Goal: Task Accomplishment & Management: Use online tool/utility

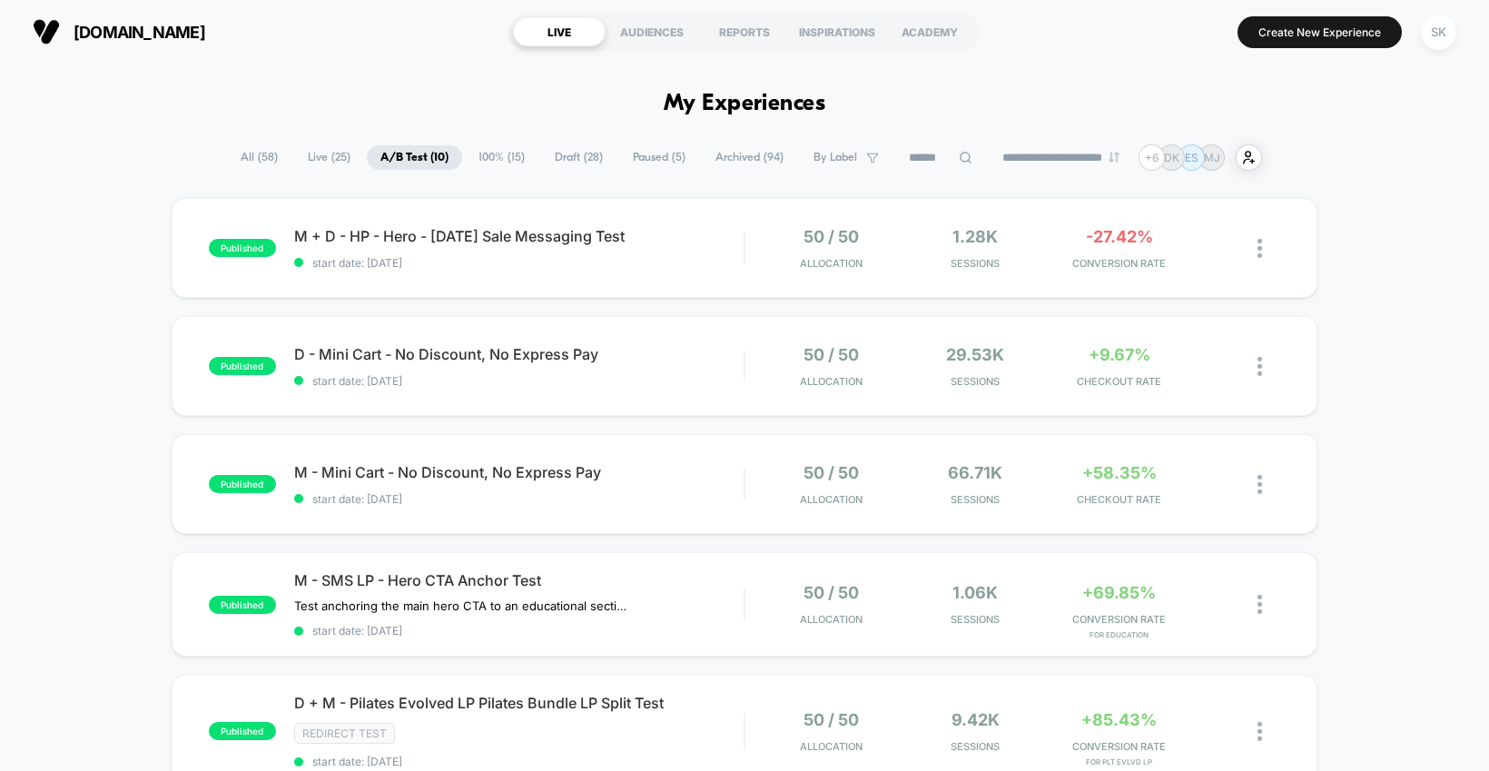
click at [490, 155] on span "100% ( 15 )" at bounding box center [502, 157] width 74 height 25
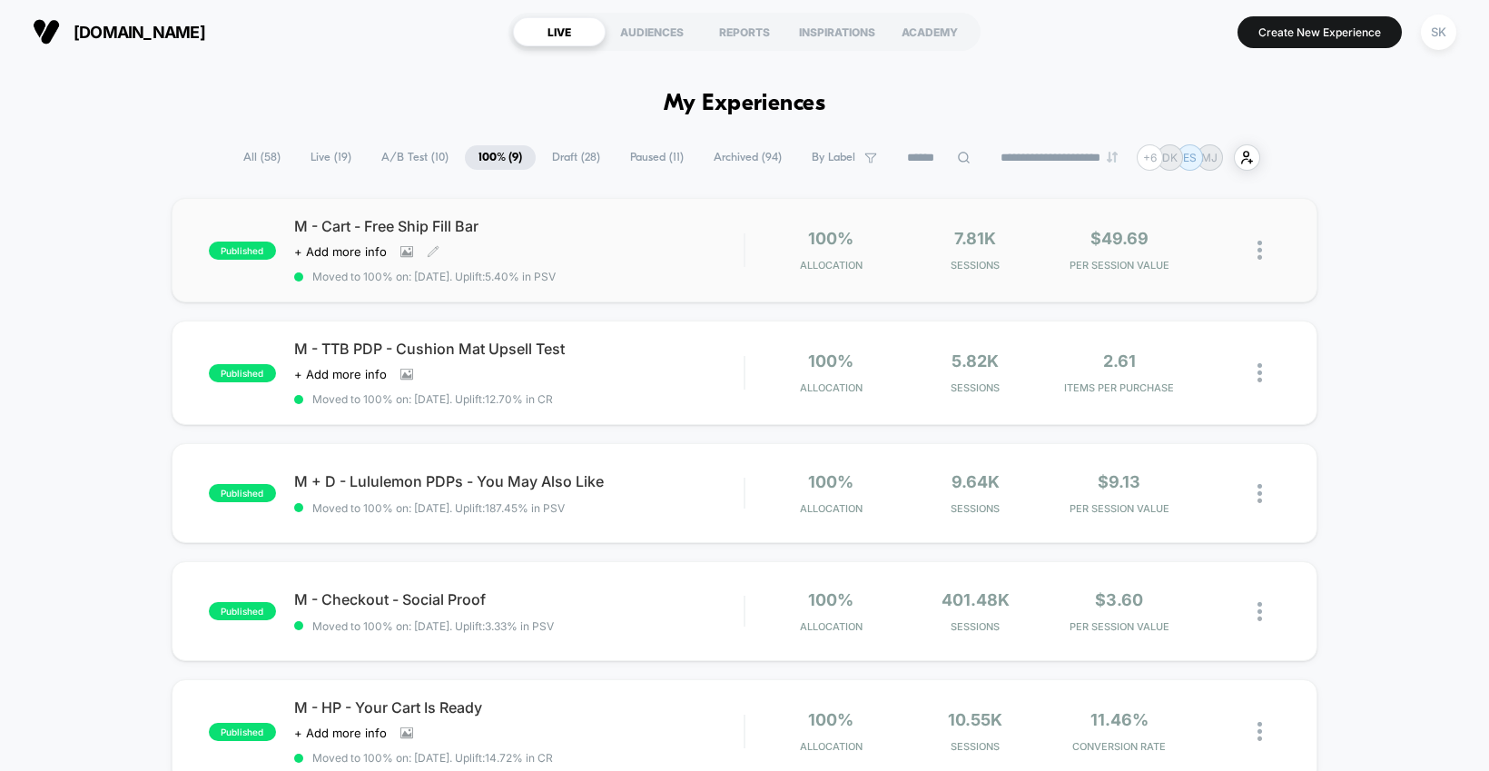
click at [563, 250] on div "Click to view images Click to edit experience details + Add more info" at bounding box center [451, 251] width 315 height 15
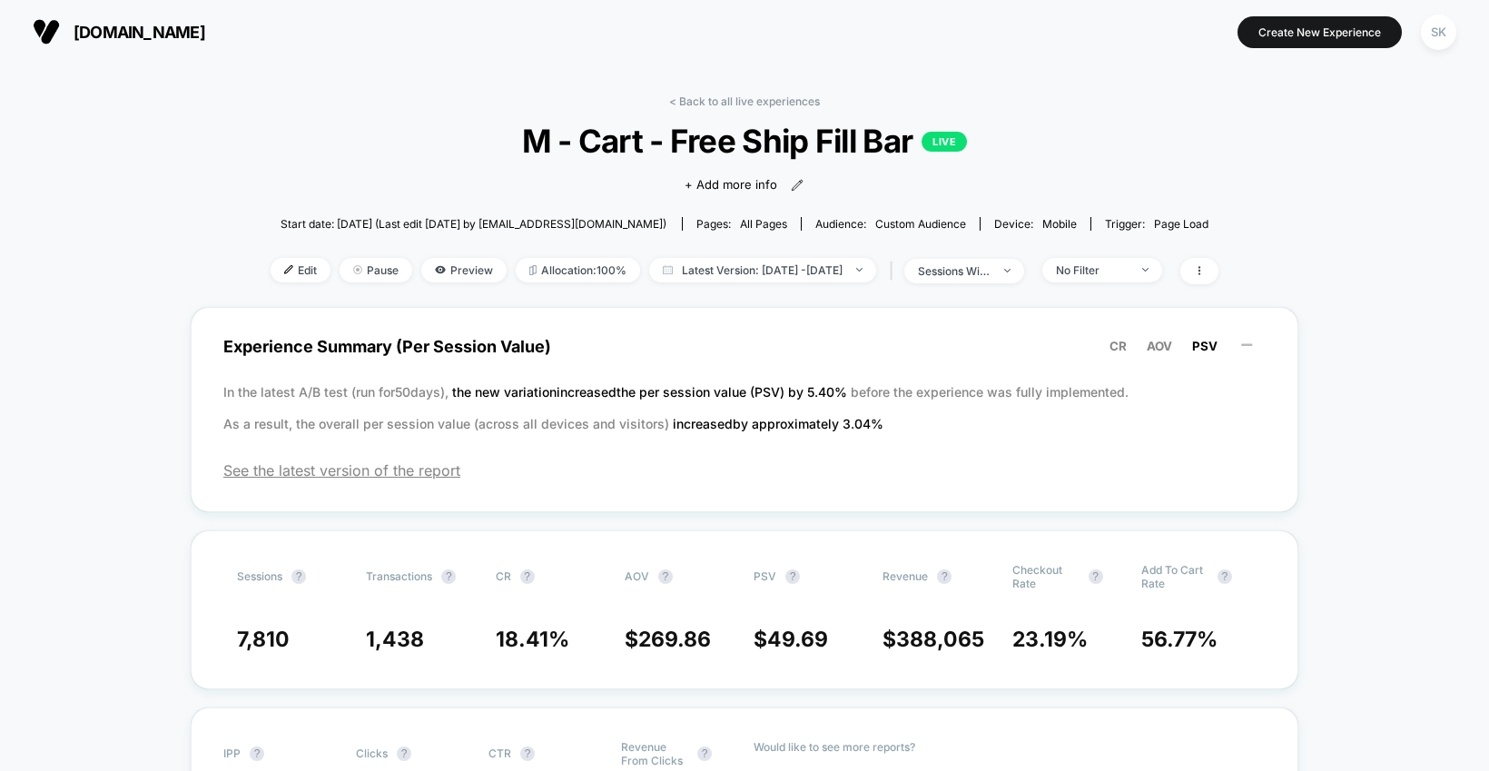
click at [284, 271] on img at bounding box center [288, 269] width 9 height 9
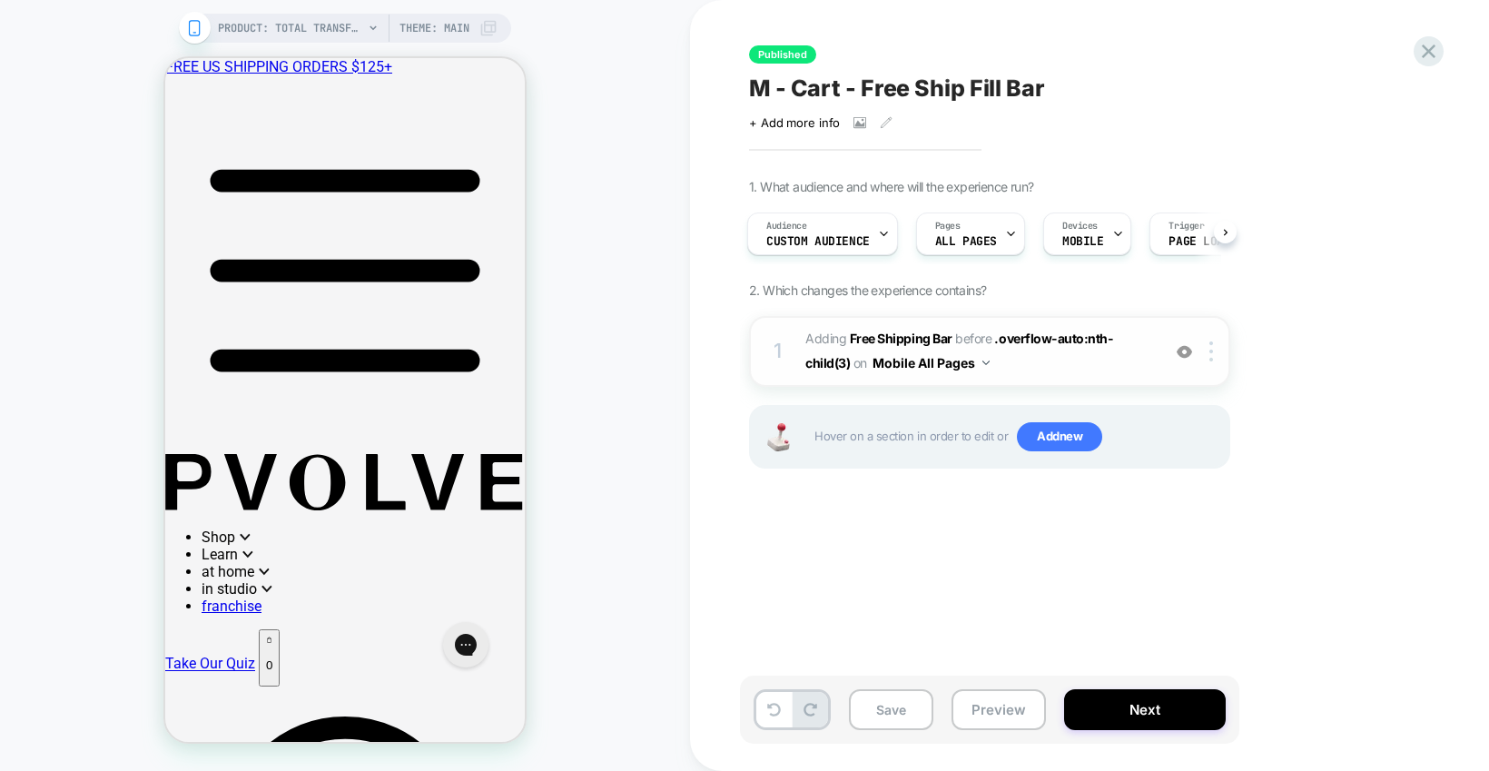
click at [1063, 365] on span "#_loomi_addon_1739404719339 Adding Free Shipping Bar BEFORE .overflow-auto:nth-…" at bounding box center [978, 351] width 346 height 49
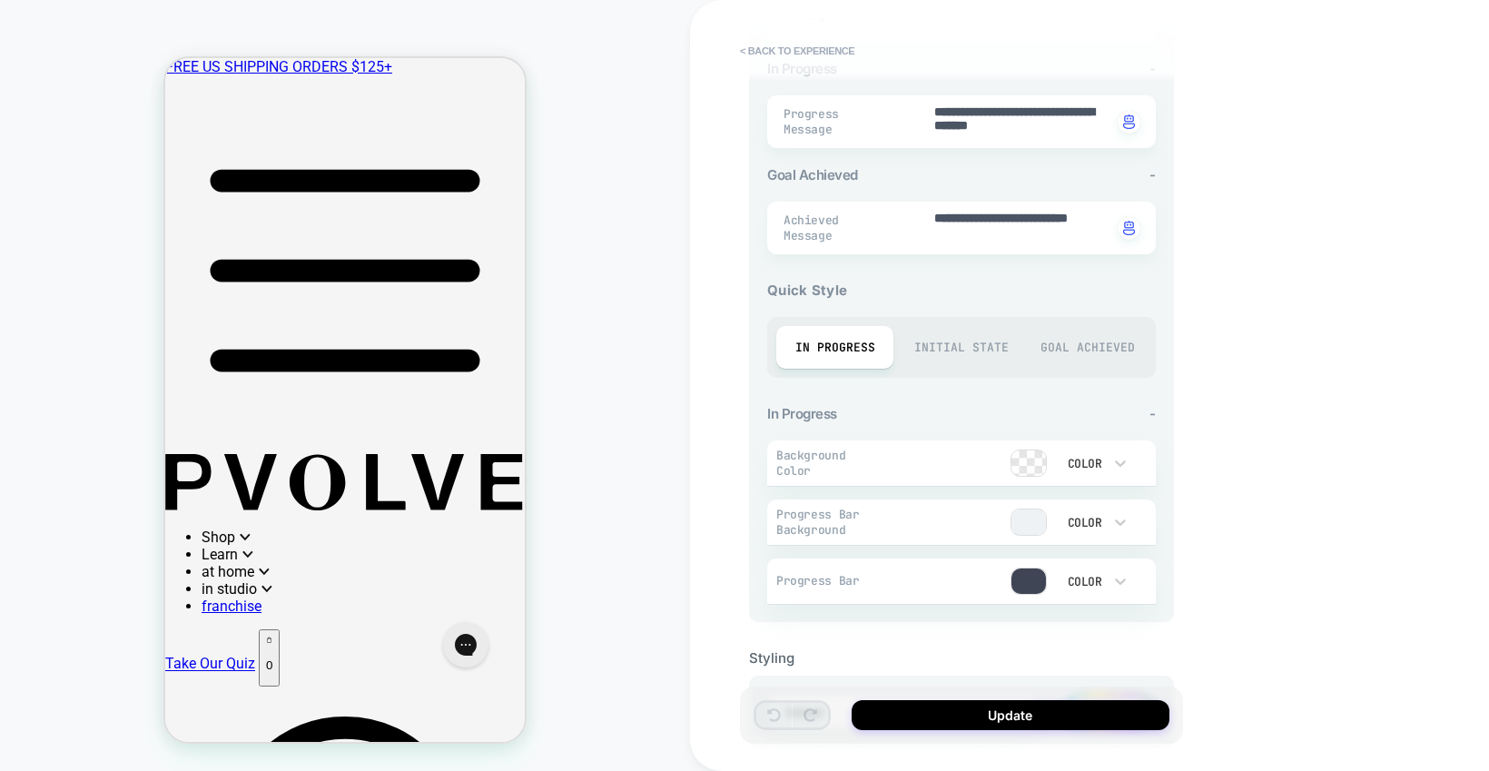
scroll to position [587, 0]
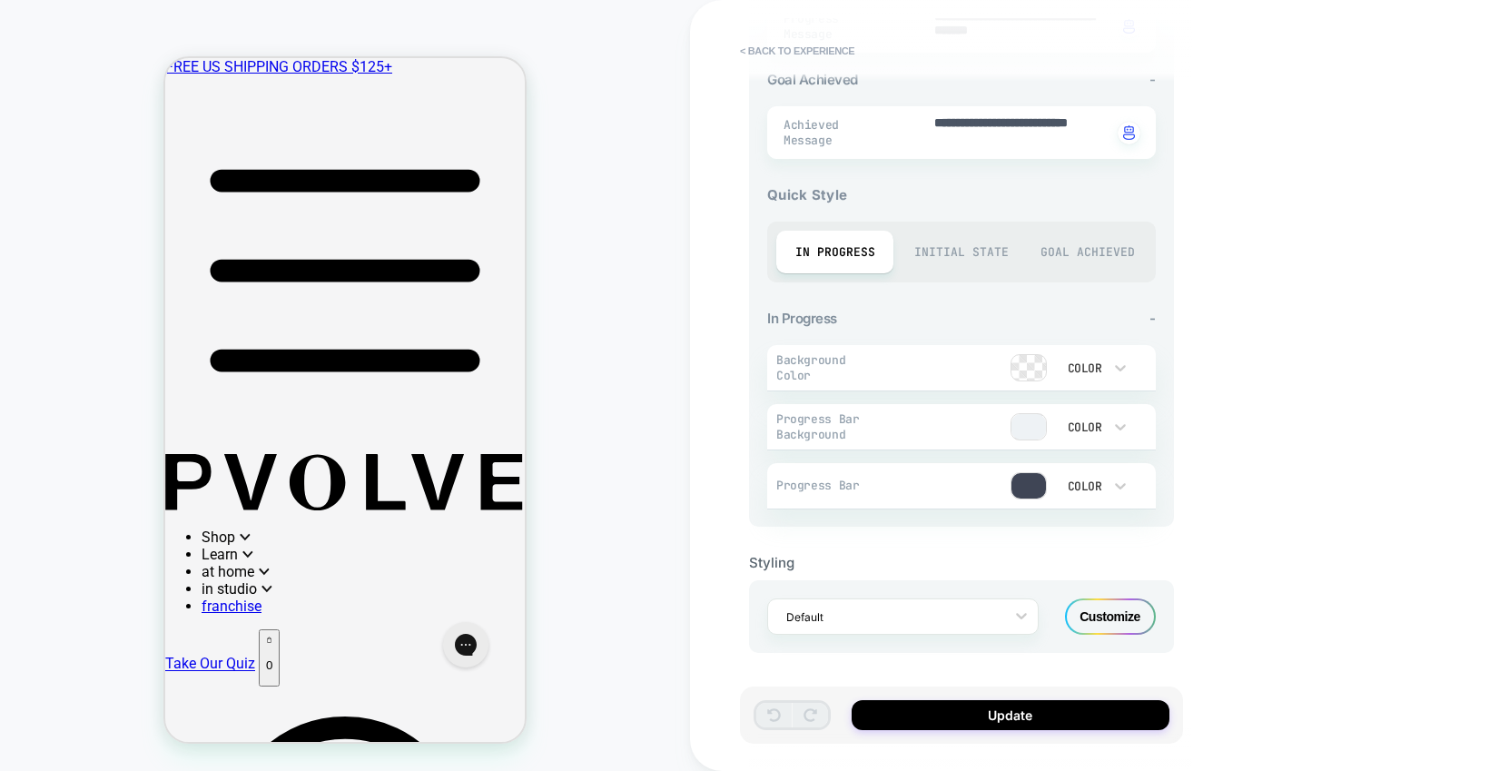
click at [272, 658] on p "0" at bounding box center [269, 665] width 6 height 14
drag, startPoint x: 458, startPoint y: 537, endPoint x: 488, endPoint y: 536, distance: 30.9
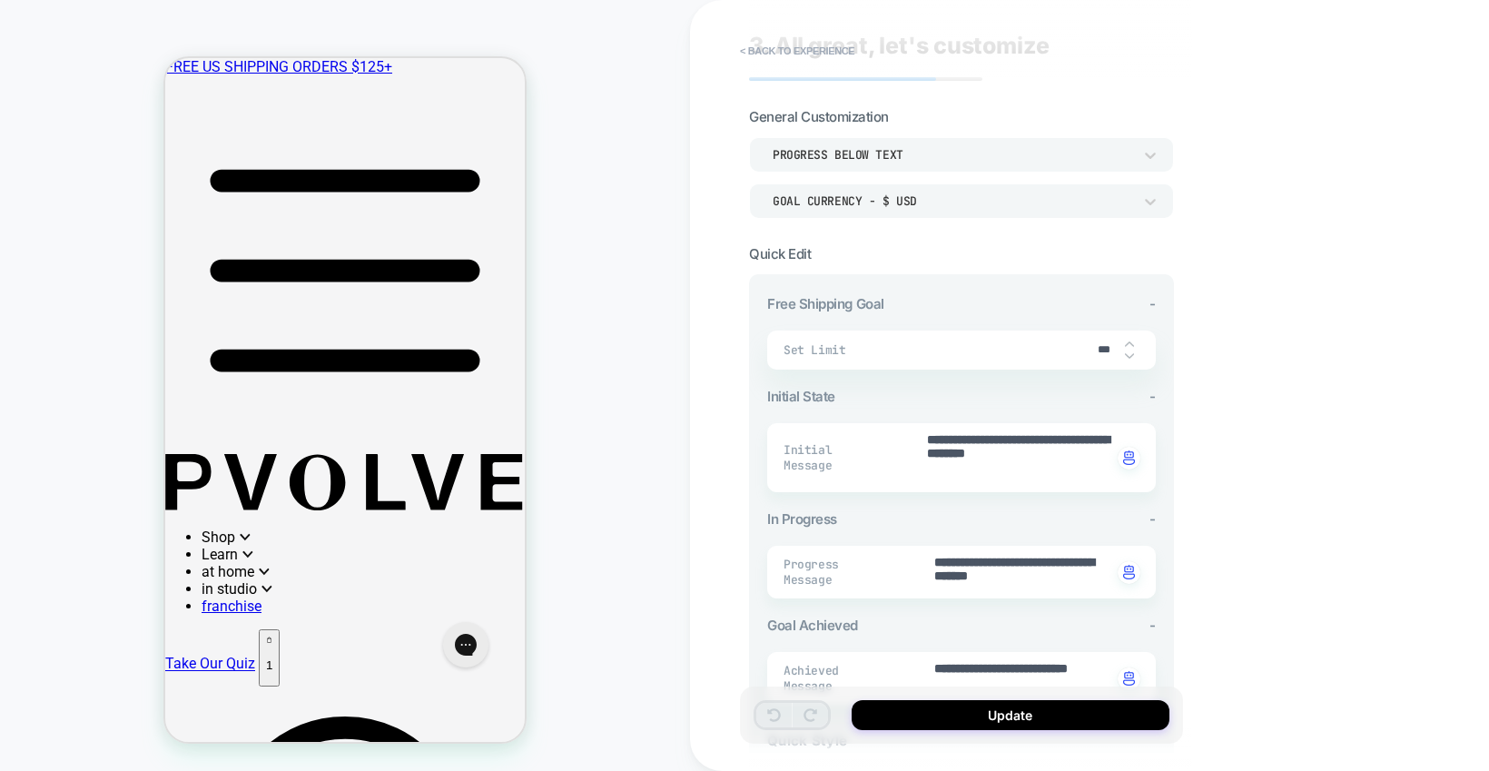
scroll to position [0, 0]
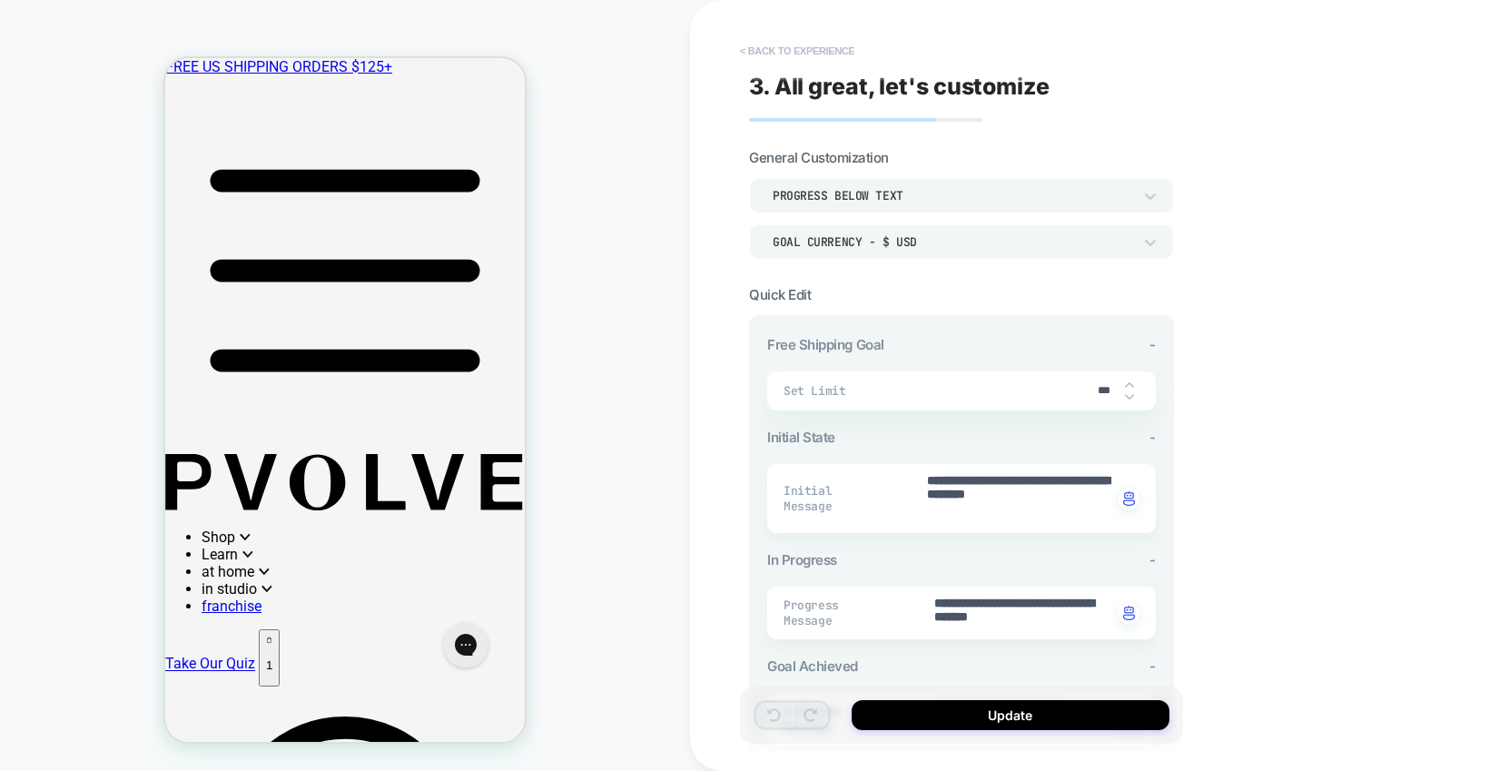
click at [774, 51] on button "< Back to experience" at bounding box center [797, 50] width 133 height 29
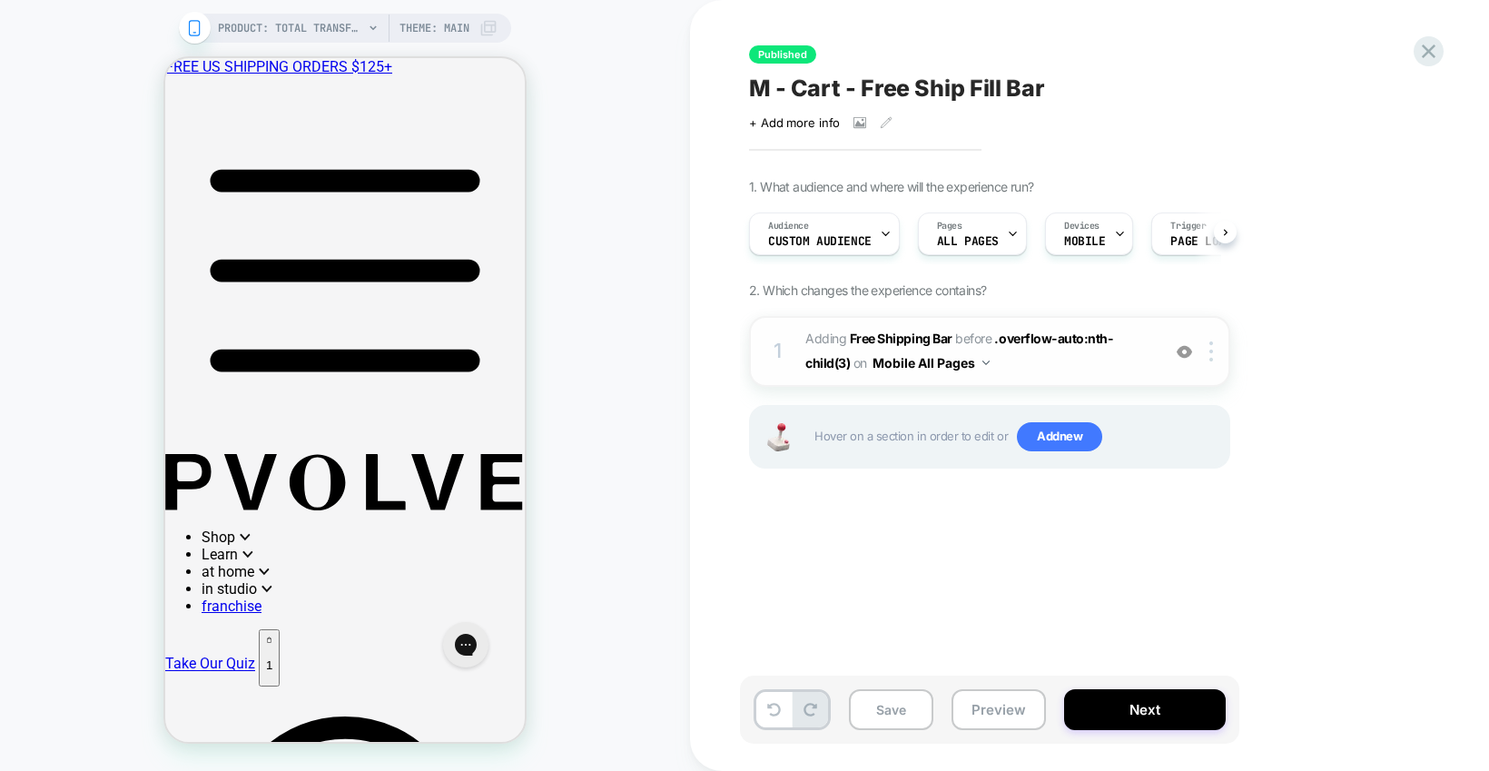
scroll to position [0, 1]
click at [1213, 350] on div at bounding box center [1214, 351] width 30 height 20
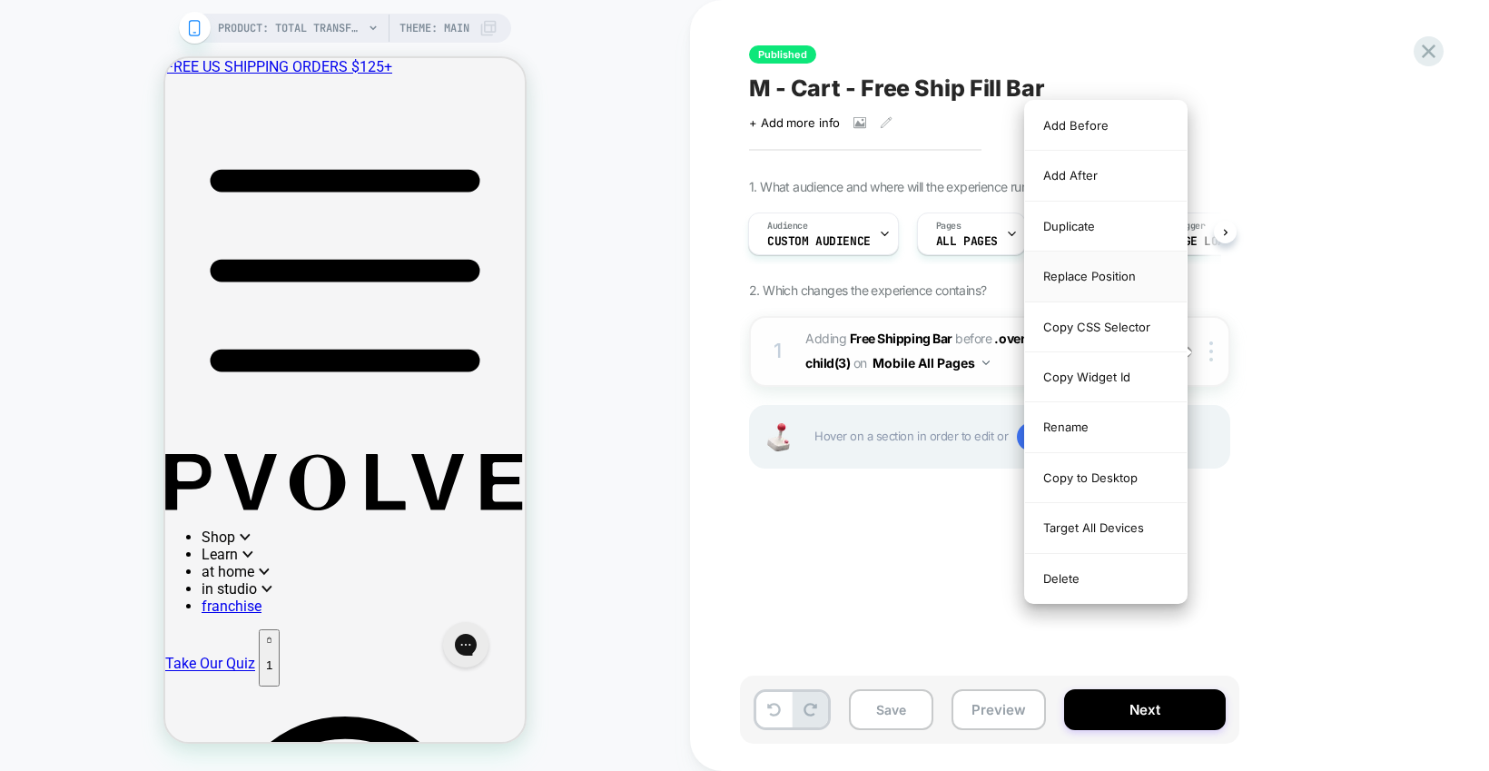
click at [1082, 281] on div "Replace Position" at bounding box center [1106, 277] width 162 height 50
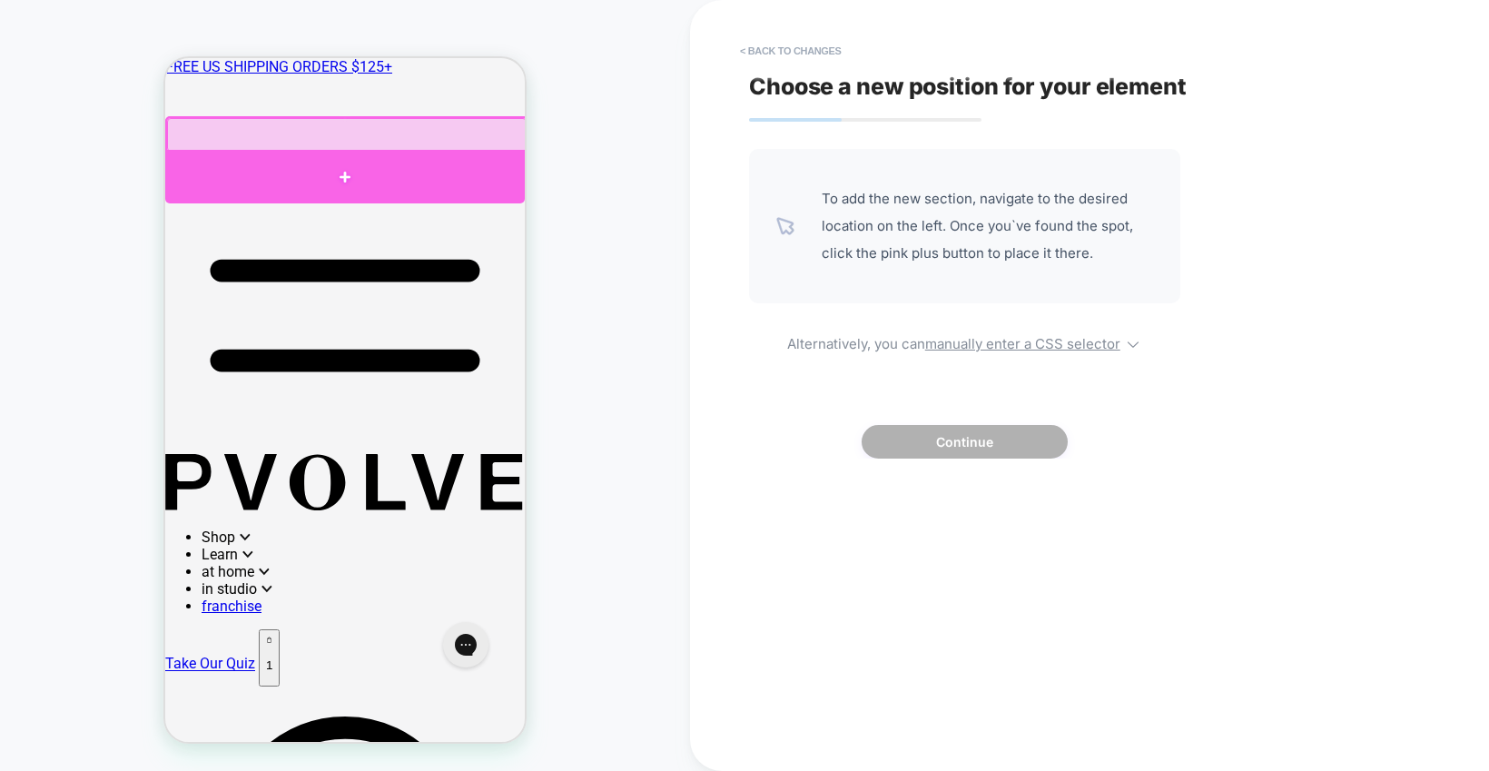
click at [380, 177] on div at bounding box center [345, 177] width 360 height 54
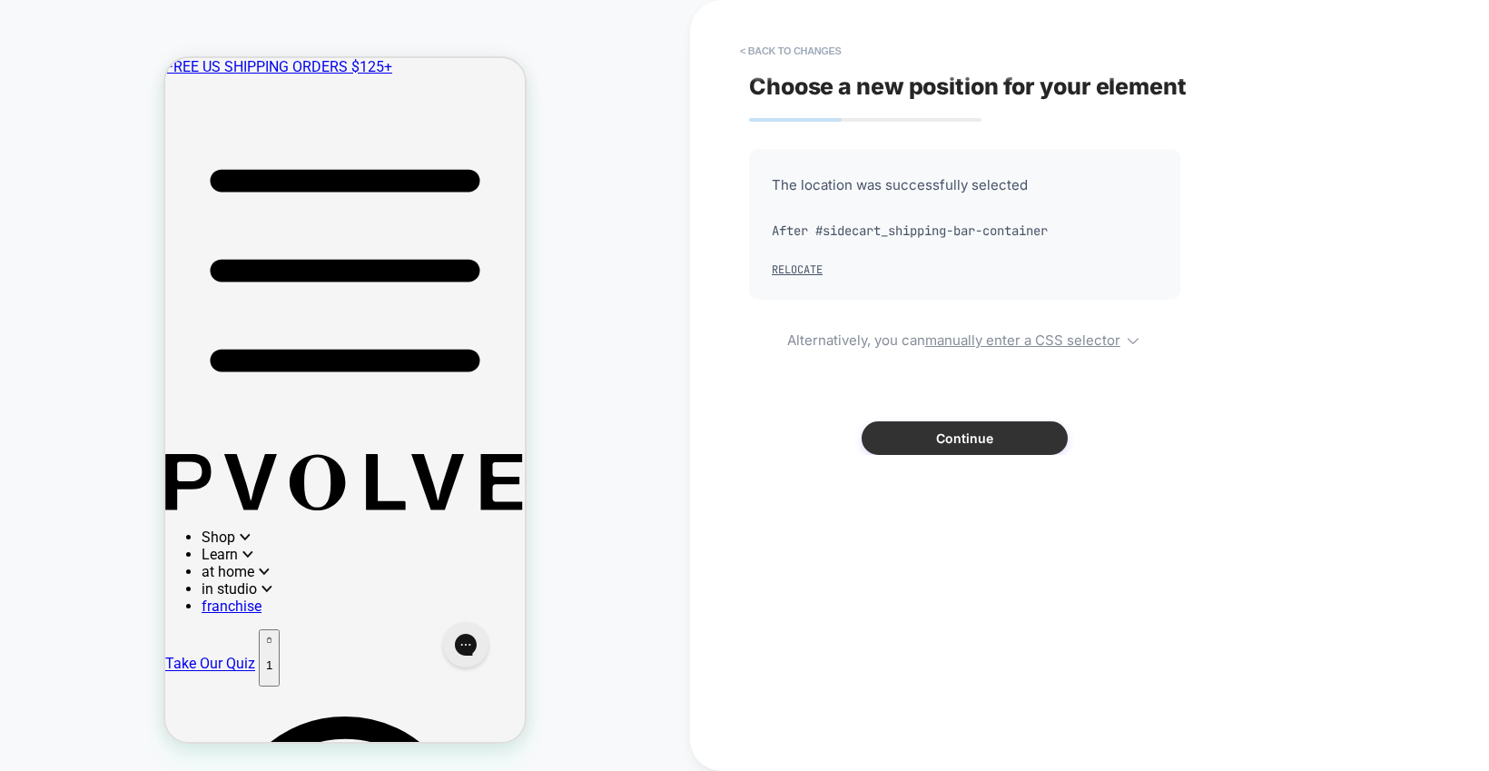
click at [989, 436] on button "Continue" at bounding box center [965, 438] width 206 height 34
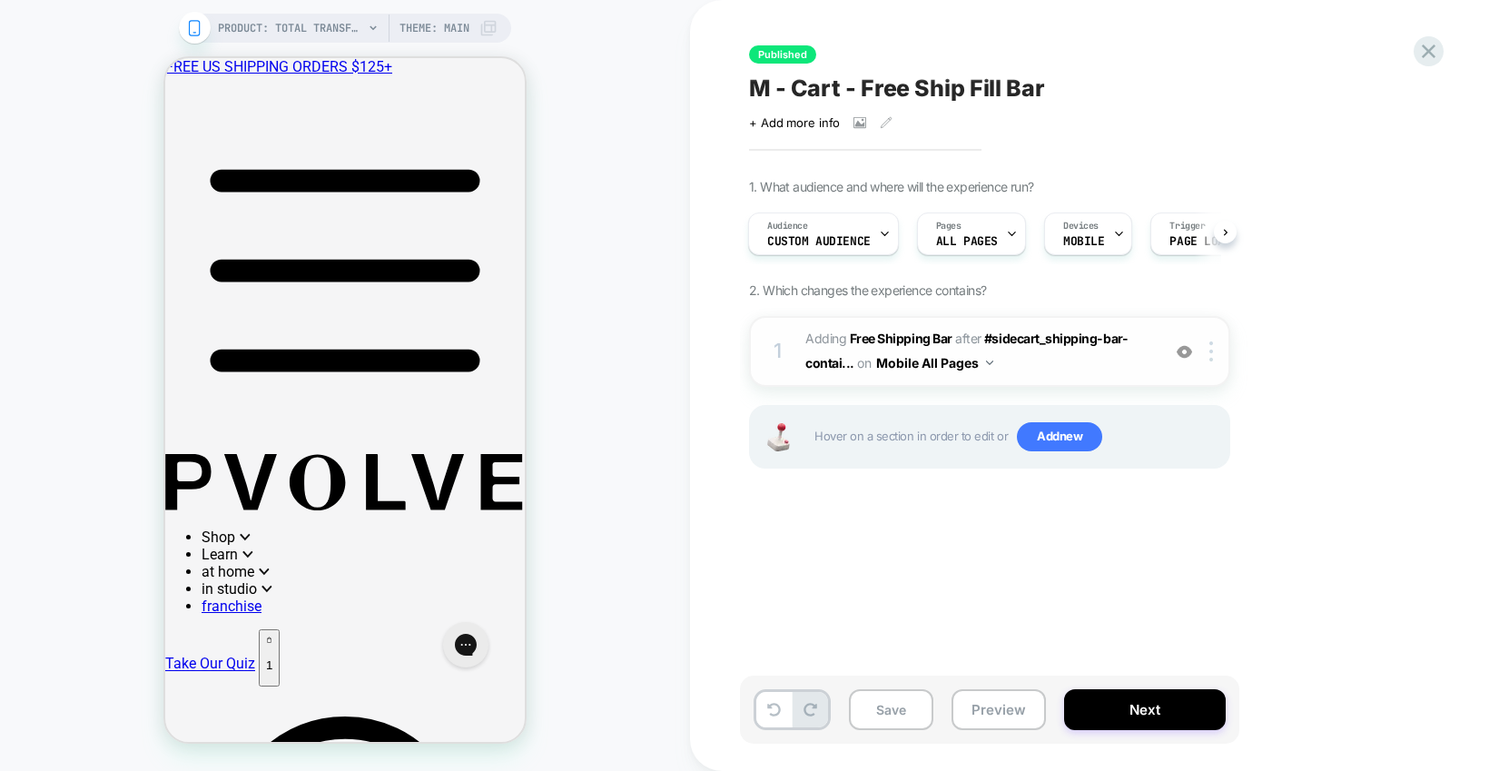
click at [1039, 355] on span "#_loomi_addon_1739404719339 Adding Free Shipping Bar AFTER #sidecart_shipping-b…" at bounding box center [978, 351] width 346 height 49
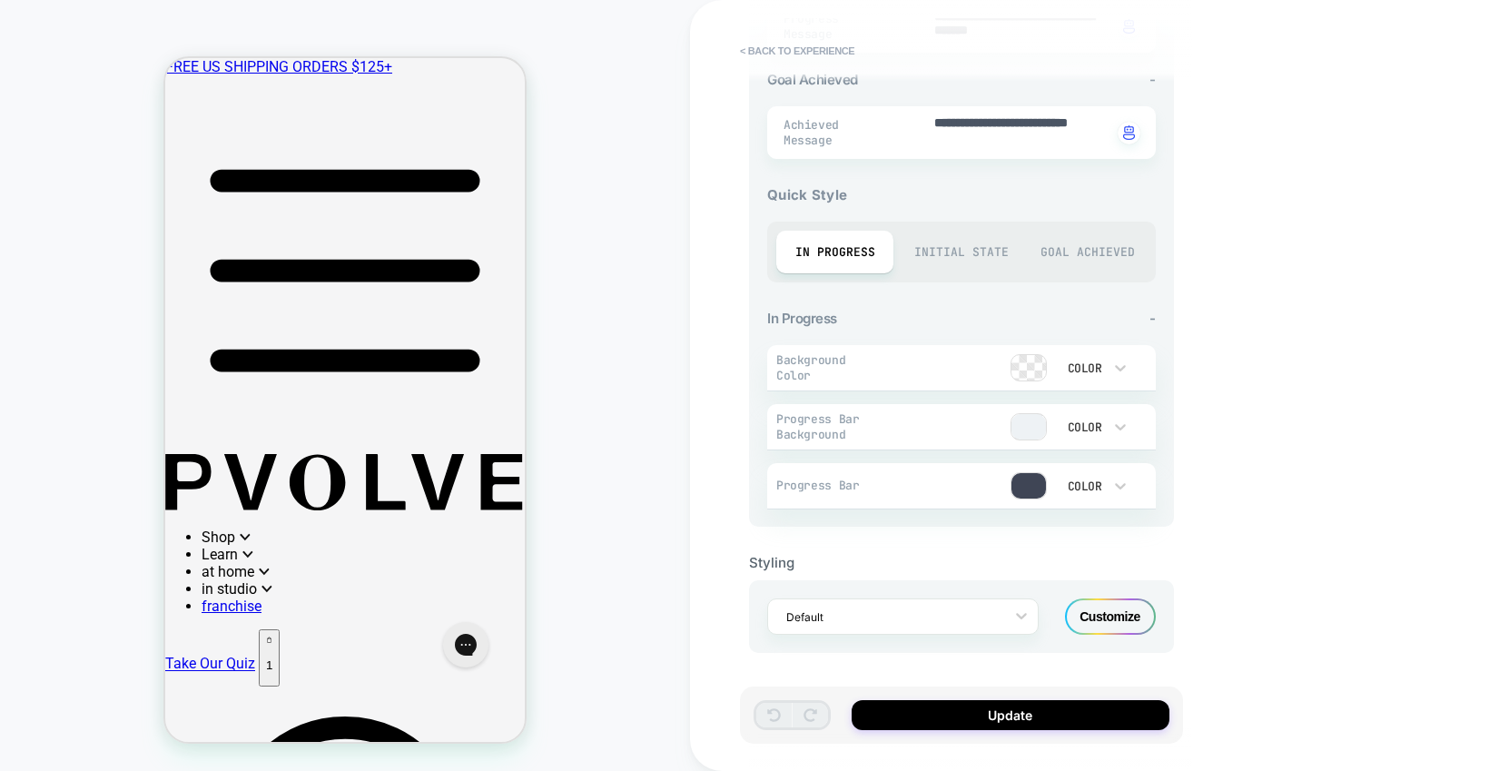
scroll to position [548, 0]
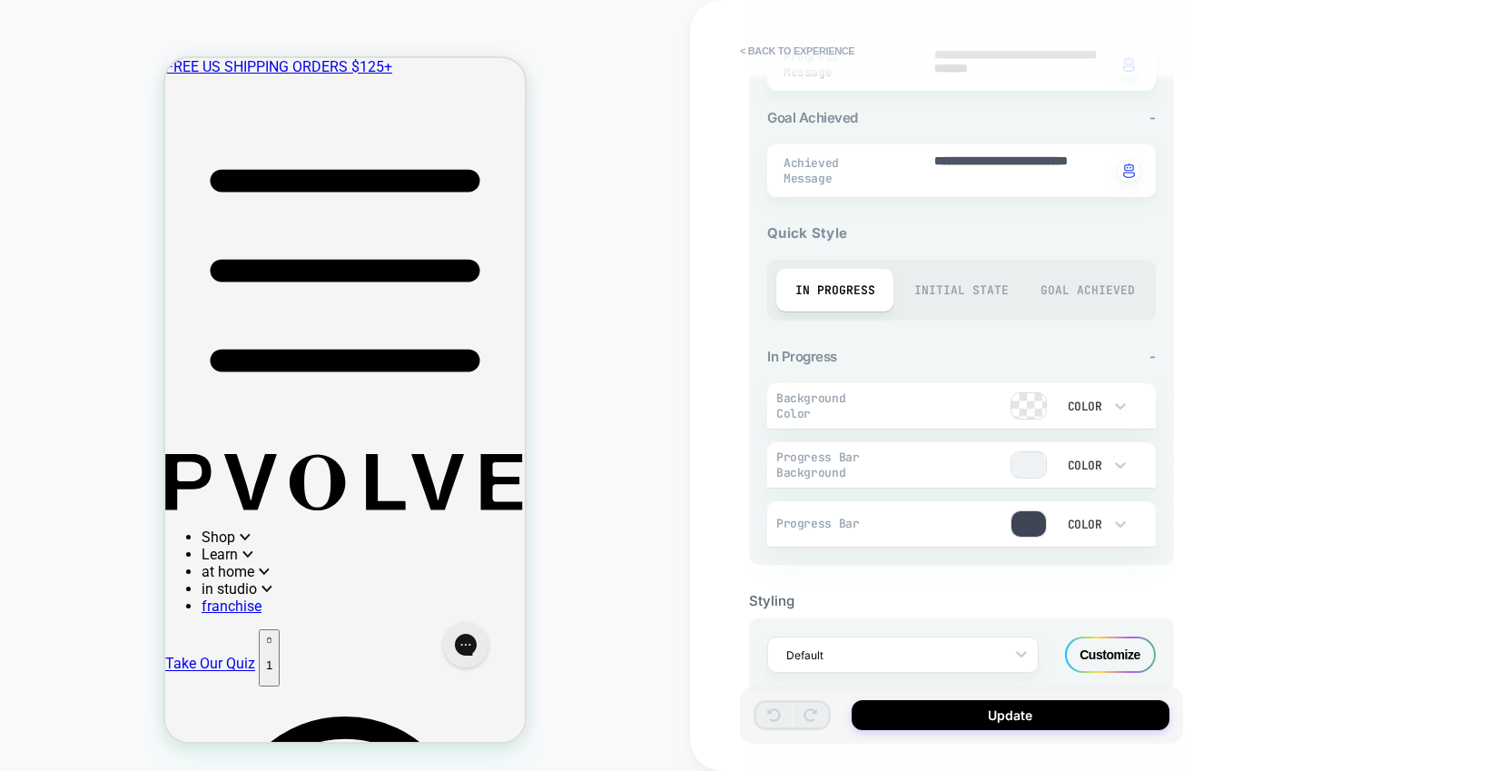
click at [968, 296] on div "Initial State" at bounding box center [960, 290] width 117 height 43
click at [1075, 284] on div "Goal Achieved" at bounding box center [1087, 290] width 117 height 43
type textarea "*"
click at [1041, 536] on div at bounding box center [1029, 523] width 36 height 27
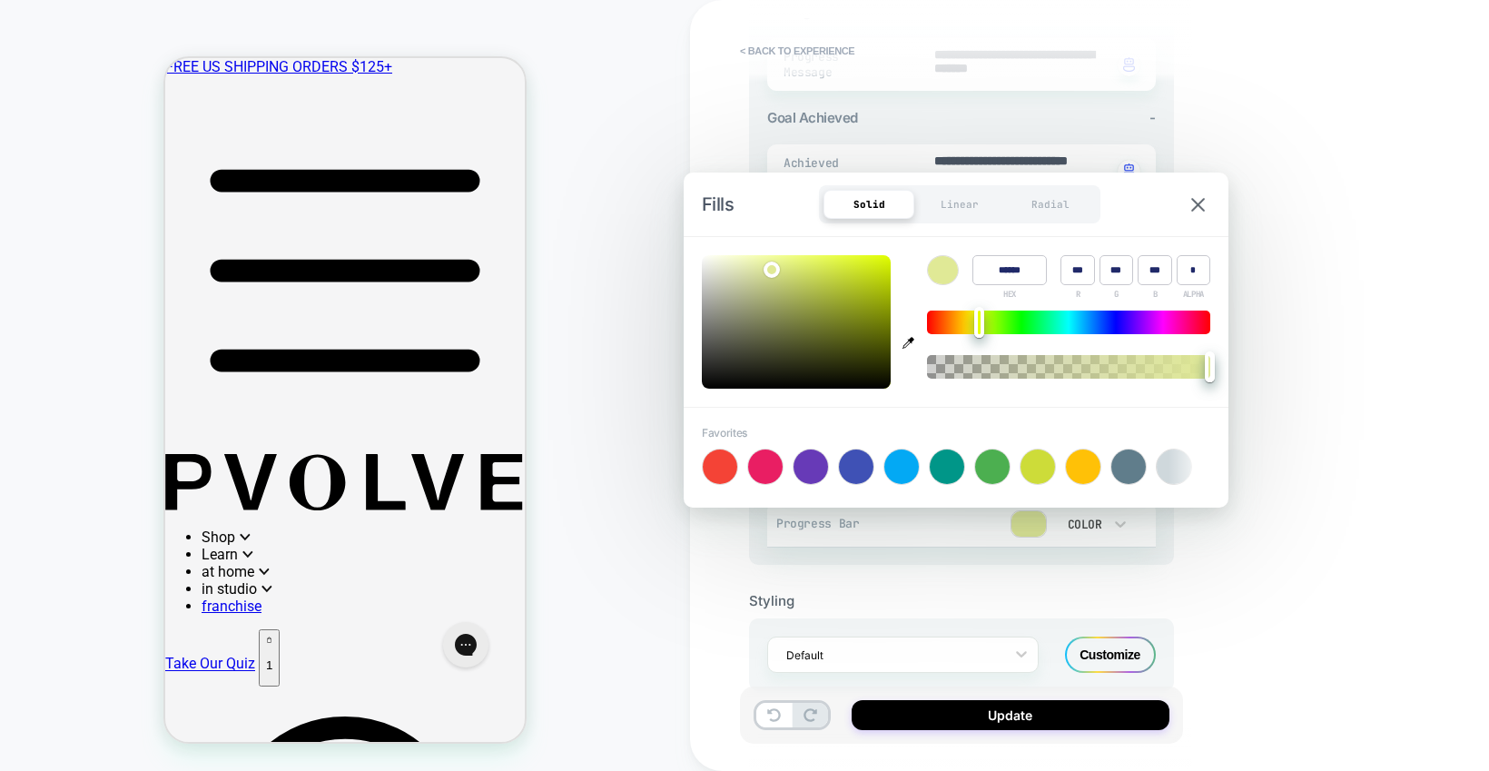
click at [1046, 437] on div "Favorites +" at bounding box center [956, 455] width 508 height 59
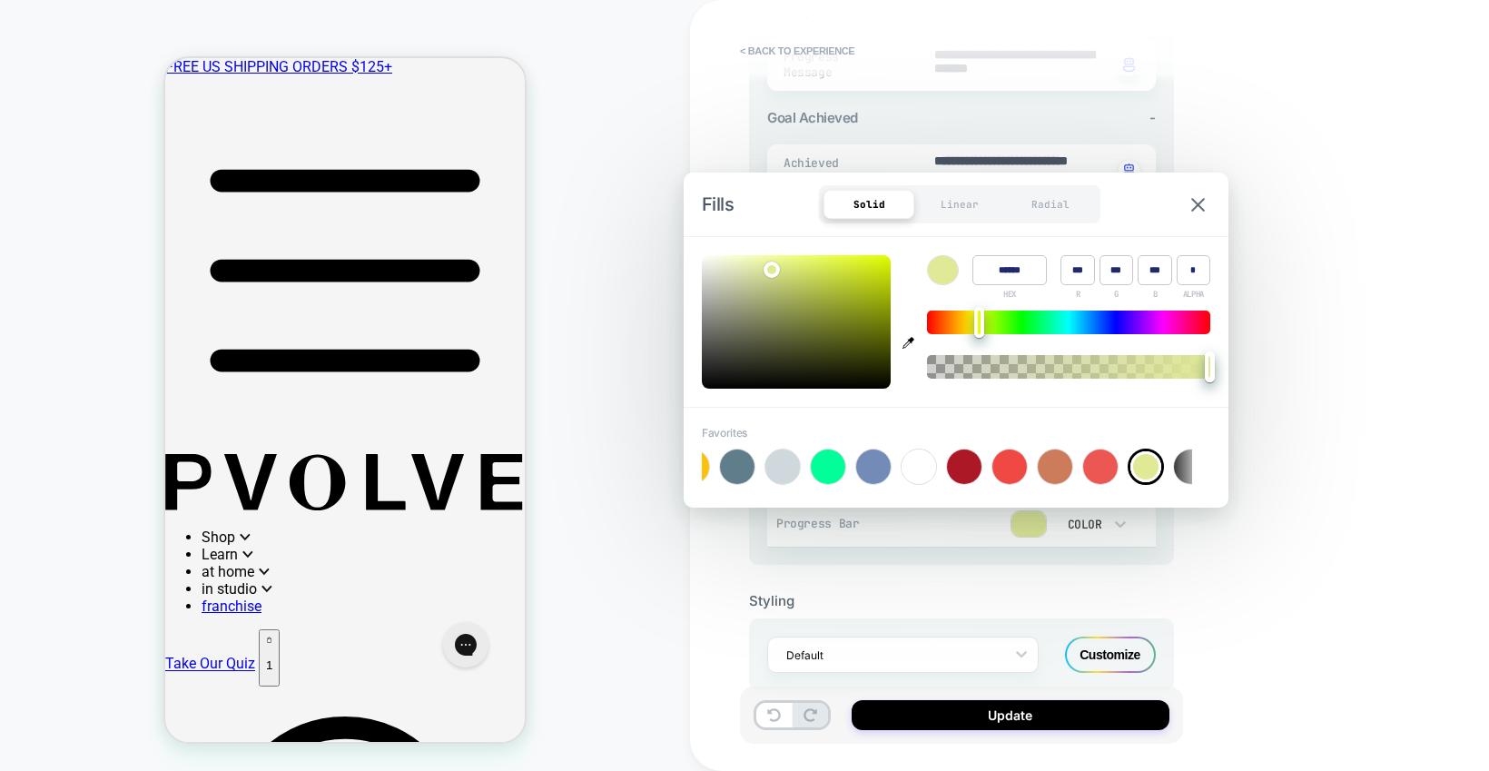
scroll to position [0, 463]
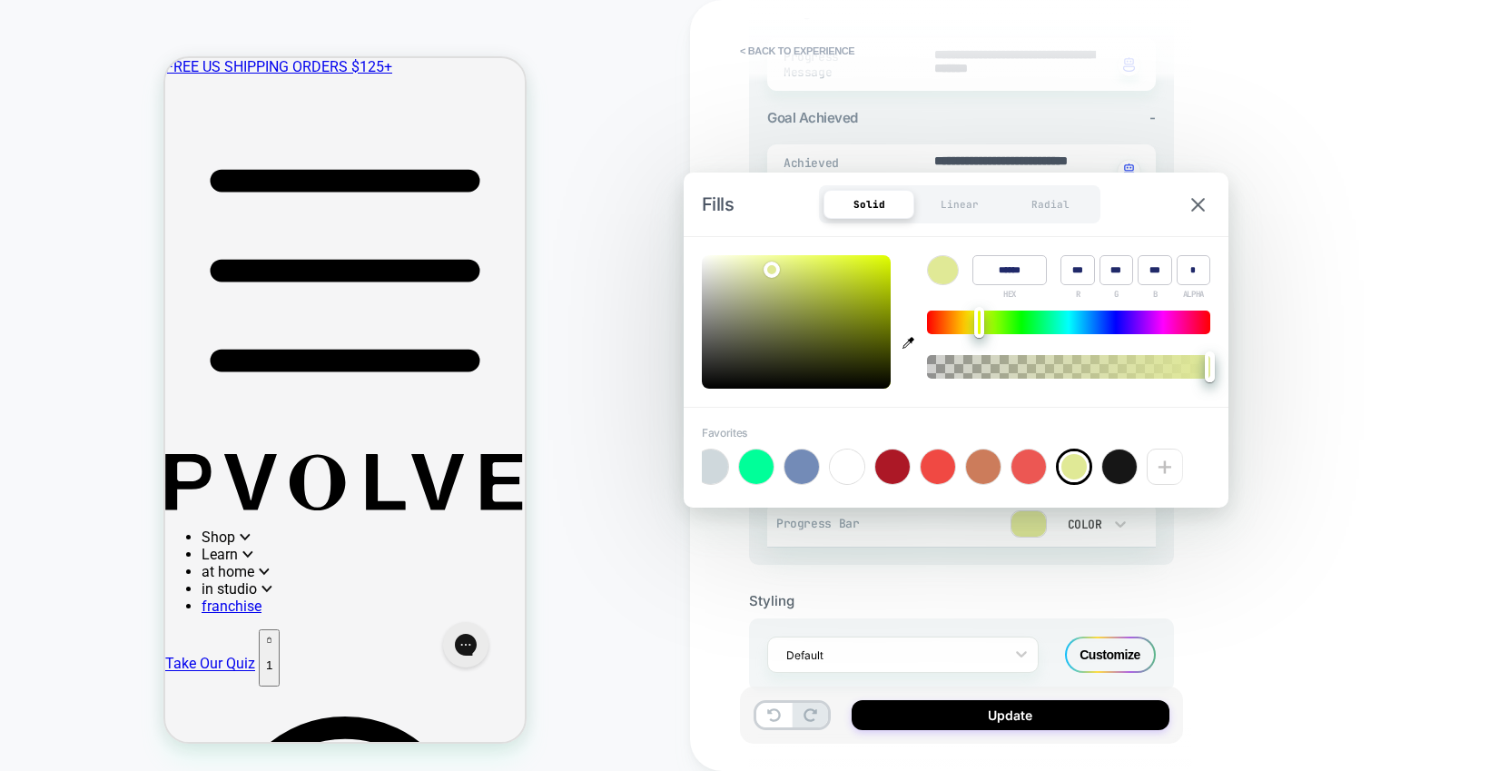
click at [1040, 465] on div at bounding box center [1028, 466] width 35 height 35
type input "******"
type input "***"
type input "**"
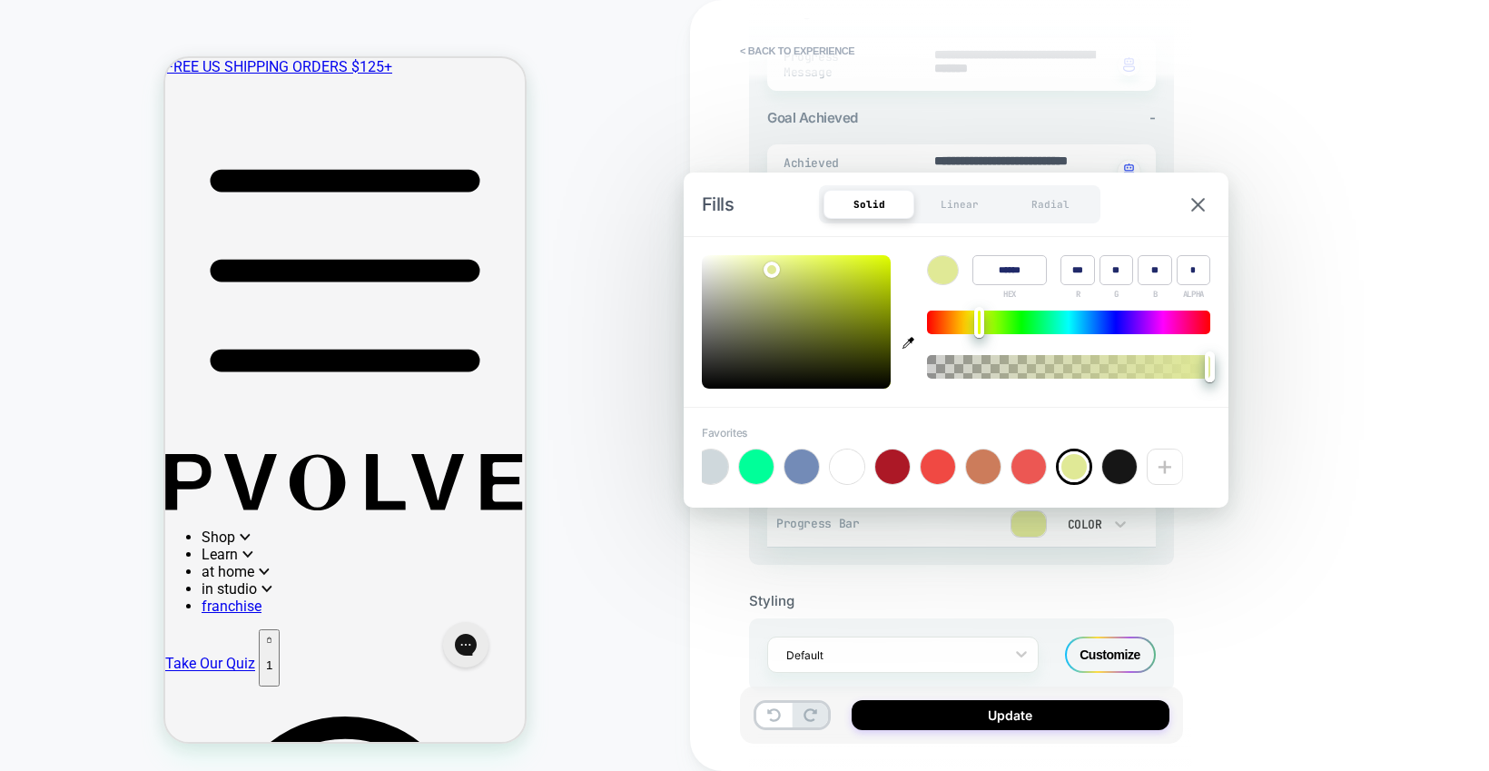
type textarea "*"
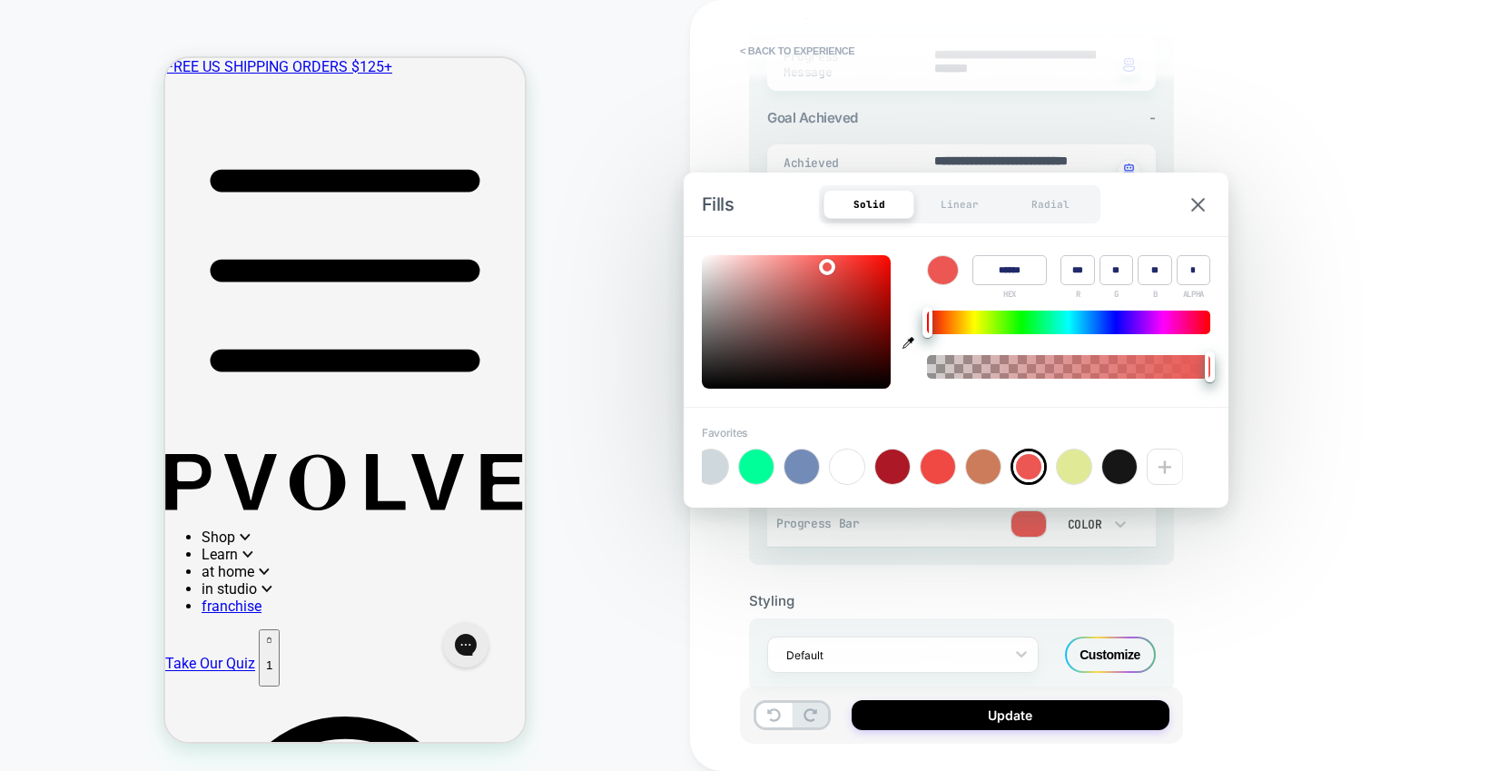
click at [927, 478] on div at bounding box center [938, 466] width 35 height 35
type input "******"
type input "***"
type input "**"
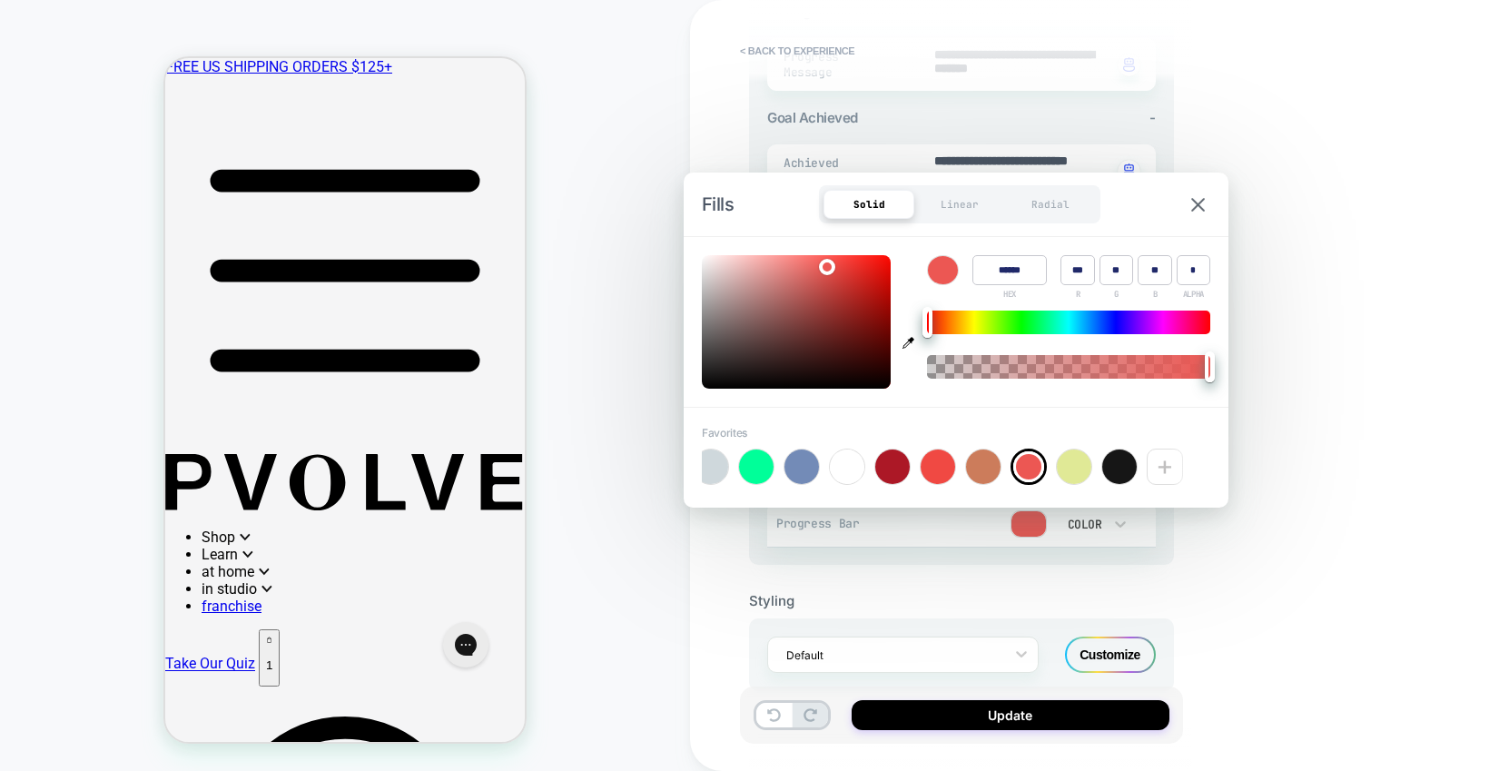
type textarea "*"
click at [976, 476] on div at bounding box center [983, 466] width 35 height 35
type input "******"
type input "***"
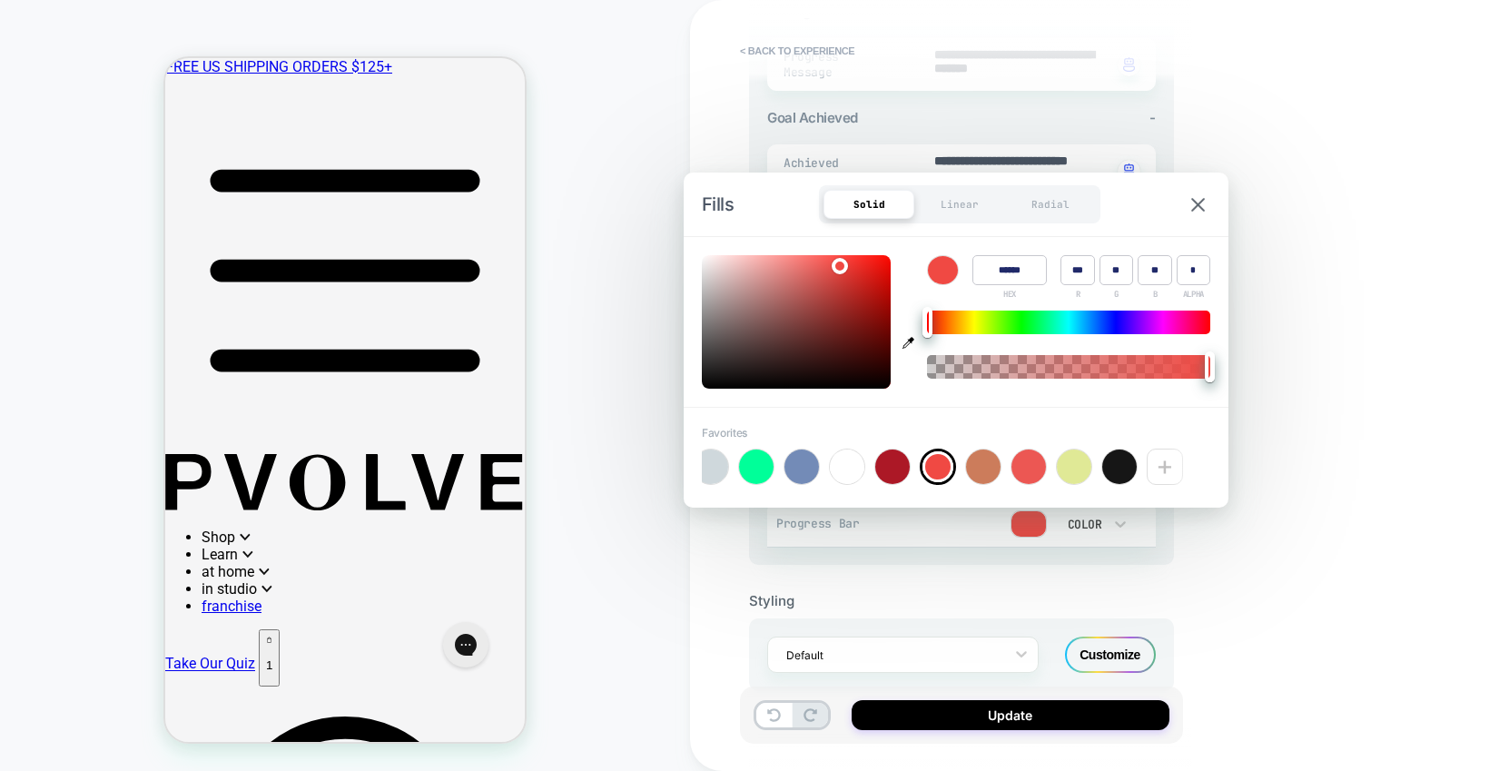
type input "**"
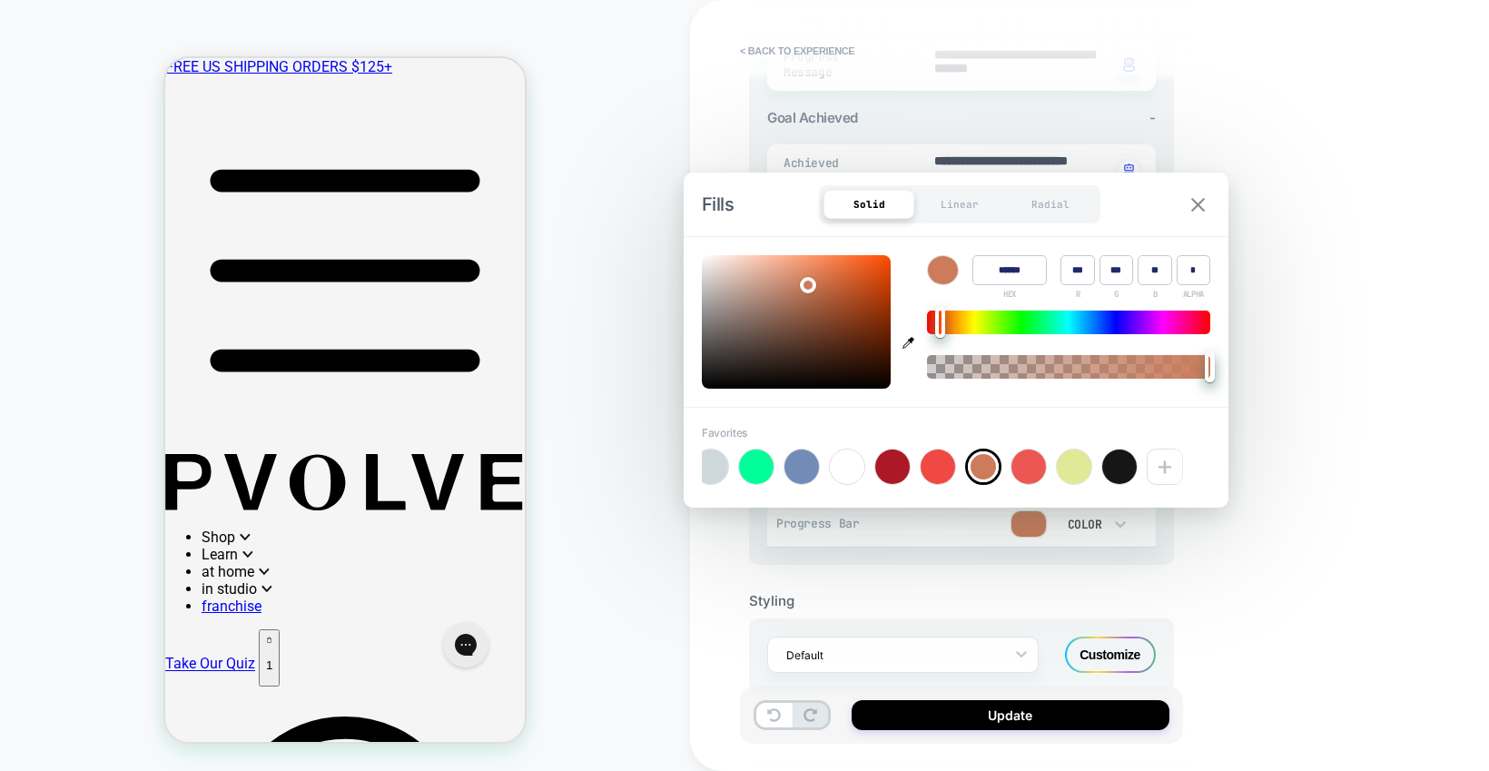
click at [1200, 208] on img at bounding box center [1198, 205] width 14 height 14
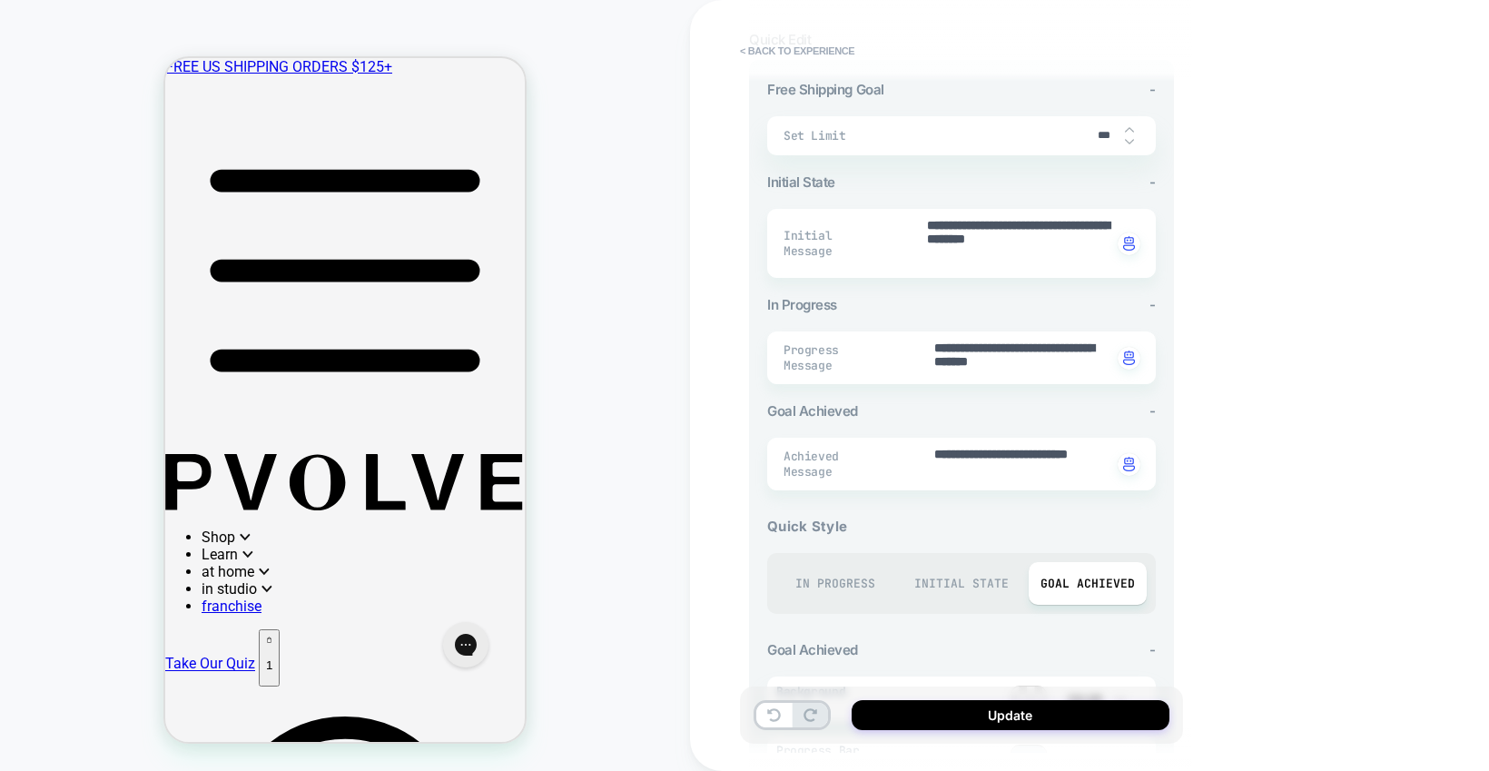
scroll to position [270, 0]
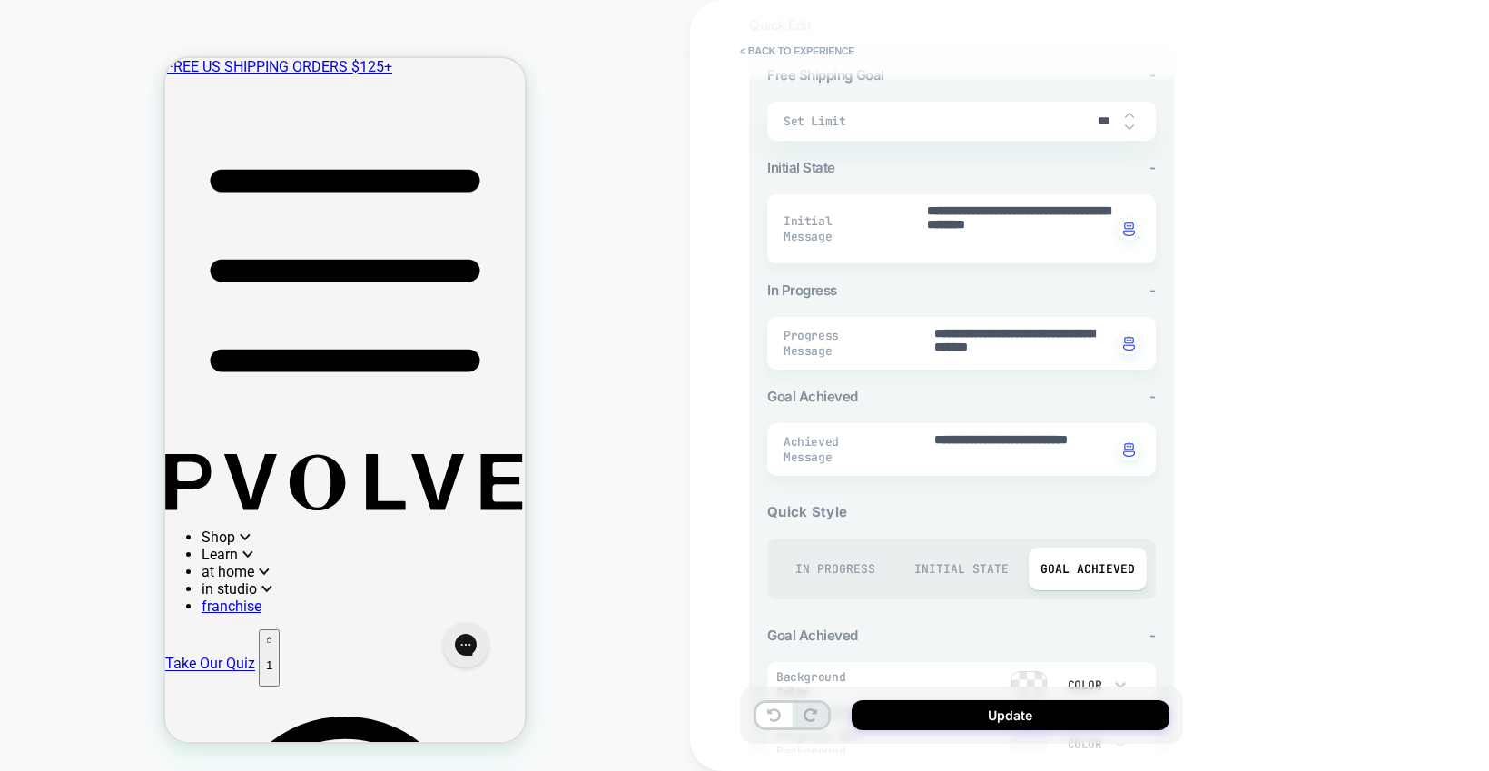
click at [832, 565] on div "In Progress" at bounding box center [834, 568] width 117 height 43
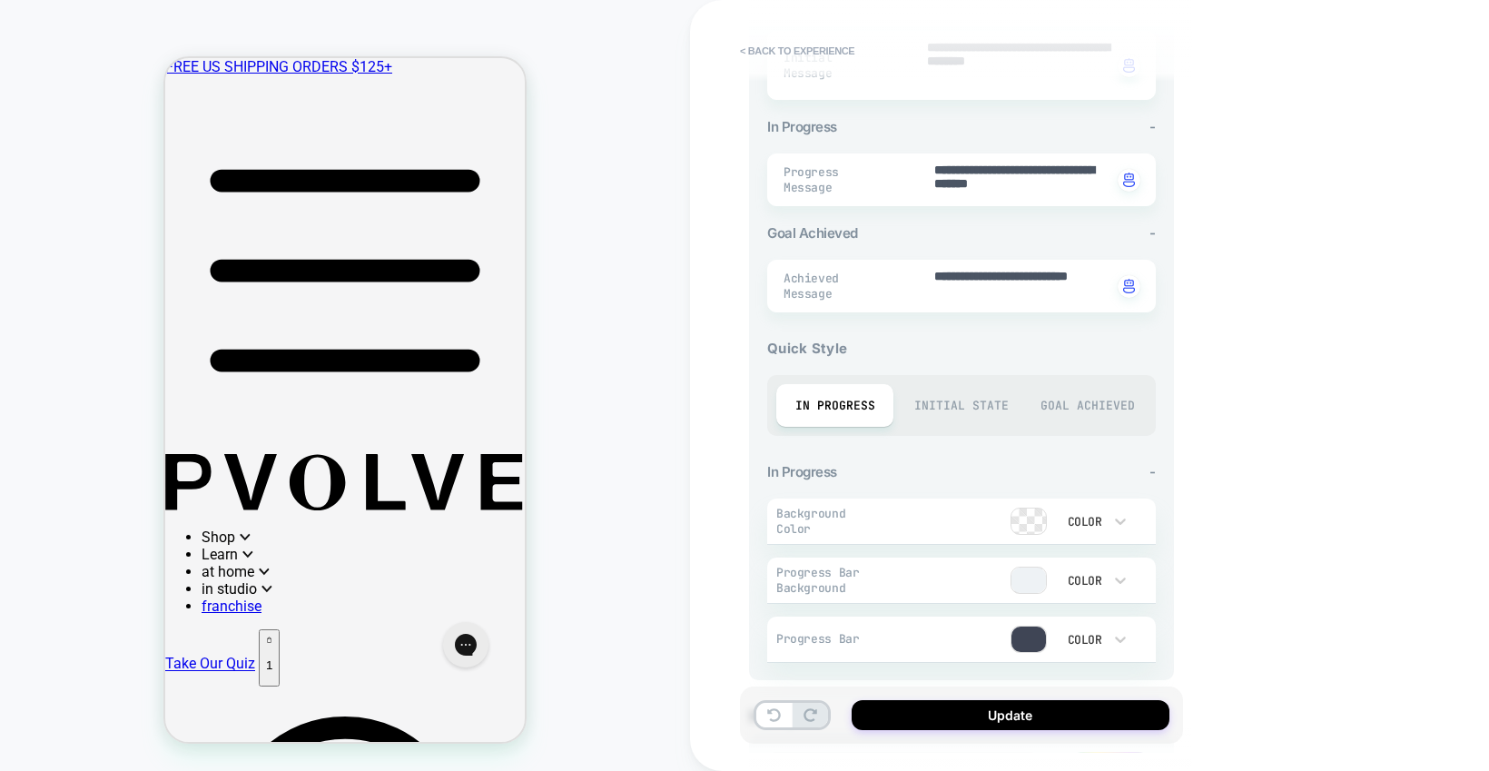
scroll to position [444, 0]
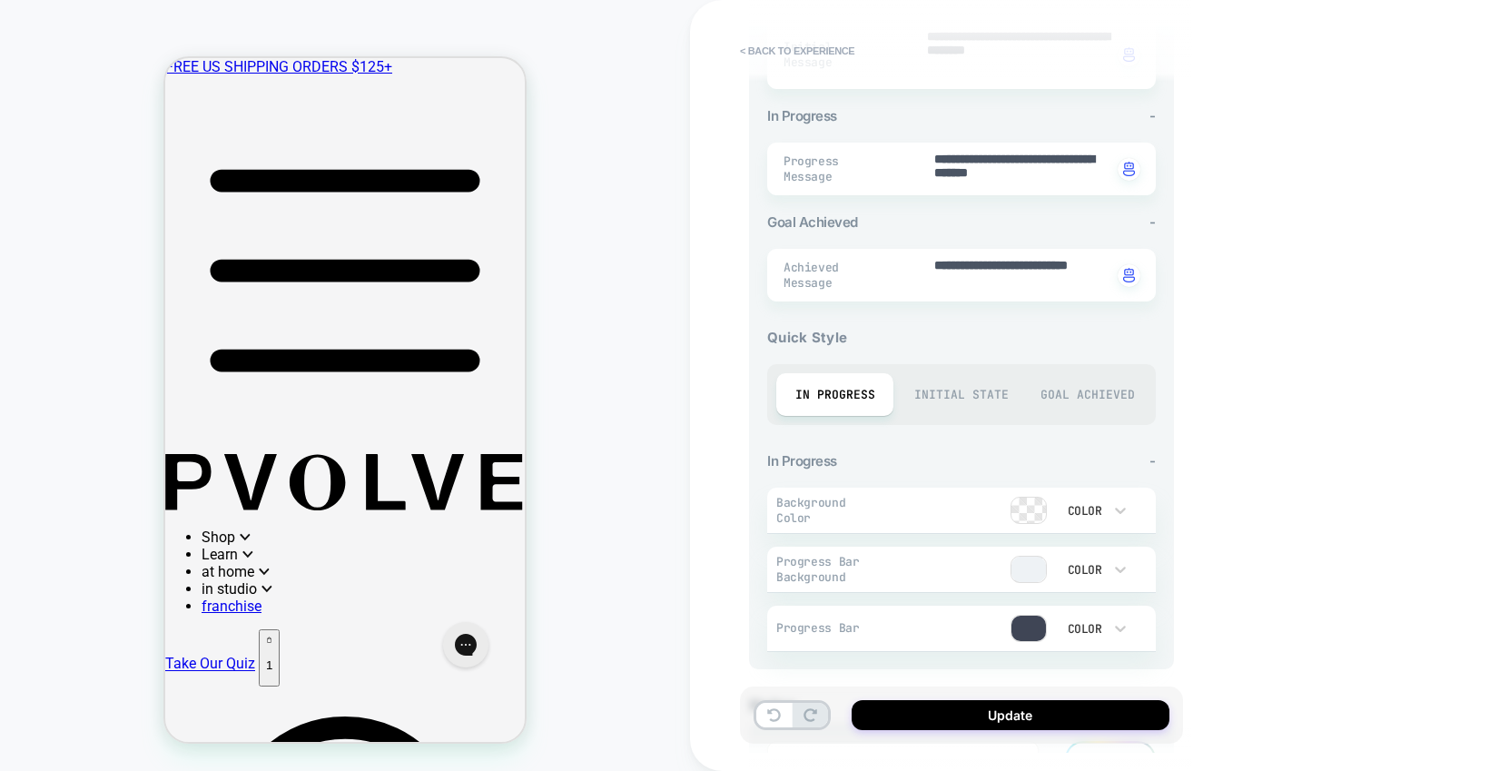
click at [1040, 626] on div at bounding box center [1028, 628] width 35 height 25
type textarea "*"
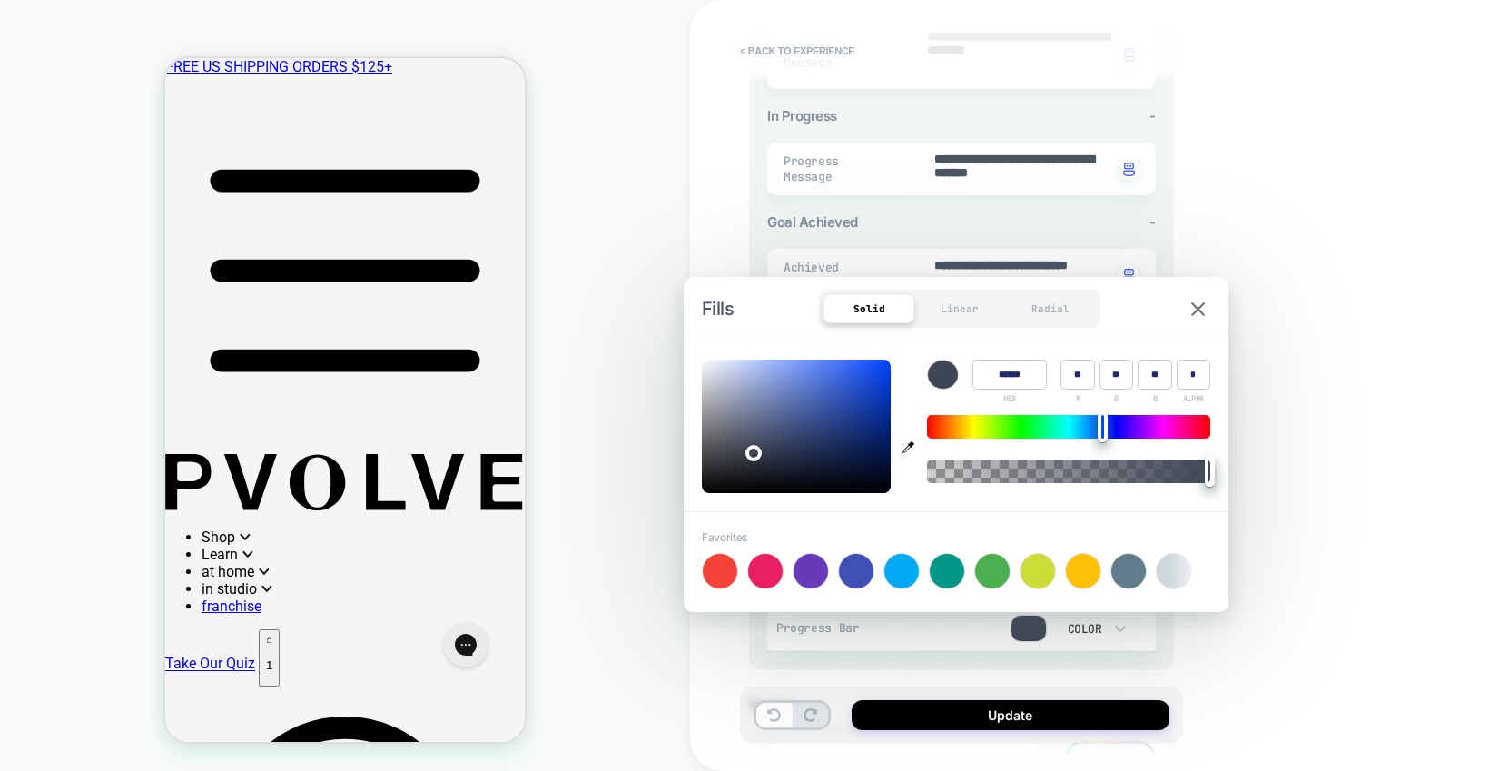
type input "****"
type textarea "*"
type input "****"
type textarea "*"
type input "****"
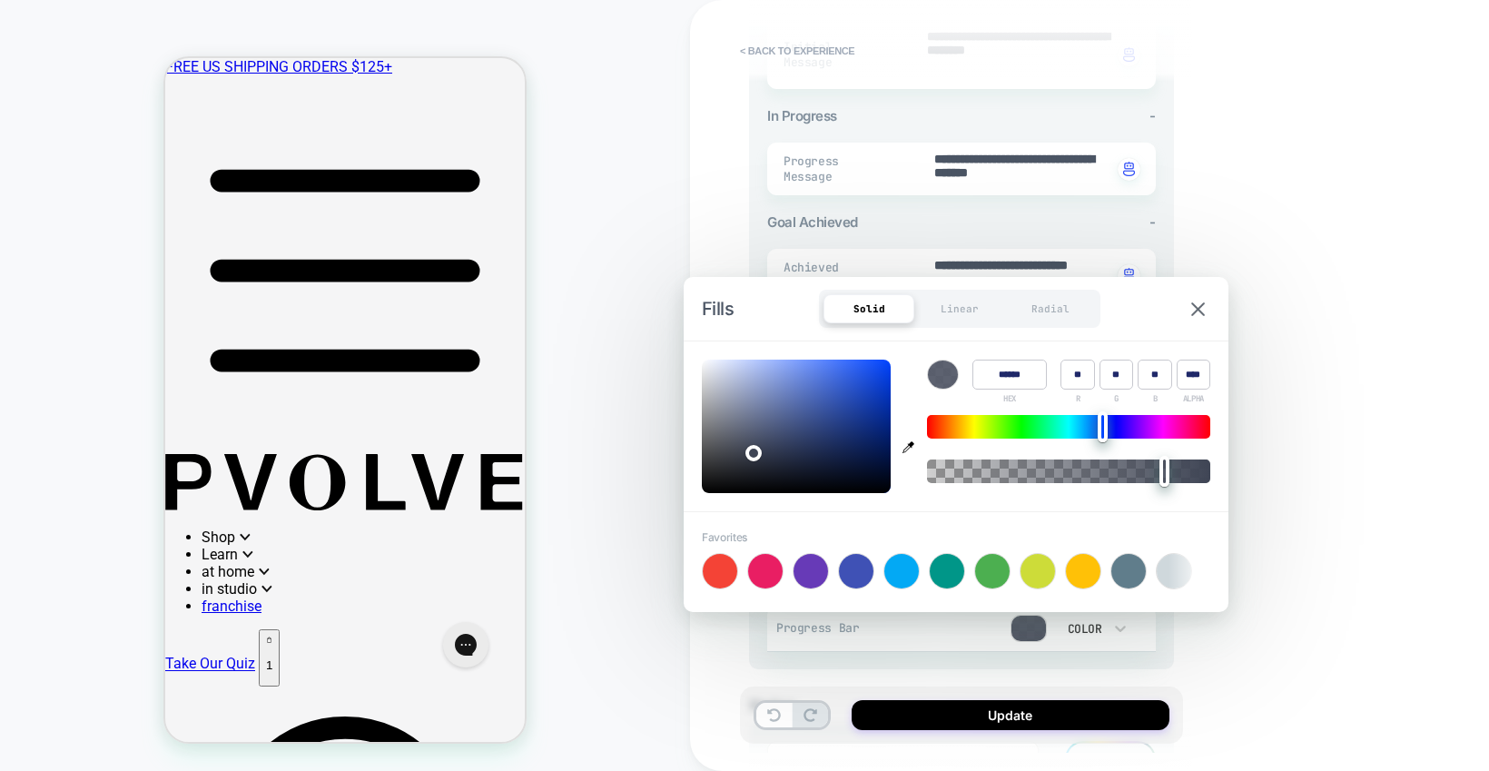
type textarea "*"
drag, startPoint x: 1208, startPoint y: 470, endPoint x: 1164, endPoint y: 470, distance: 43.6
click at [1164, 470] on div at bounding box center [1164, 471] width 10 height 31
type input "****"
type textarea "*"
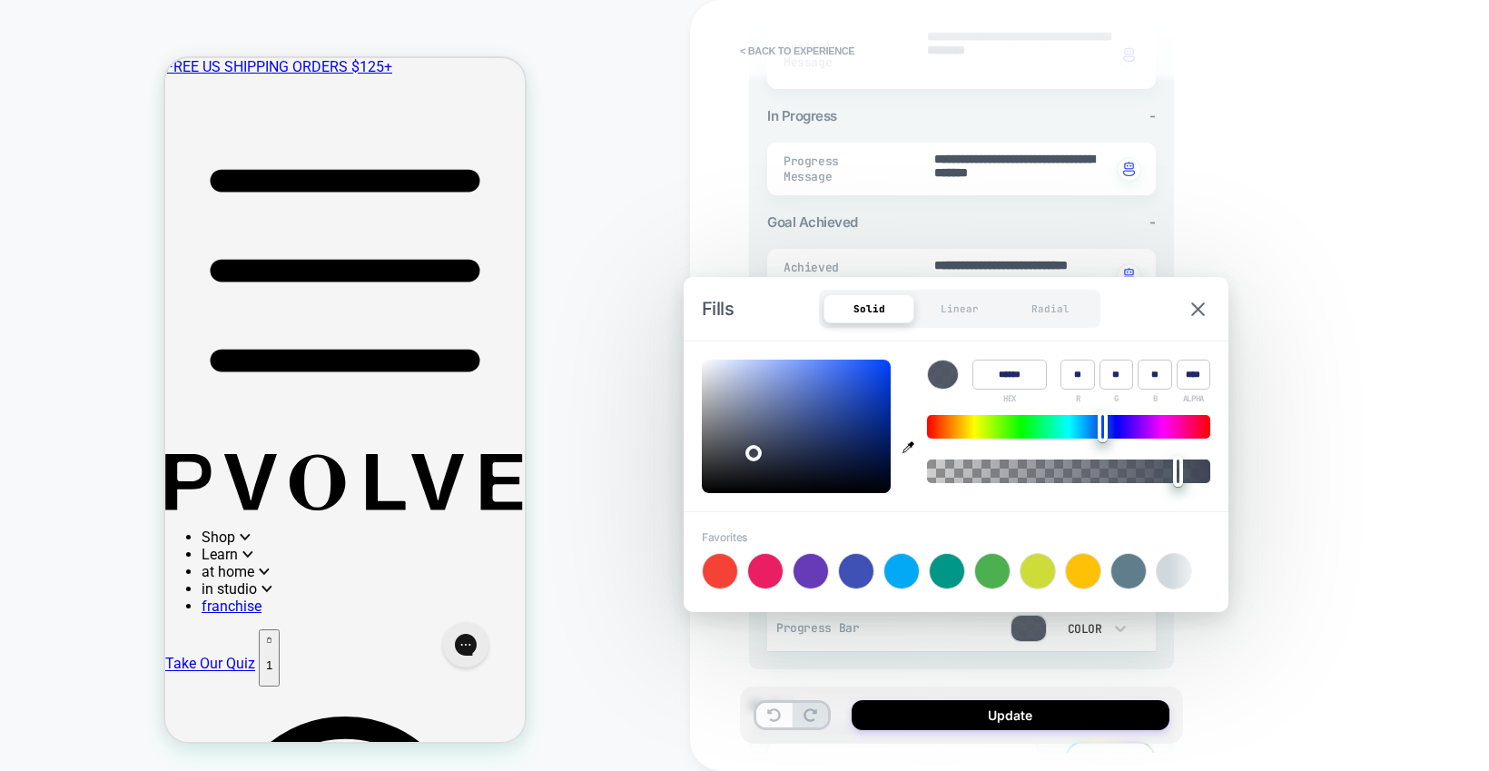
type input "***"
drag, startPoint x: 1164, startPoint y: 470, endPoint x: 1183, endPoint y: 473, distance: 19.3
click at [1183, 473] on div at bounding box center [1178, 471] width 10 height 31
click at [1198, 302] on img at bounding box center [1198, 309] width 14 height 14
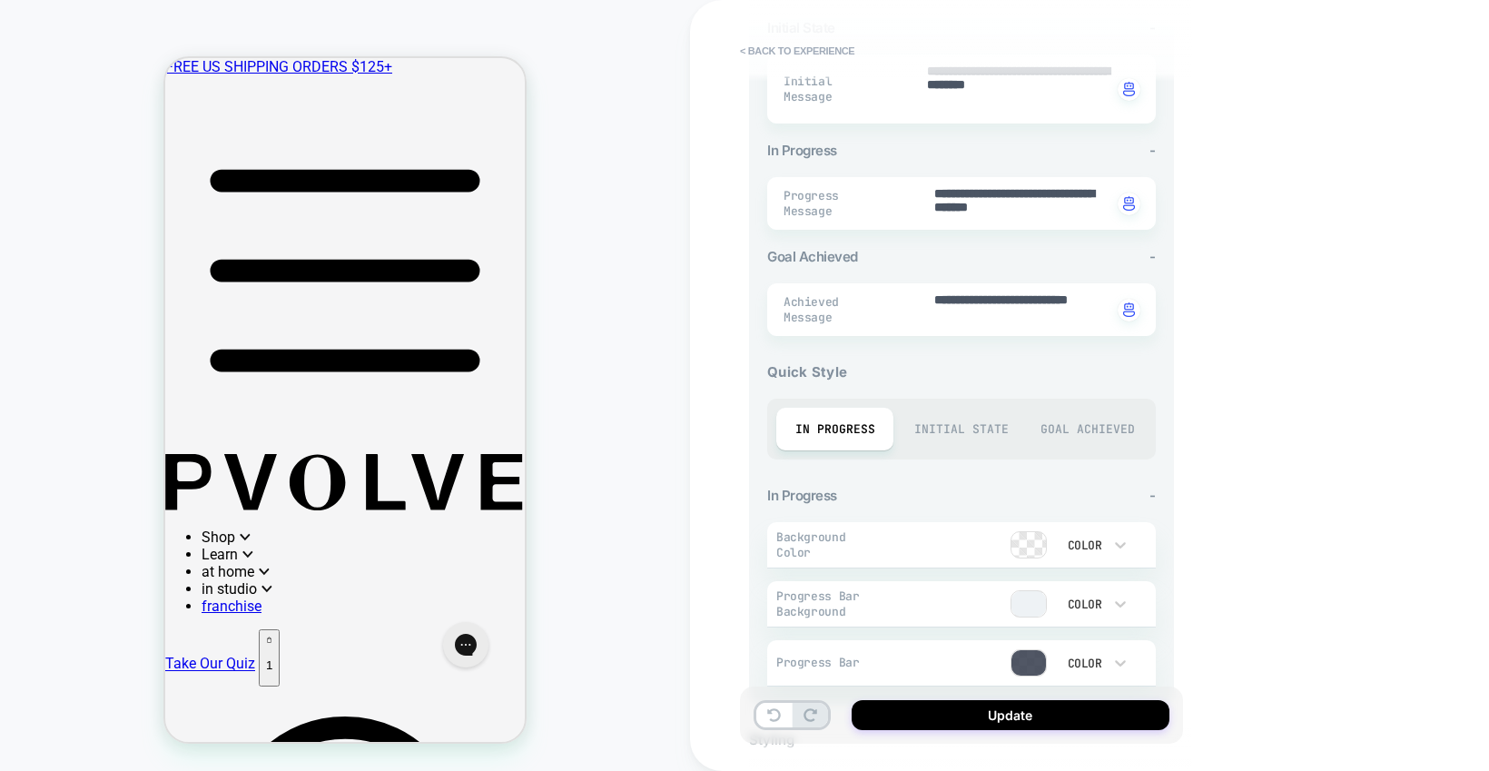
scroll to position [407, 0]
click at [1100, 434] on div "Goal Achieved" at bounding box center [1087, 431] width 117 height 43
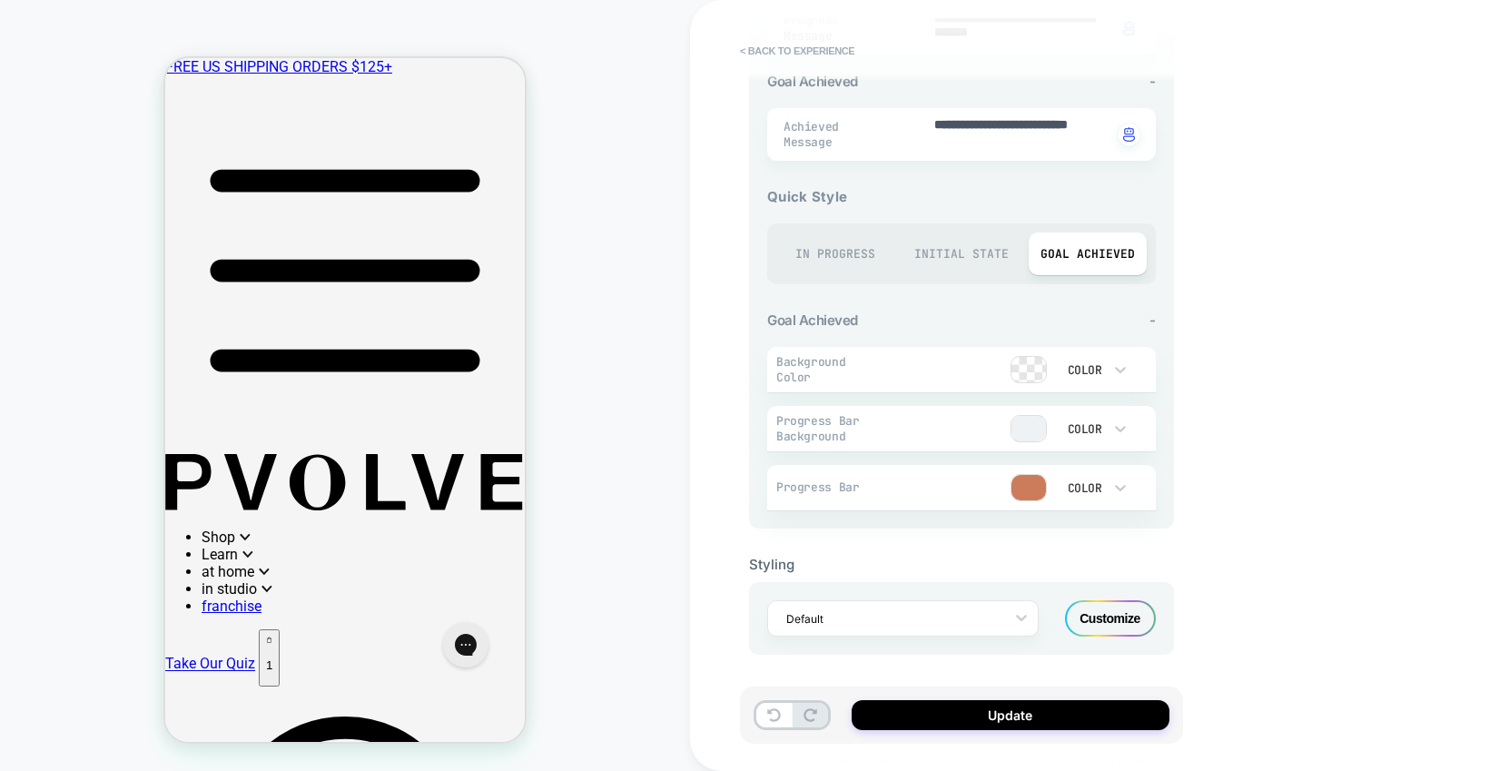
scroll to position [587, 0]
click at [1112, 624] on div "Customize" at bounding box center [1110, 616] width 91 height 36
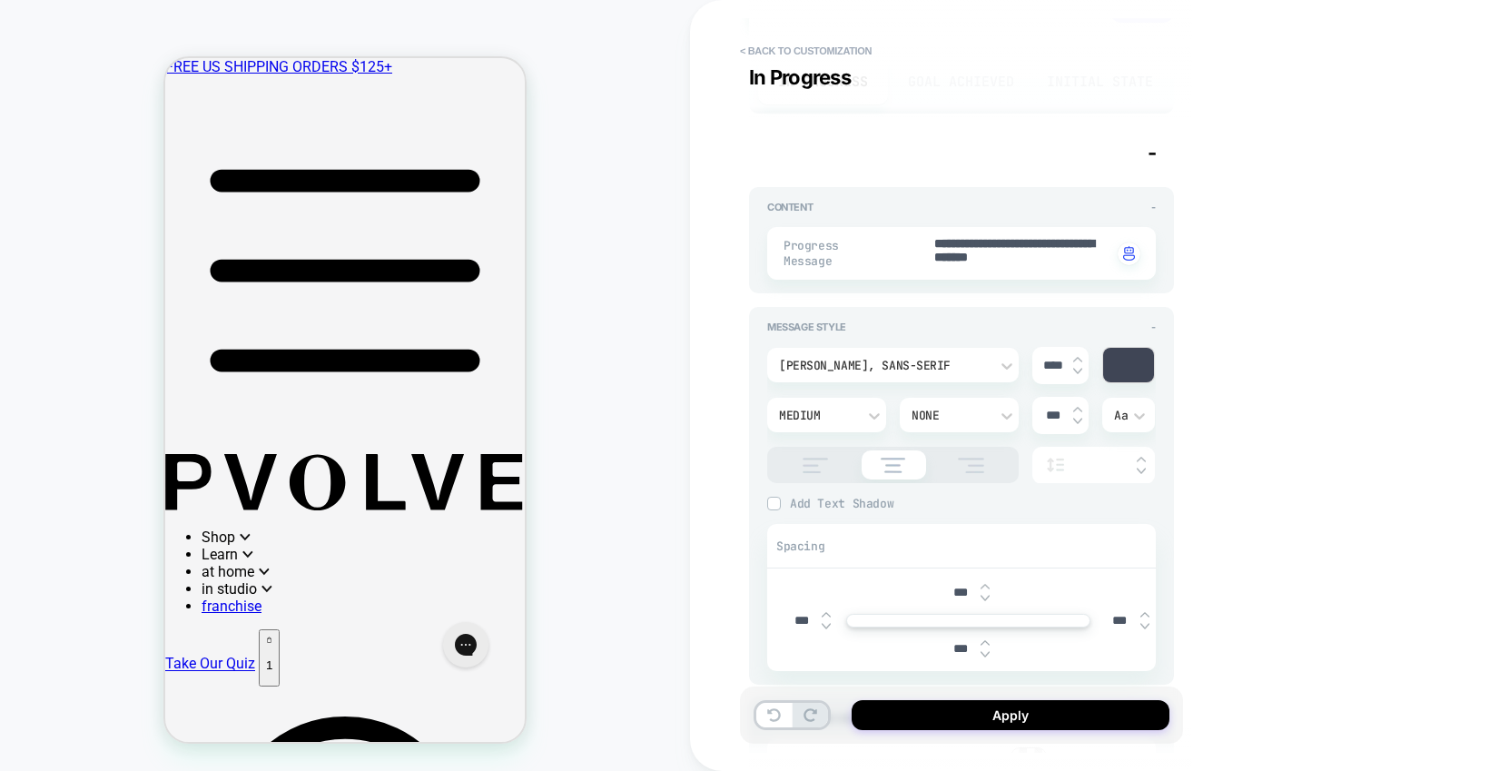
scroll to position [0, 0]
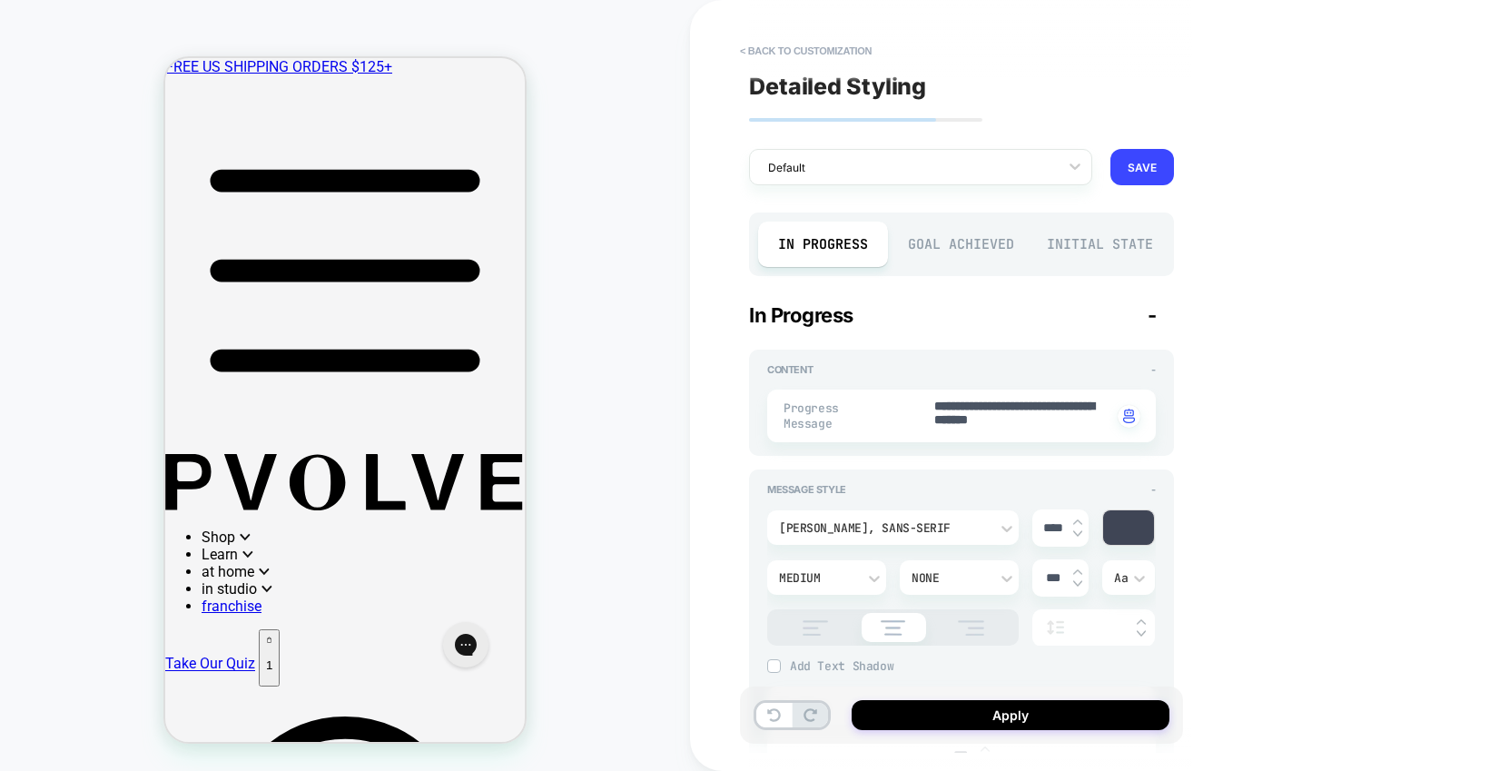
click at [969, 251] on div "Goal Achieved" at bounding box center [962, 244] width 130 height 45
click at [1128, 534] on div at bounding box center [1128, 527] width 51 height 35
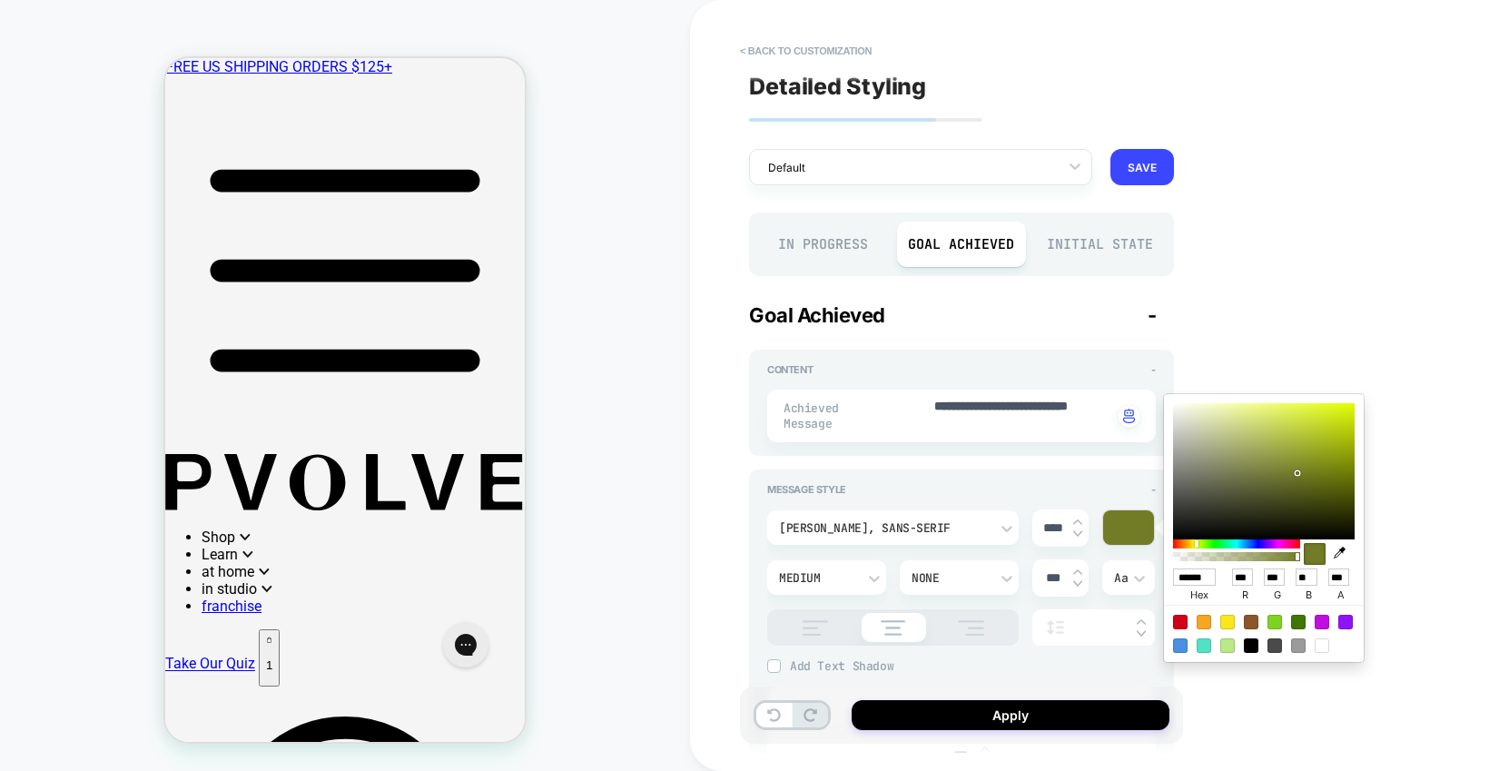
click at [1338, 554] on icon "button" at bounding box center [1340, 553] width 12 height 12
type textarea "*"
type input "******"
type input "***"
type input "**"
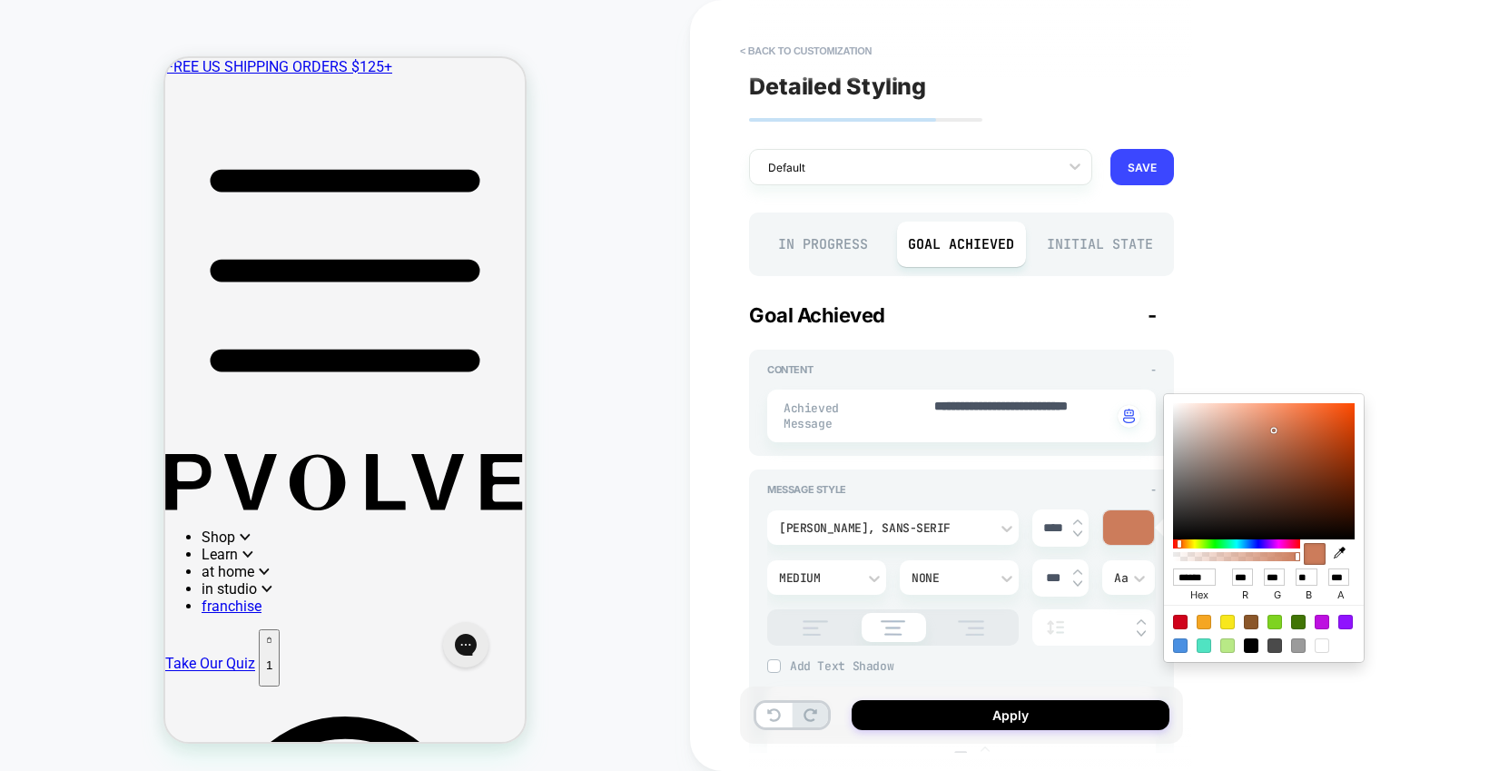
click at [1316, 554] on div at bounding box center [1315, 554] width 22 height 22
click at [1402, 338] on div "**********" at bounding box center [1089, 385] width 799 height 771
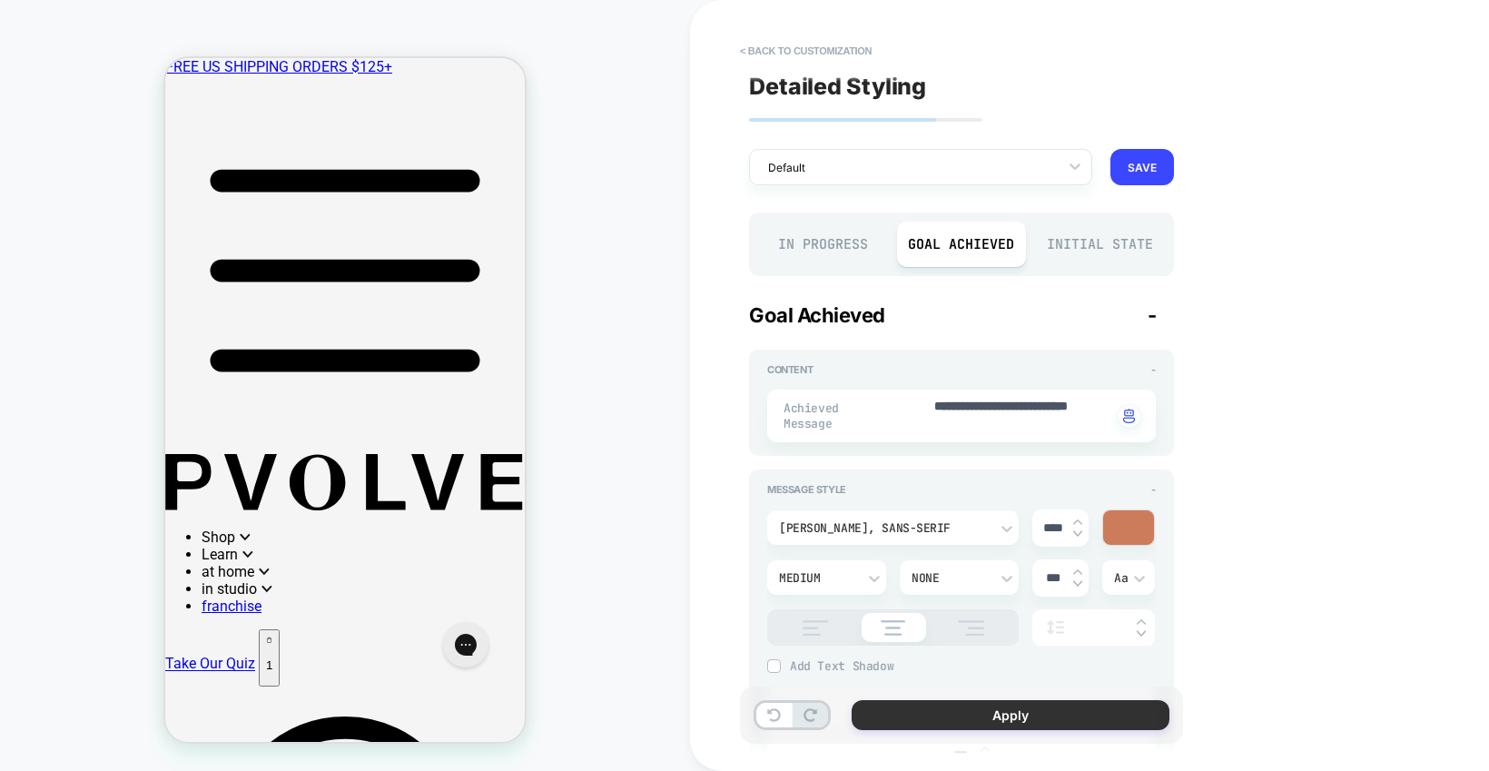
click at [1004, 720] on button "Apply" at bounding box center [1011, 715] width 318 height 30
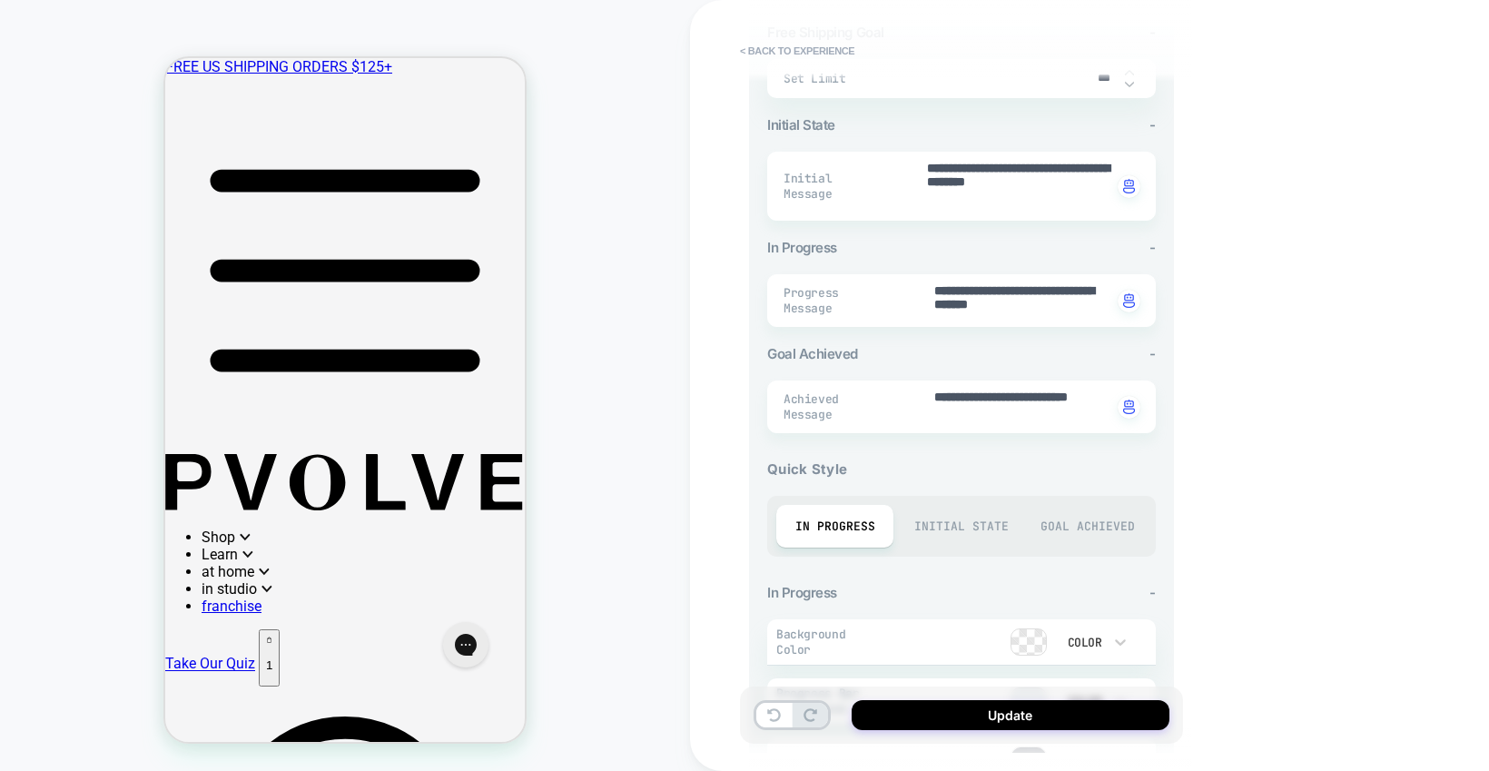
scroll to position [329, 0]
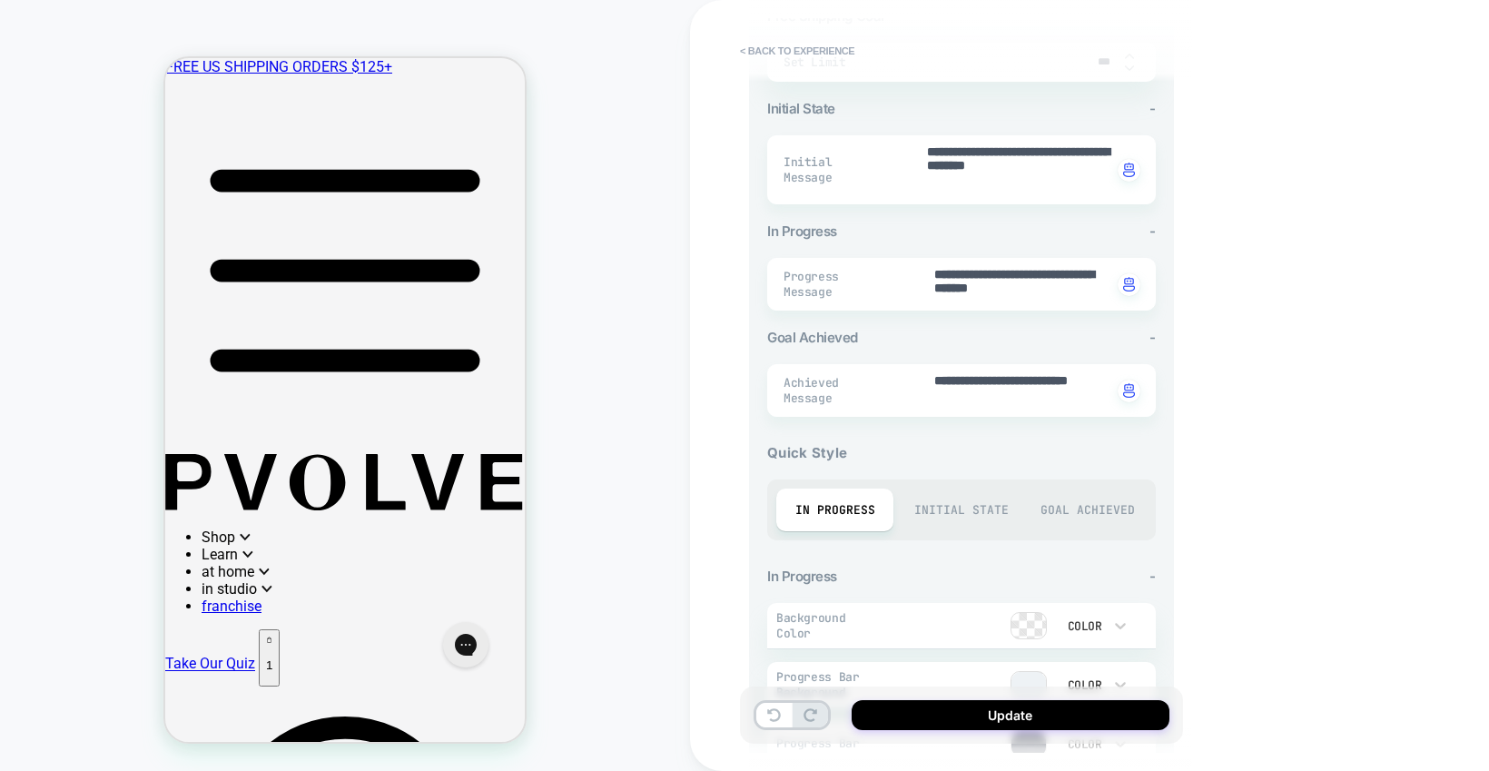
click at [1113, 509] on div "Goal Achieved" at bounding box center [1087, 509] width 117 height 43
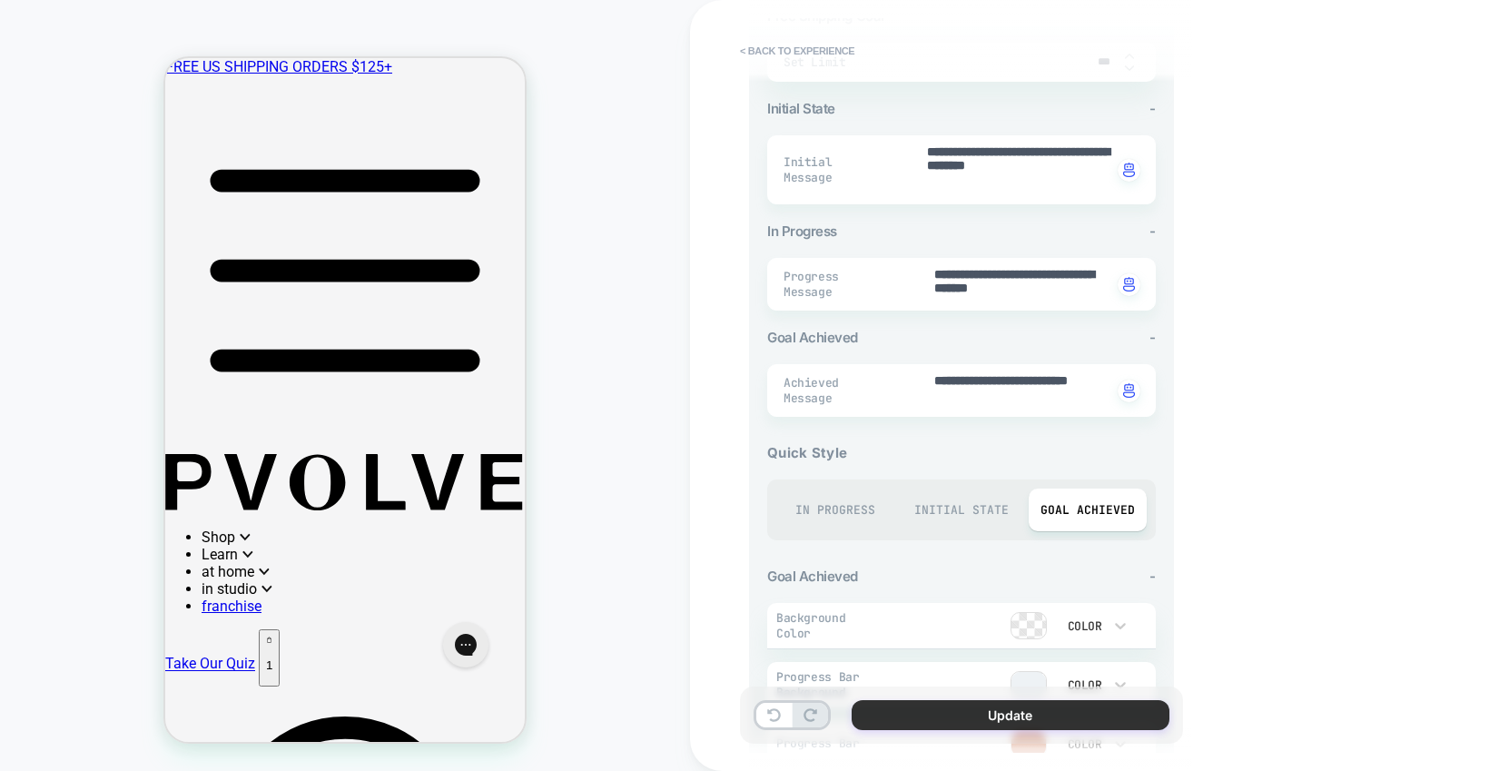
click at [981, 711] on button "Update" at bounding box center [1011, 715] width 318 height 30
type textarea "*"
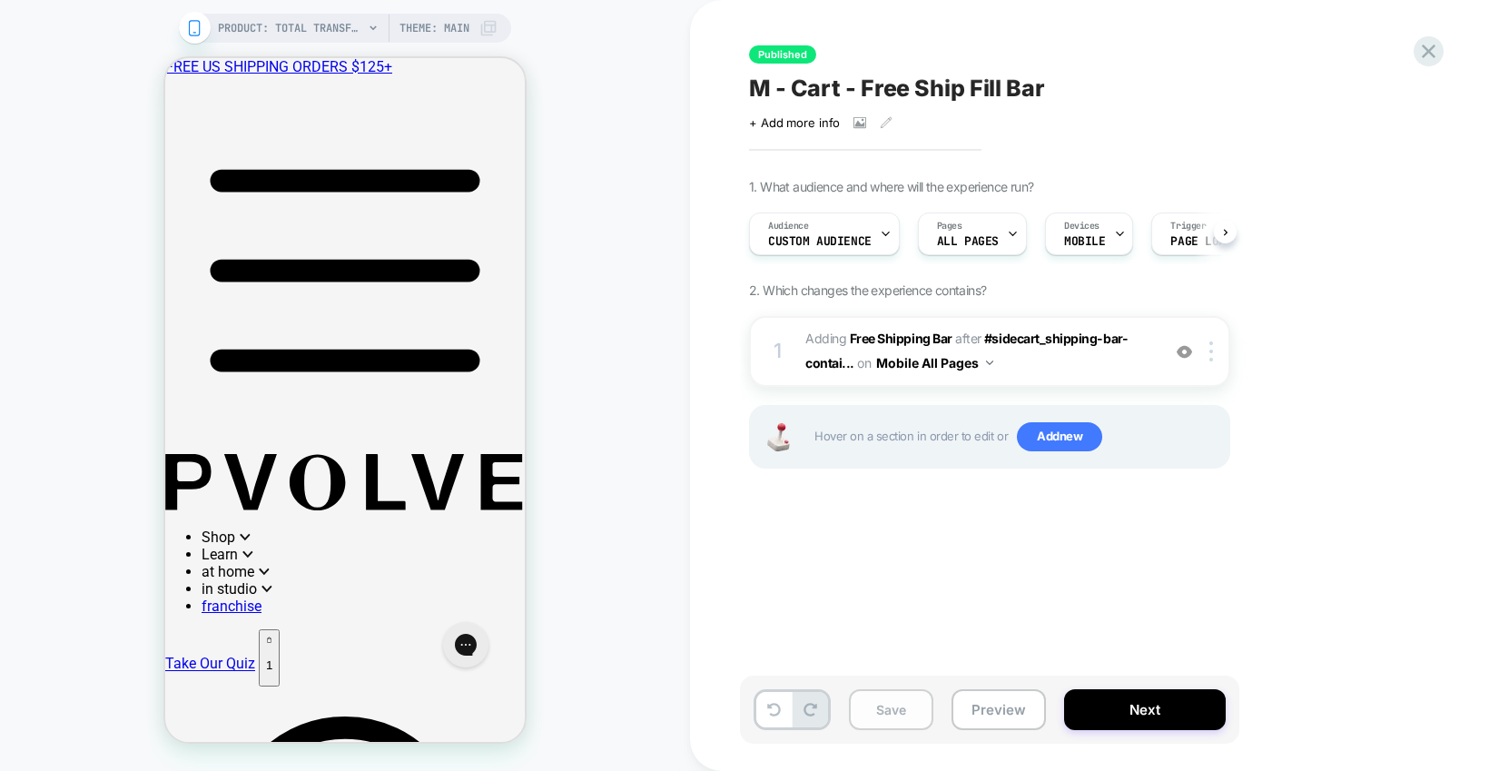
scroll to position [0, 1]
click at [888, 692] on button "Save" at bounding box center [891, 709] width 84 height 41
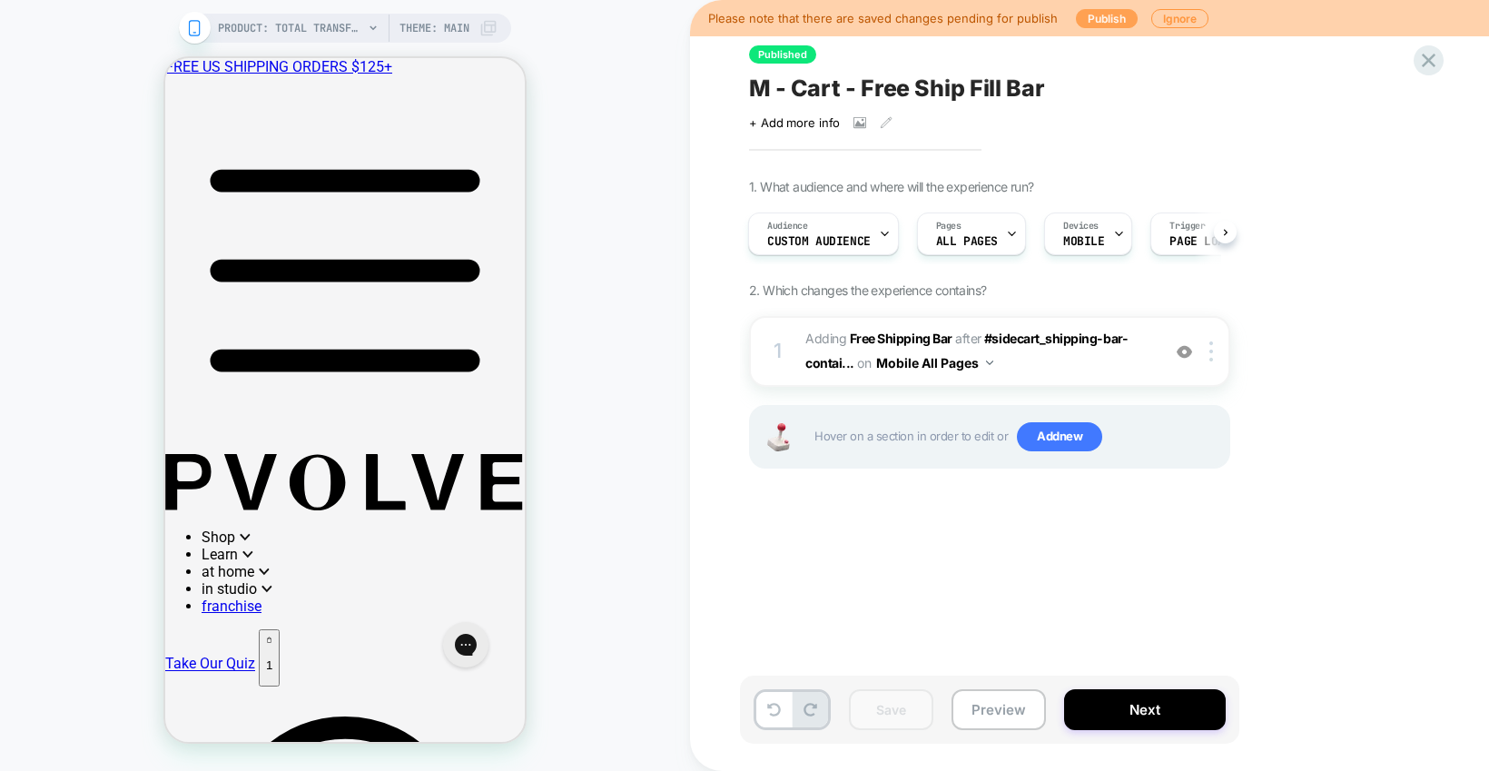
click at [1094, 9] on button "Publish" at bounding box center [1107, 18] width 62 height 19
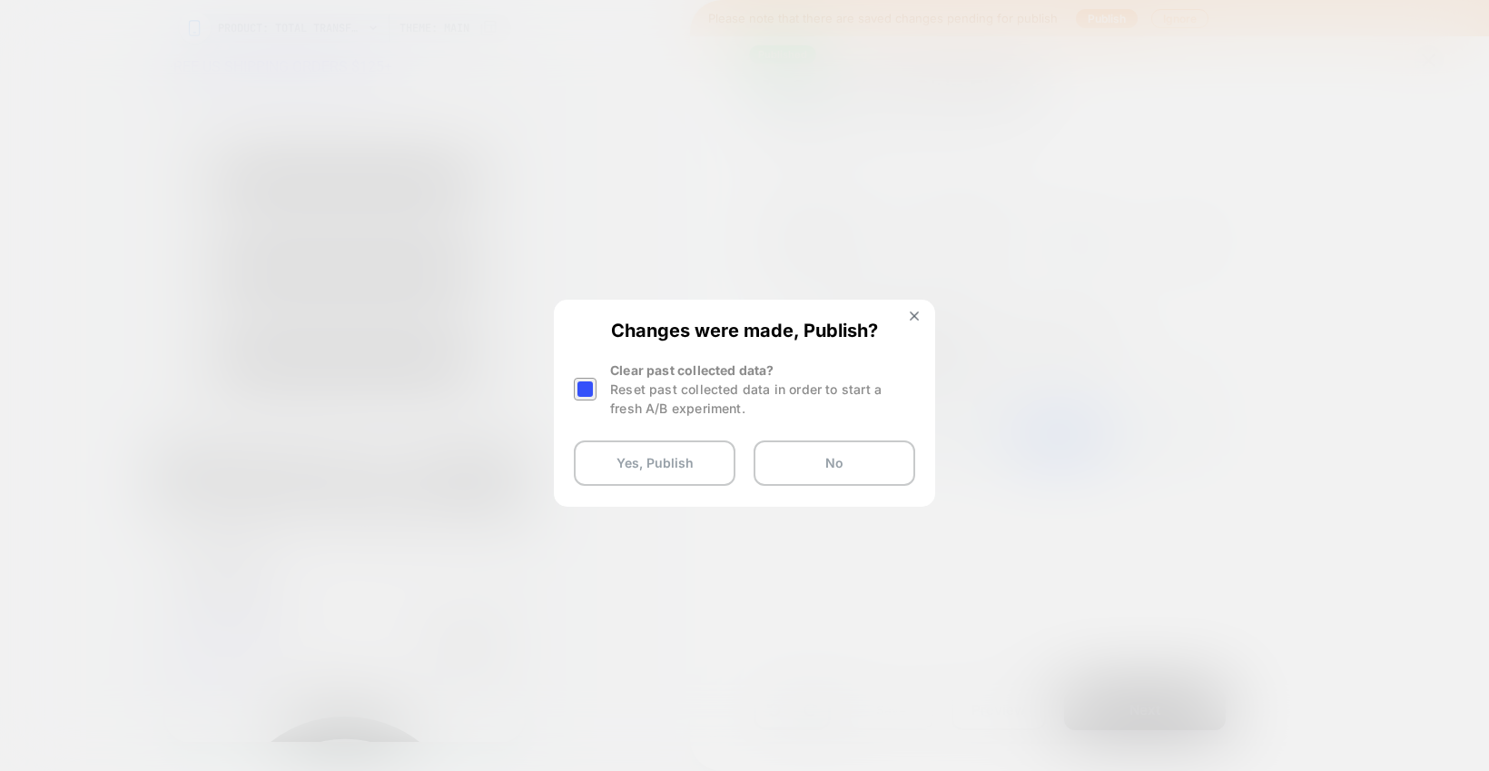
click at [593, 385] on div at bounding box center [585, 389] width 23 height 23
click at [651, 464] on button "Yes, Publish" at bounding box center [655, 462] width 162 height 45
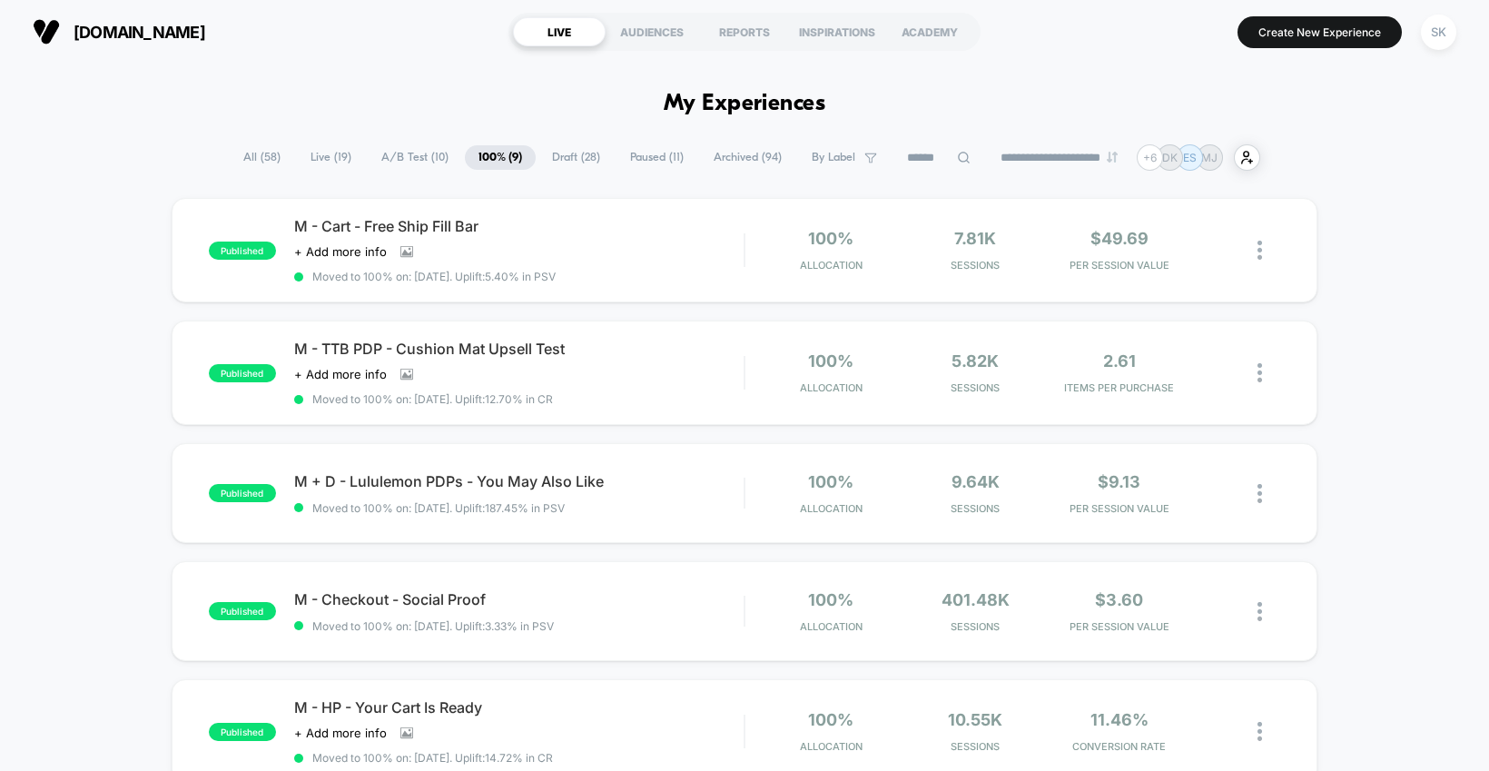
click at [428, 158] on span "A/B Test ( 10 )" at bounding box center [415, 157] width 94 height 25
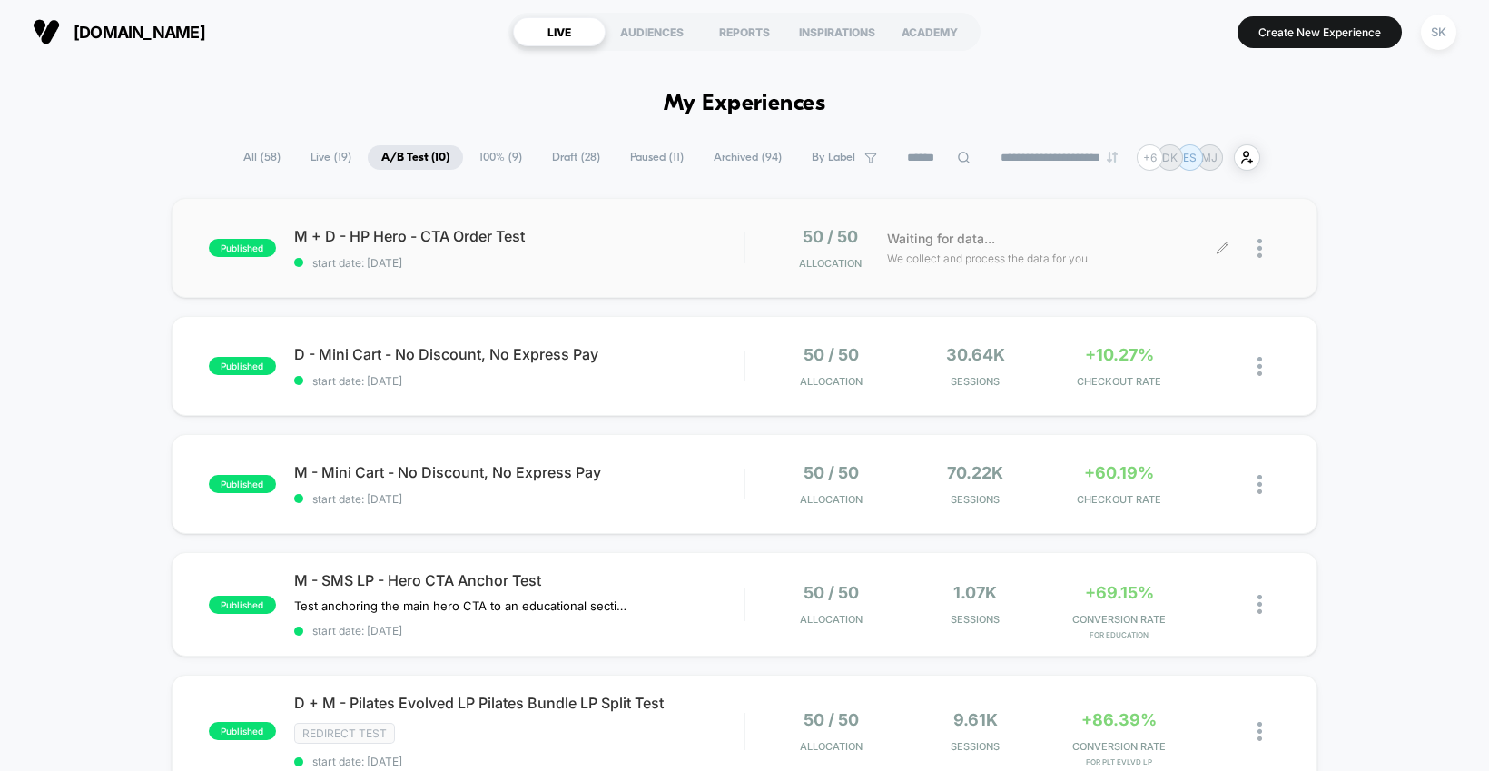
click at [1218, 248] on icon at bounding box center [1223, 249] width 14 height 14
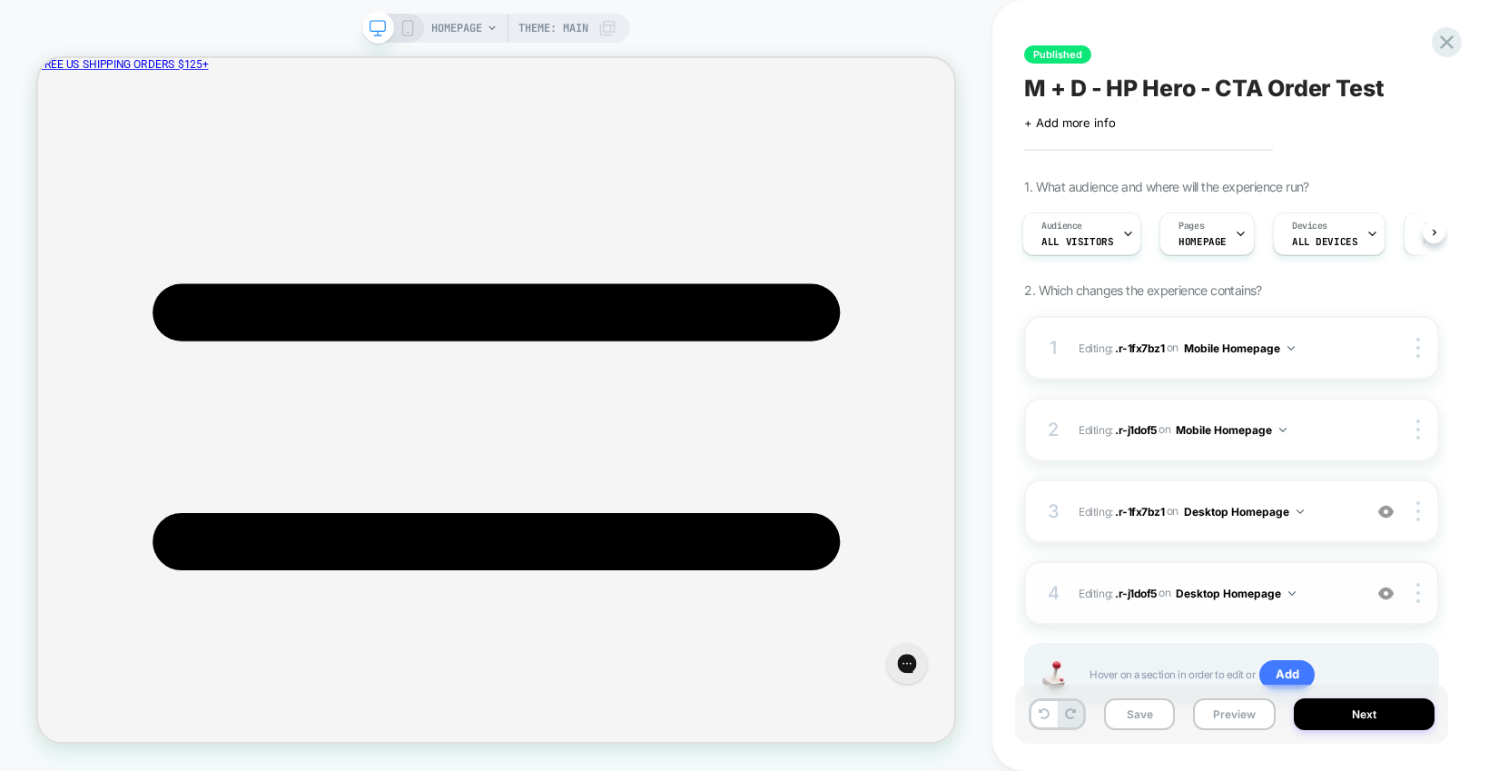
scroll to position [72, 0]
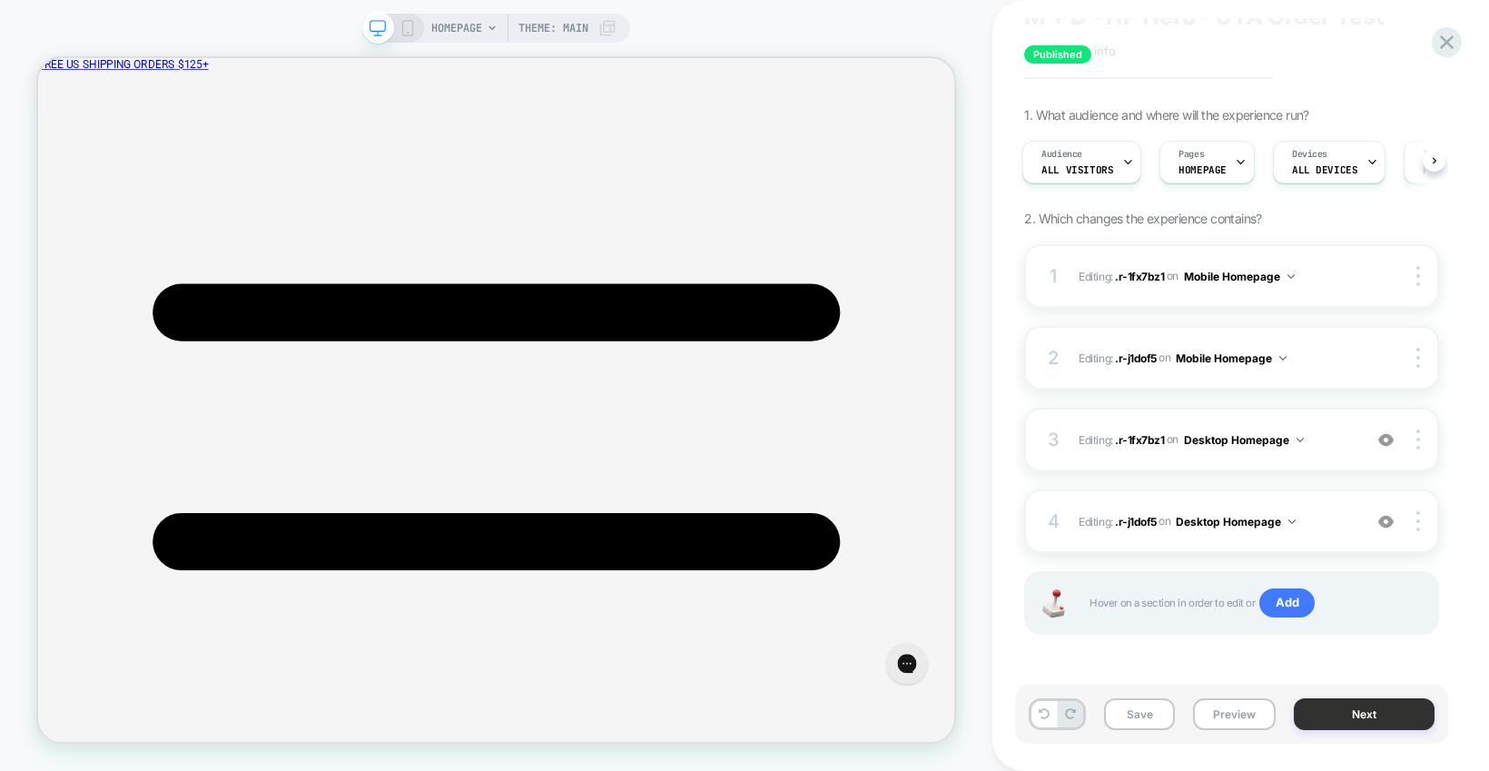
click at [1329, 722] on button "Next" at bounding box center [1364, 714] width 141 height 32
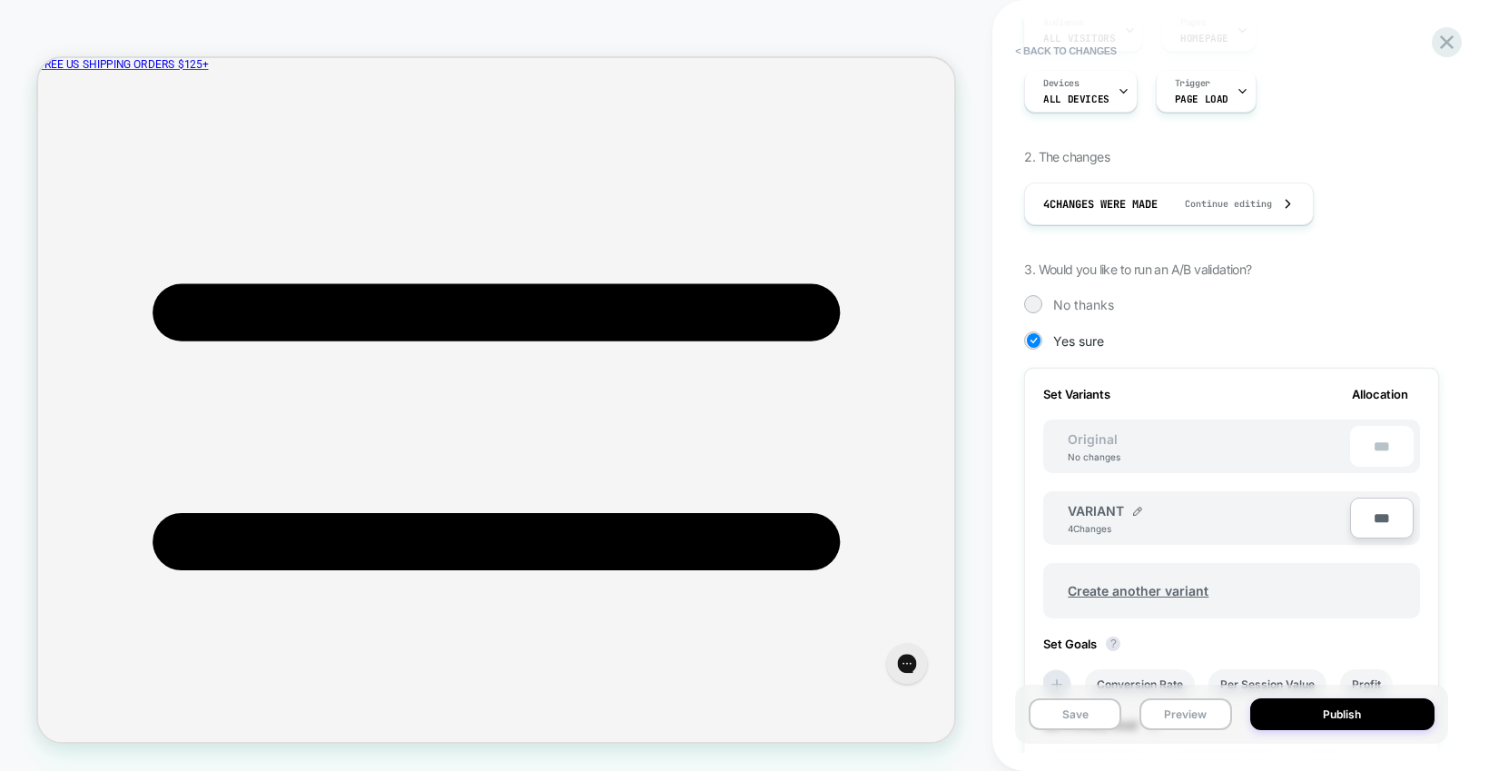
scroll to position [228, 0]
click at [1135, 511] on img at bounding box center [1137, 513] width 9 height 9
drag, startPoint x: 1141, startPoint y: 528, endPoint x: 1049, endPoint y: 528, distance: 92.6
click at [1049, 528] on div "******* Save ***" at bounding box center [1231, 522] width 377 height 57
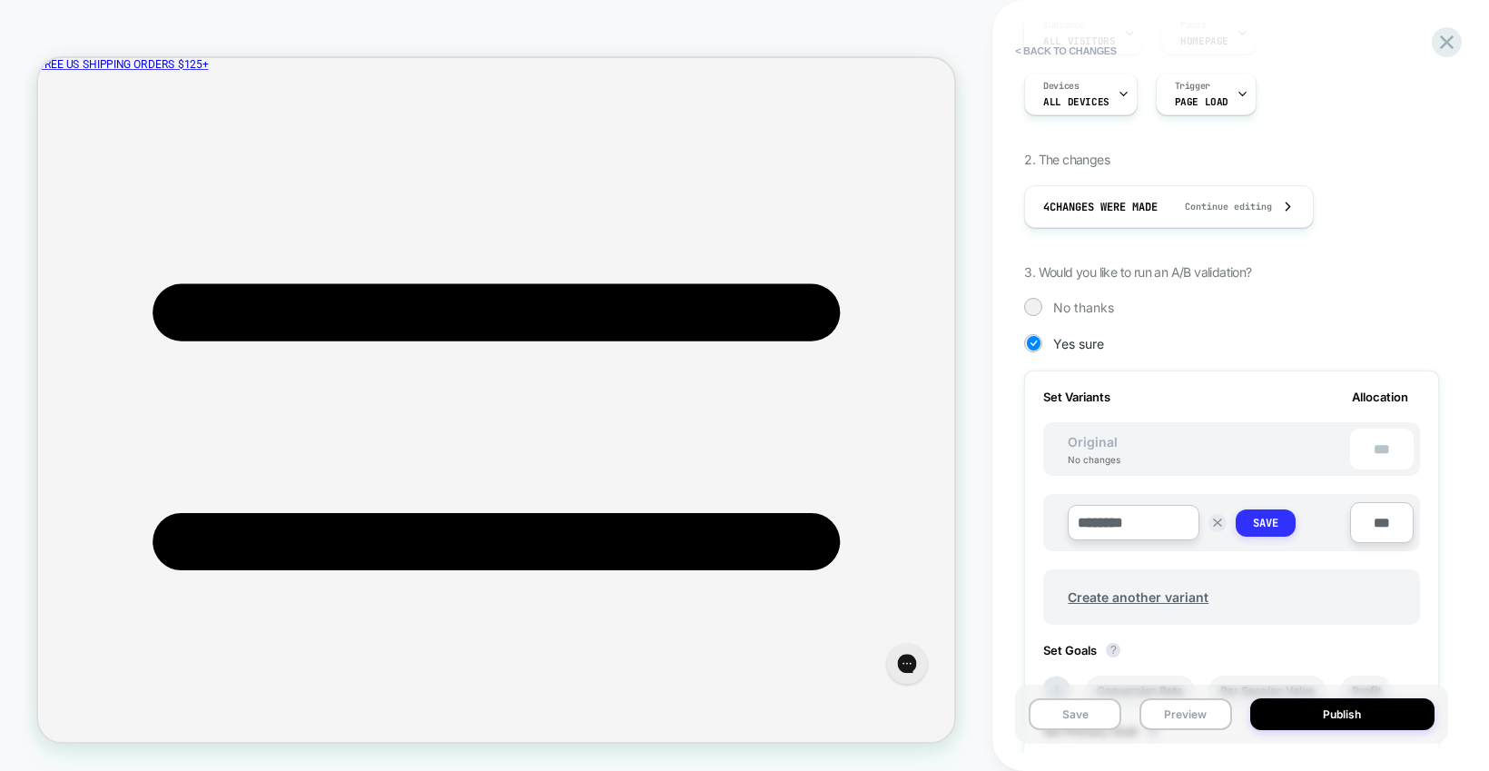
type input "********"
click at [1253, 521] on strong "Save" at bounding box center [1265, 523] width 25 height 15
click at [1079, 722] on button "Save" at bounding box center [1075, 714] width 93 height 32
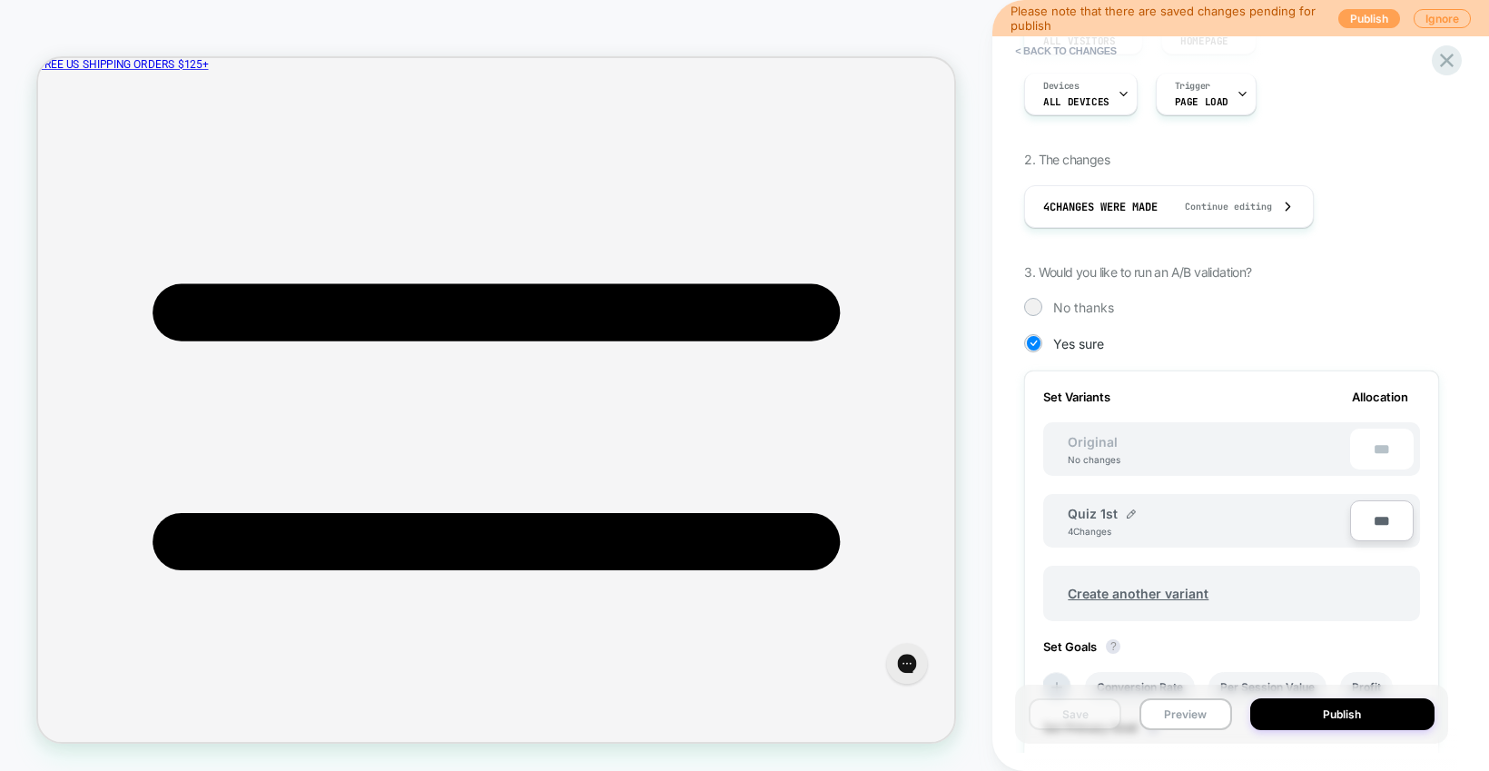
click at [1378, 17] on button "Publish" at bounding box center [1369, 18] width 62 height 19
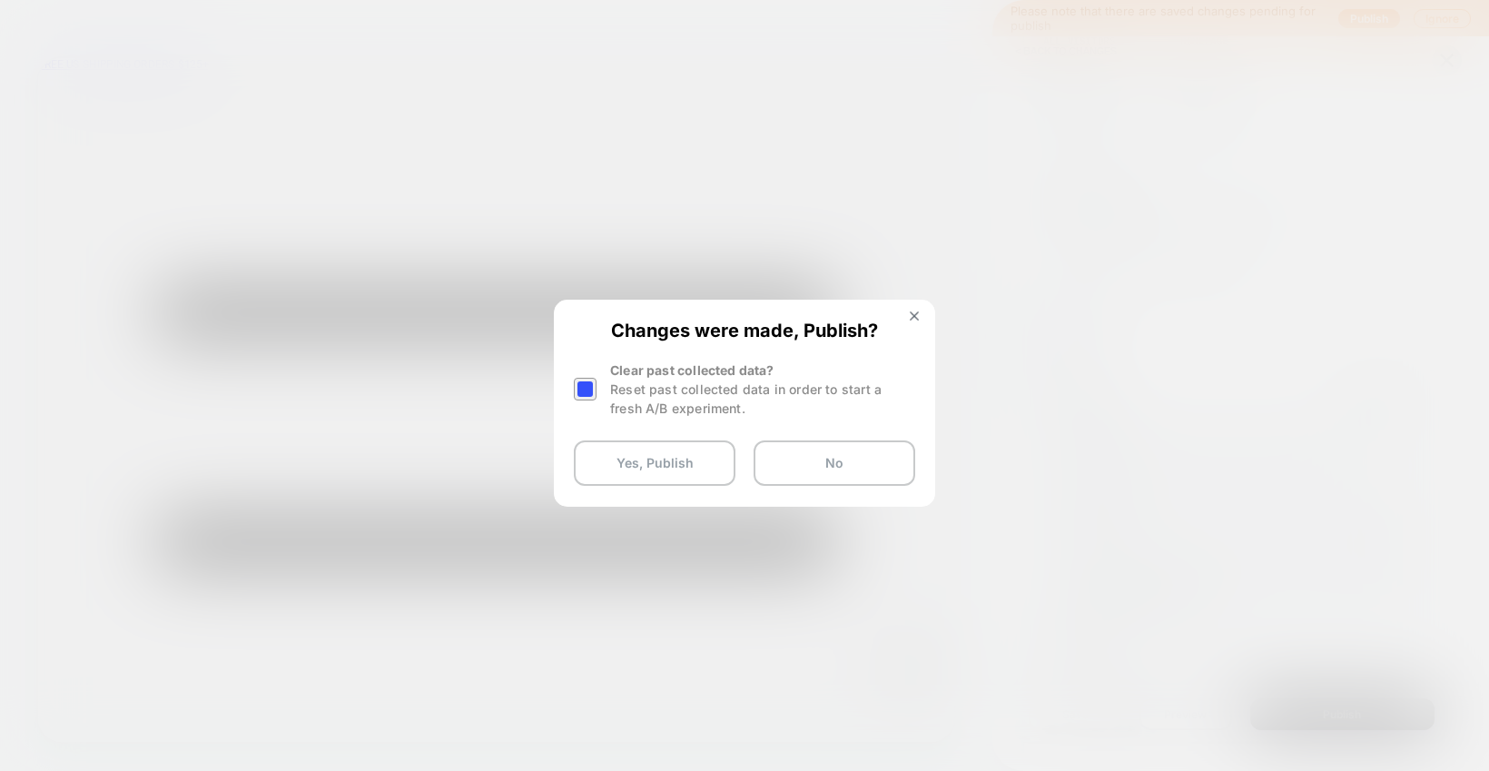
click at [583, 373] on div at bounding box center [587, 388] width 27 height 57
click at [584, 387] on div at bounding box center [585, 389] width 23 height 23
click at [636, 459] on button "Yes, Publish" at bounding box center [655, 462] width 162 height 45
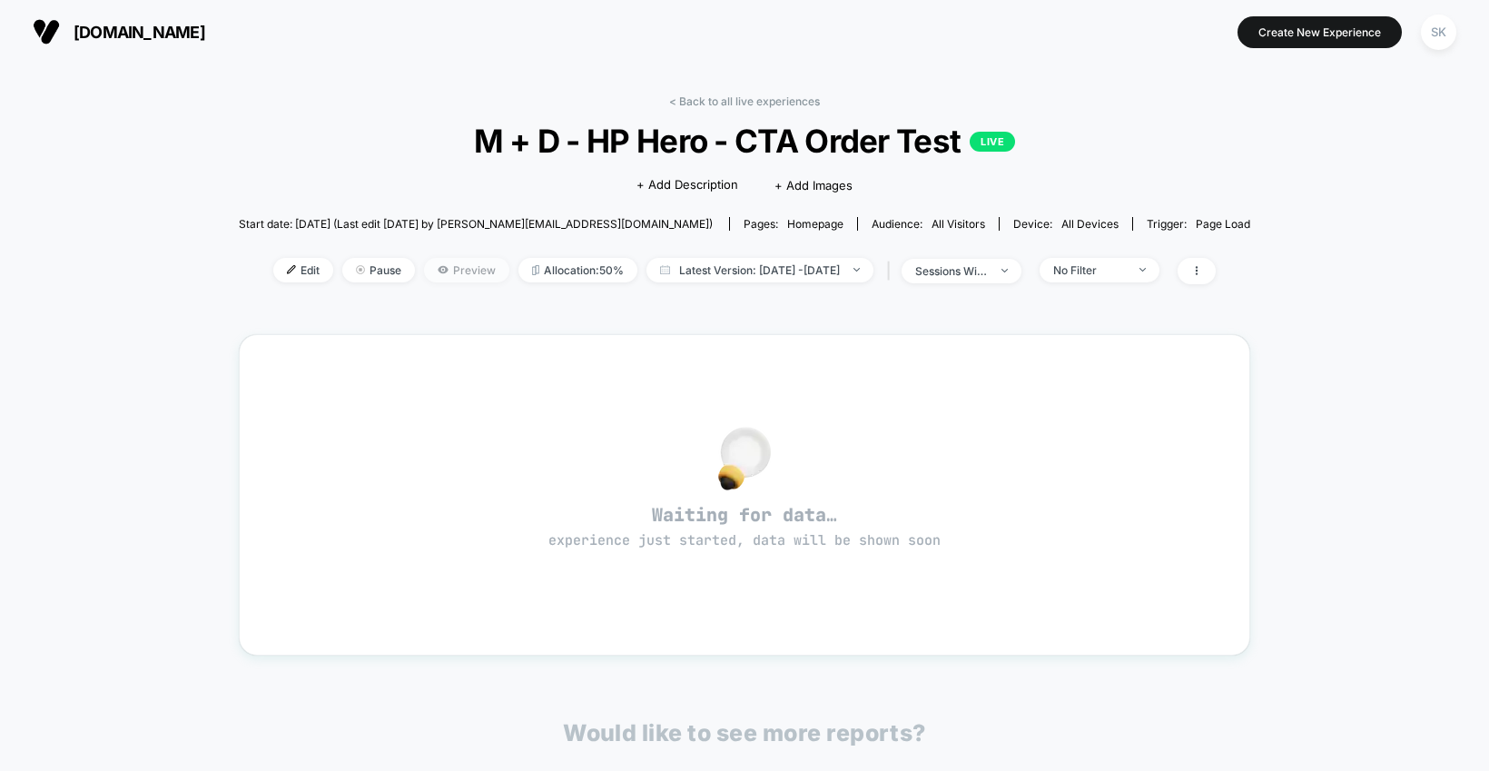
click at [441, 267] on span "Preview" at bounding box center [466, 270] width 85 height 25
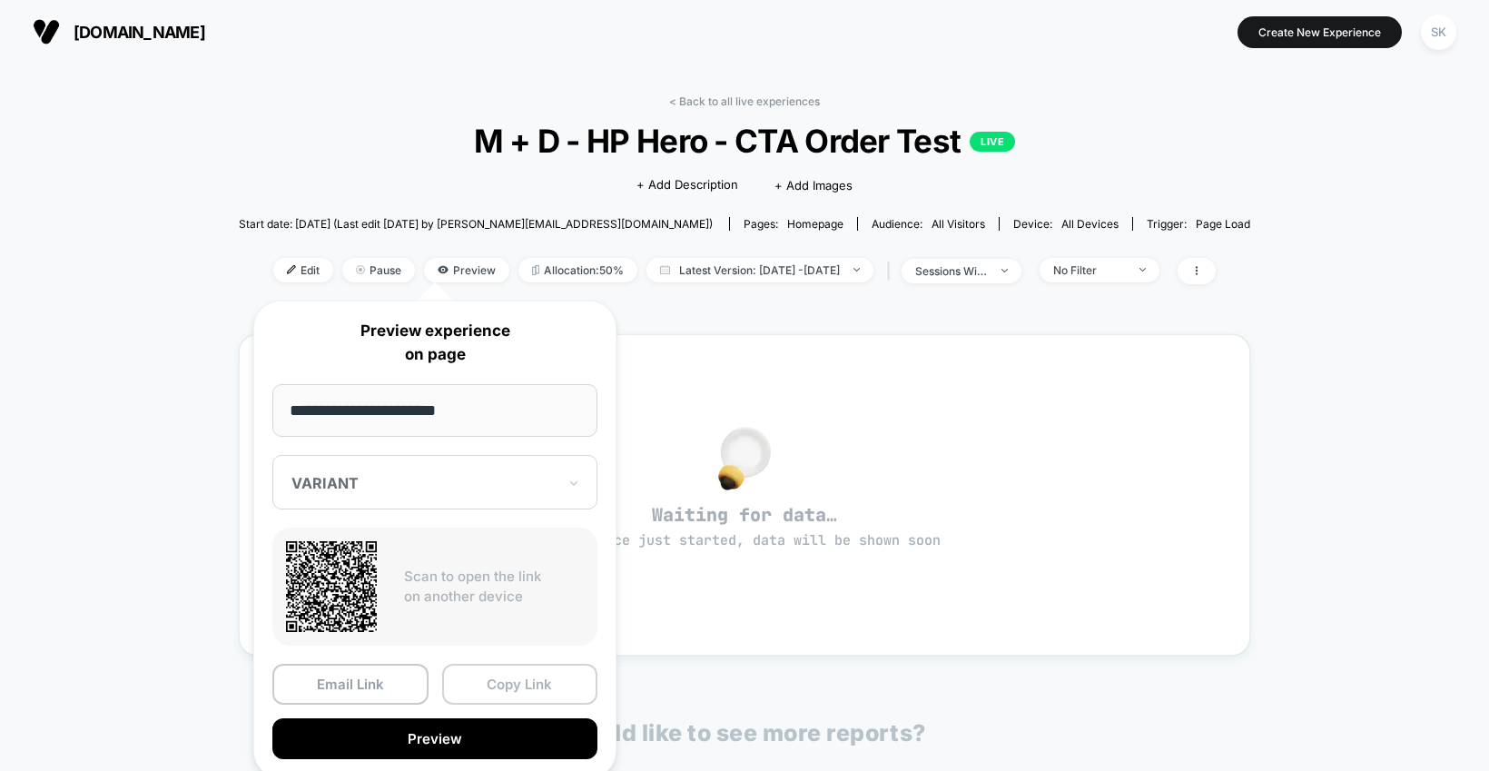
click at [536, 684] on button "Copy Link" at bounding box center [520, 684] width 156 height 41
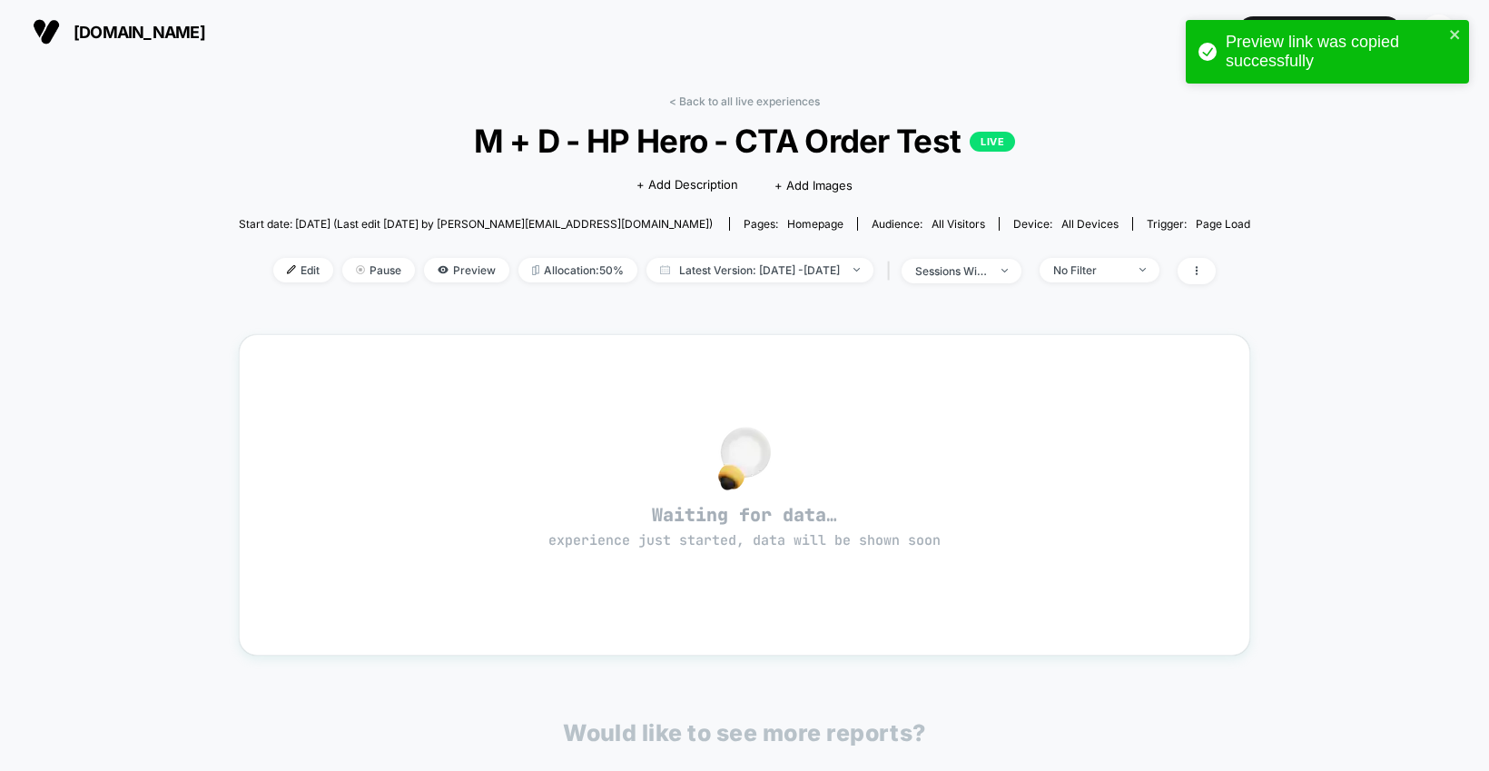
click at [1389, 306] on div "< Back to all live experiences M + D - HP Hero - CTA Order Test LIVE Click to e…" at bounding box center [744, 571] width 1489 height 1014
click at [1305, 281] on div "< Back to all live experiences M + D - HP Hero - CTA Order Test LIVE Click to e…" at bounding box center [744, 571] width 1489 height 1014
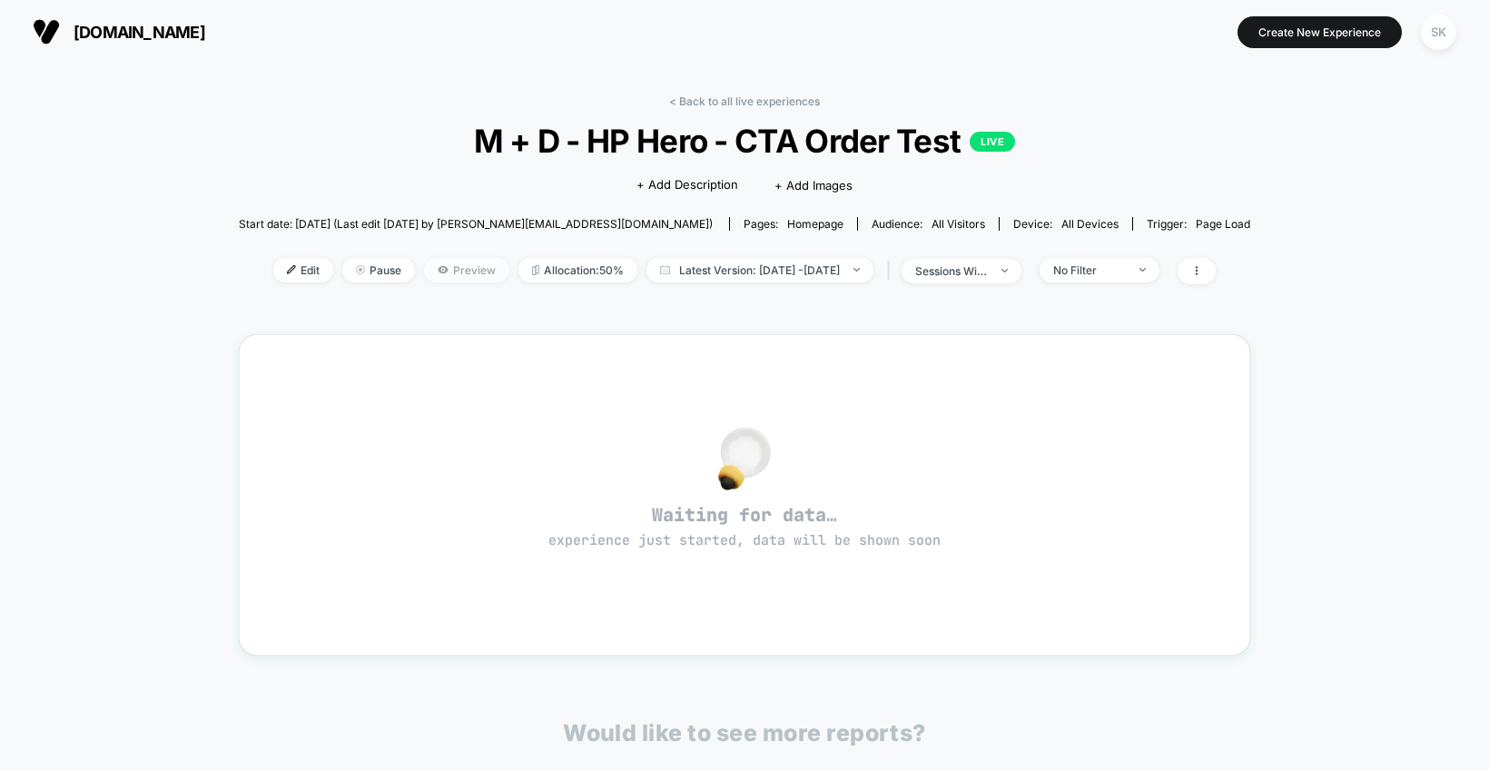
click at [424, 271] on span "Preview" at bounding box center [466, 270] width 85 height 25
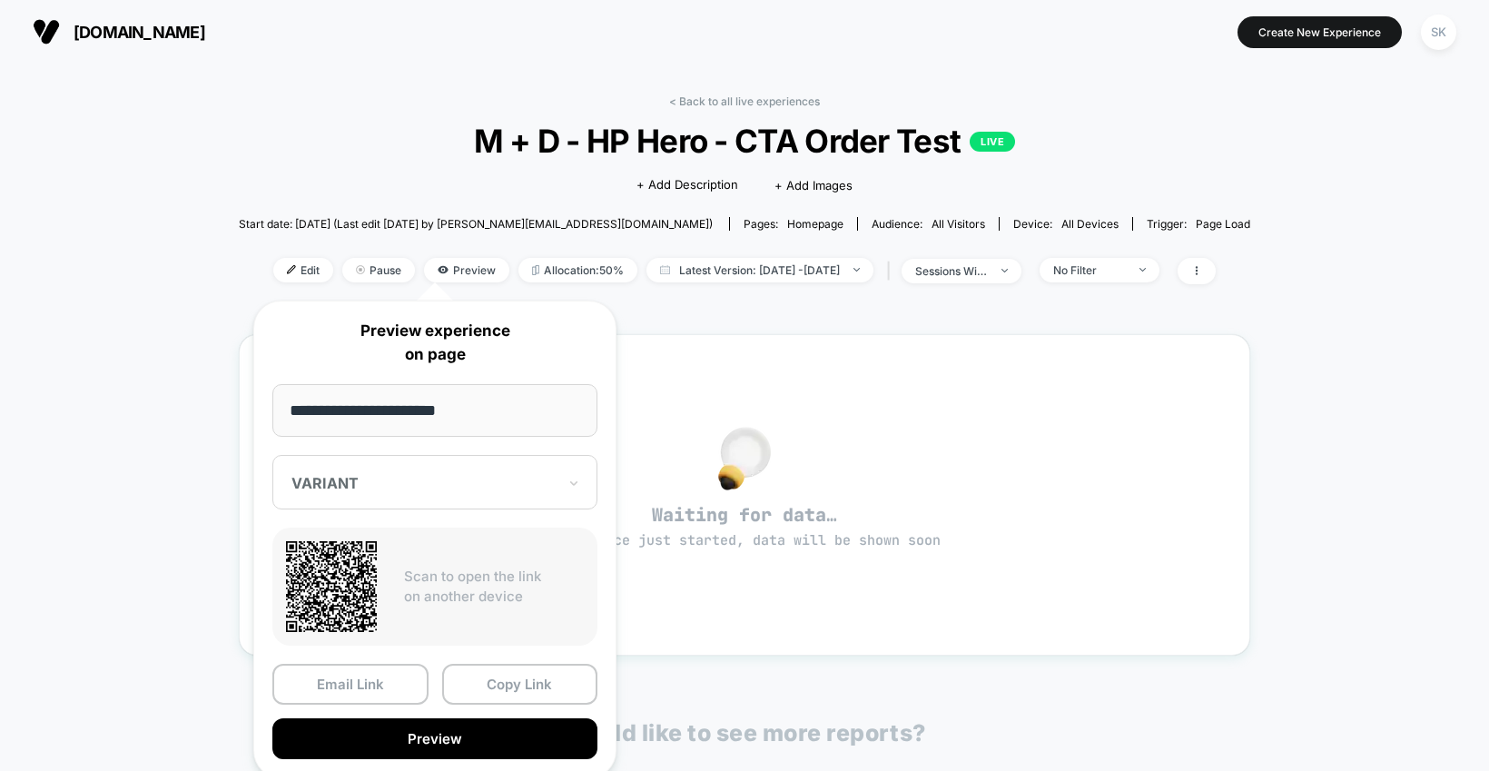
click at [524, 497] on div "VARIANT" at bounding box center [434, 482] width 325 height 54
click at [435, 578] on div "CONTROL" at bounding box center [434, 578] width 307 height 33
click at [504, 684] on button "Copy Link" at bounding box center [520, 684] width 156 height 41
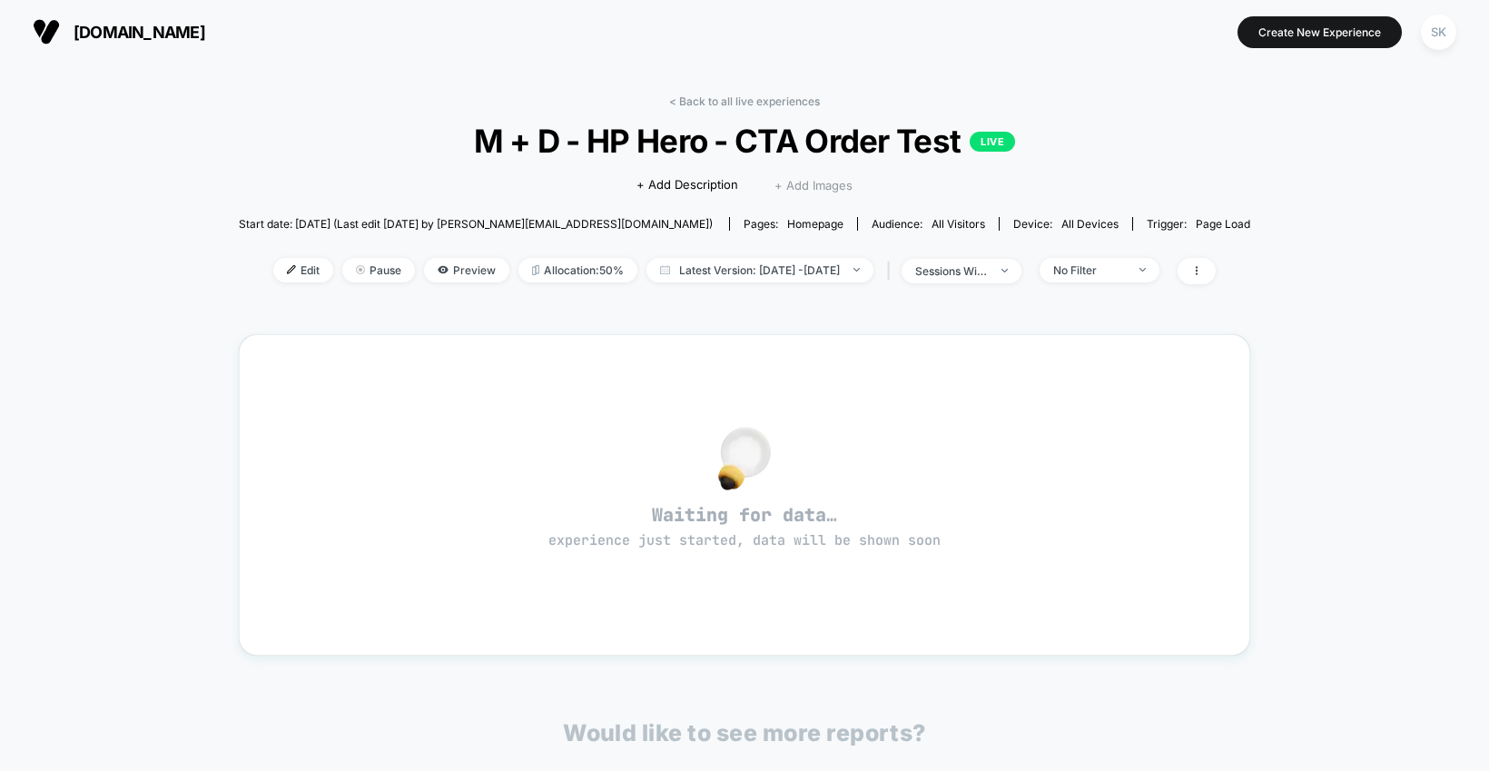
click at [826, 181] on span "+ Add Images" at bounding box center [813, 185] width 78 height 15
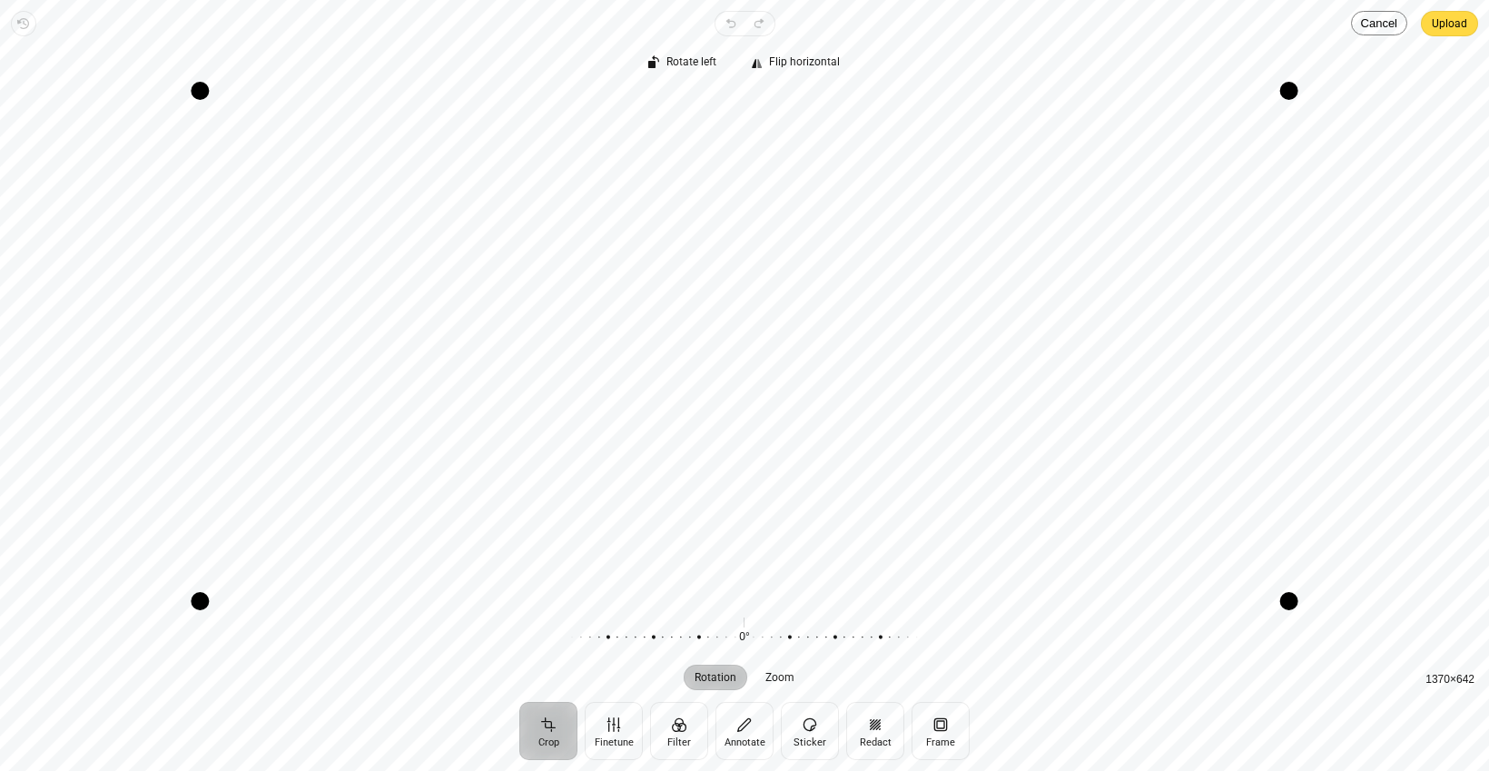
click at [1381, 374] on div "Recenter" at bounding box center [745, 346] width 1460 height 510
click at [1445, 17] on span "Upload" at bounding box center [1449, 24] width 35 height 22
click at [743, 727] on button "Annotate" at bounding box center [744, 731] width 58 height 58
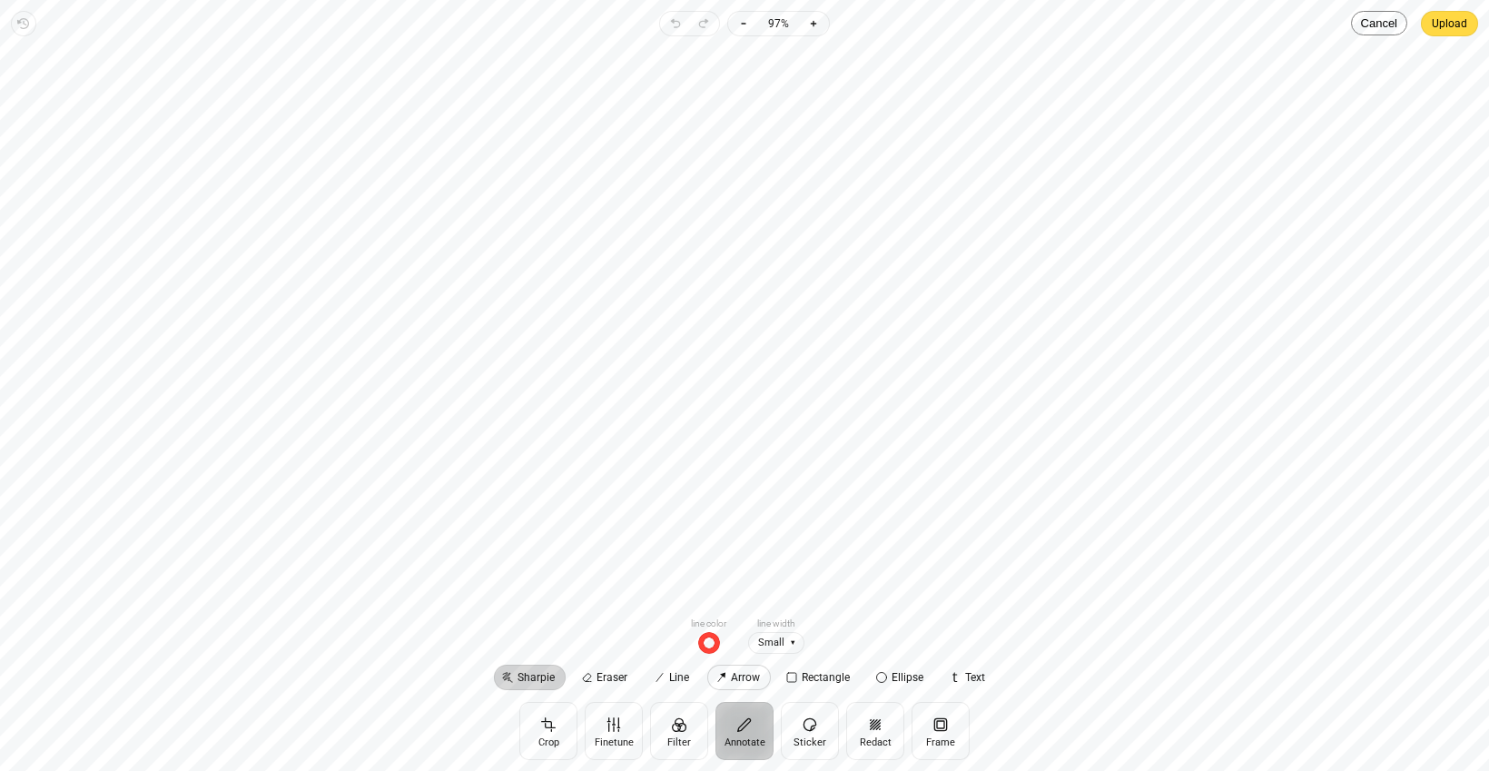
click at [720, 677] on icon at bounding box center [720, 677] width 11 height 11
click at [692, 646] on span "Small" at bounding box center [694, 643] width 56 height 23
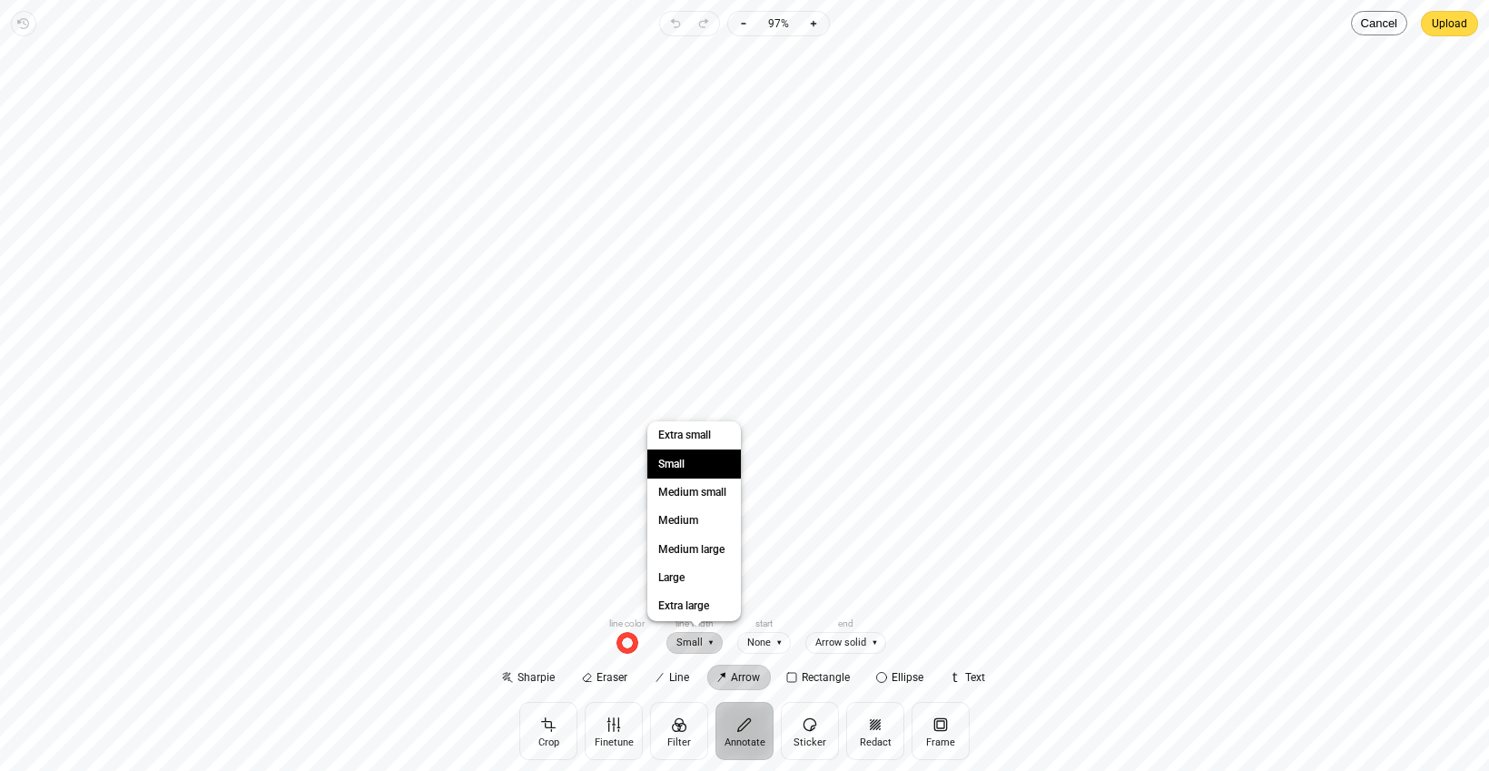
click at [692, 646] on span "Small" at bounding box center [694, 643] width 56 height 23
click at [809, 684] on label "Rectangle" at bounding box center [819, 677] width 83 height 25
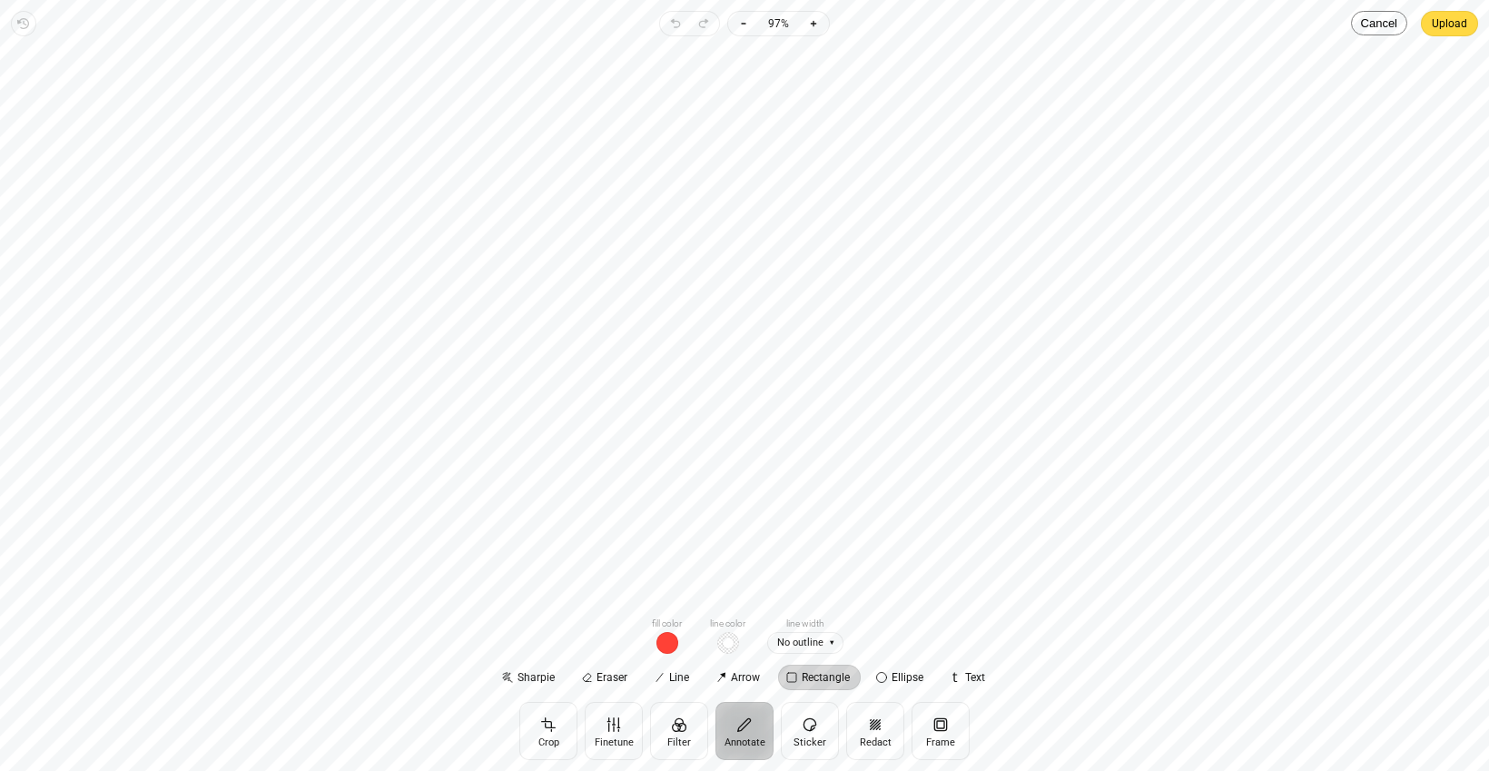
click at [669, 644] on span "button" at bounding box center [667, 643] width 22 height 22
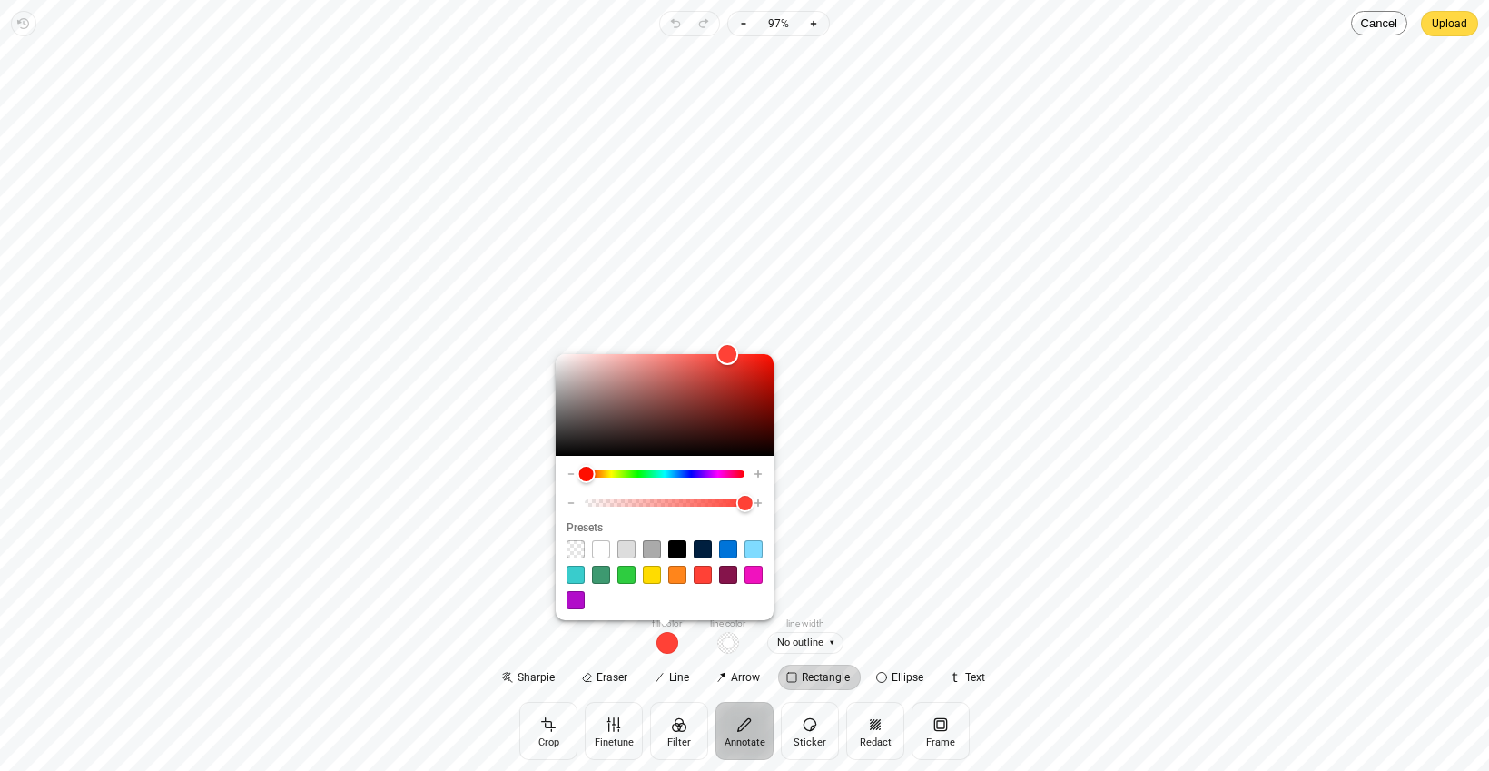
click at [574, 553] on span at bounding box center [576, 549] width 18 height 18
type input "*"
click at [732, 649] on span "button" at bounding box center [728, 643] width 22 height 22
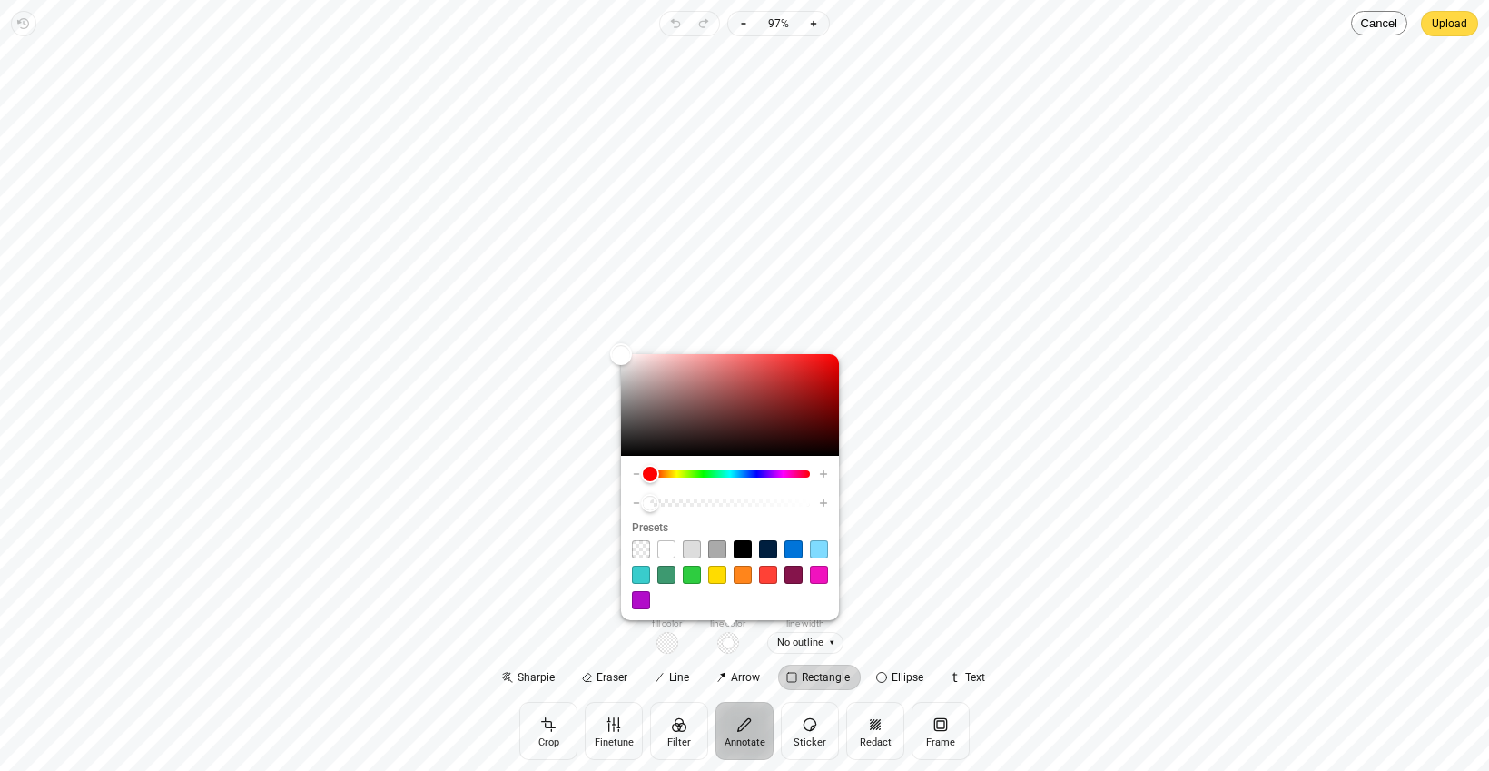
click at [823, 579] on span at bounding box center [819, 575] width 18 height 18
type input "****"
type input "*"
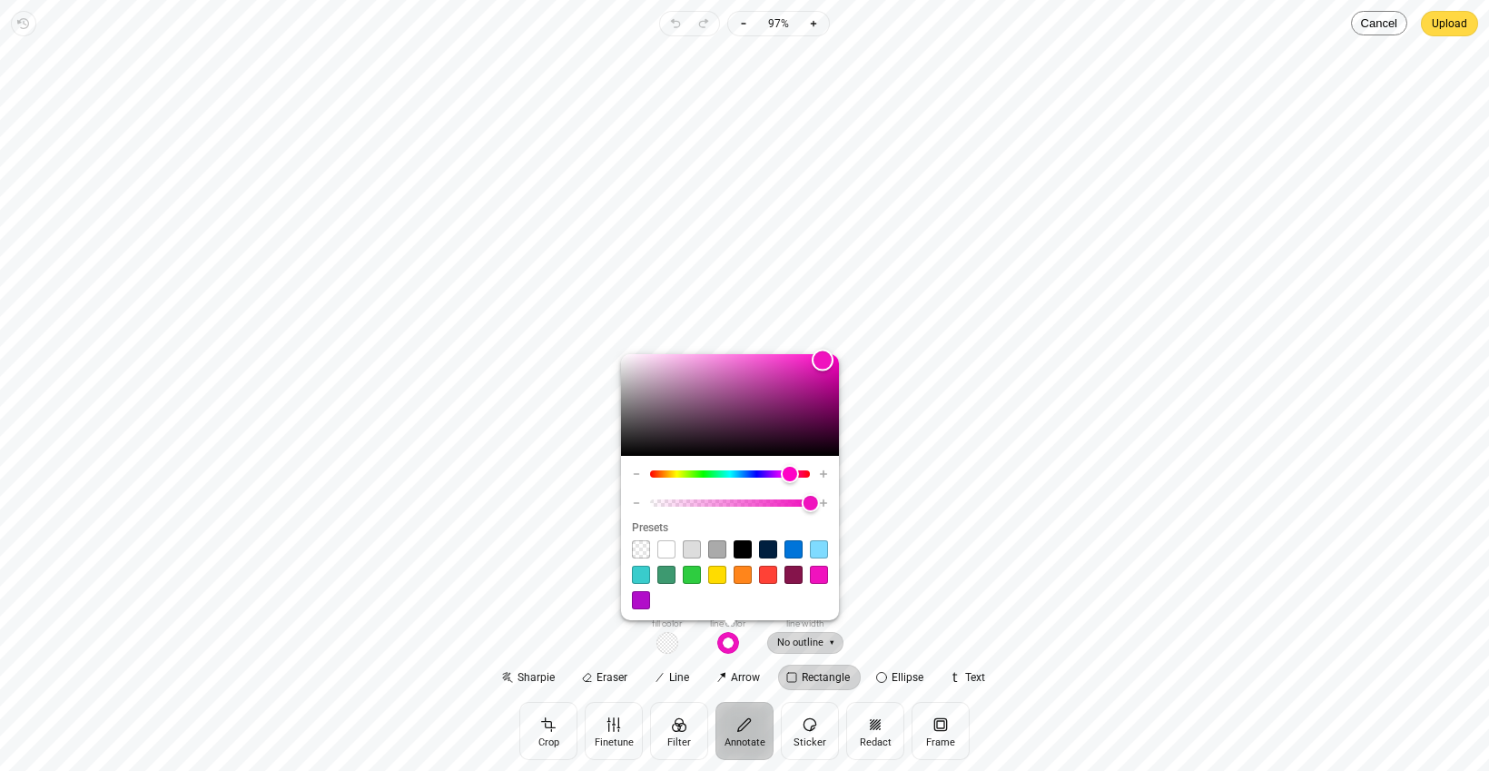
click at [808, 648] on span "No outline" at bounding box center [805, 643] width 76 height 23
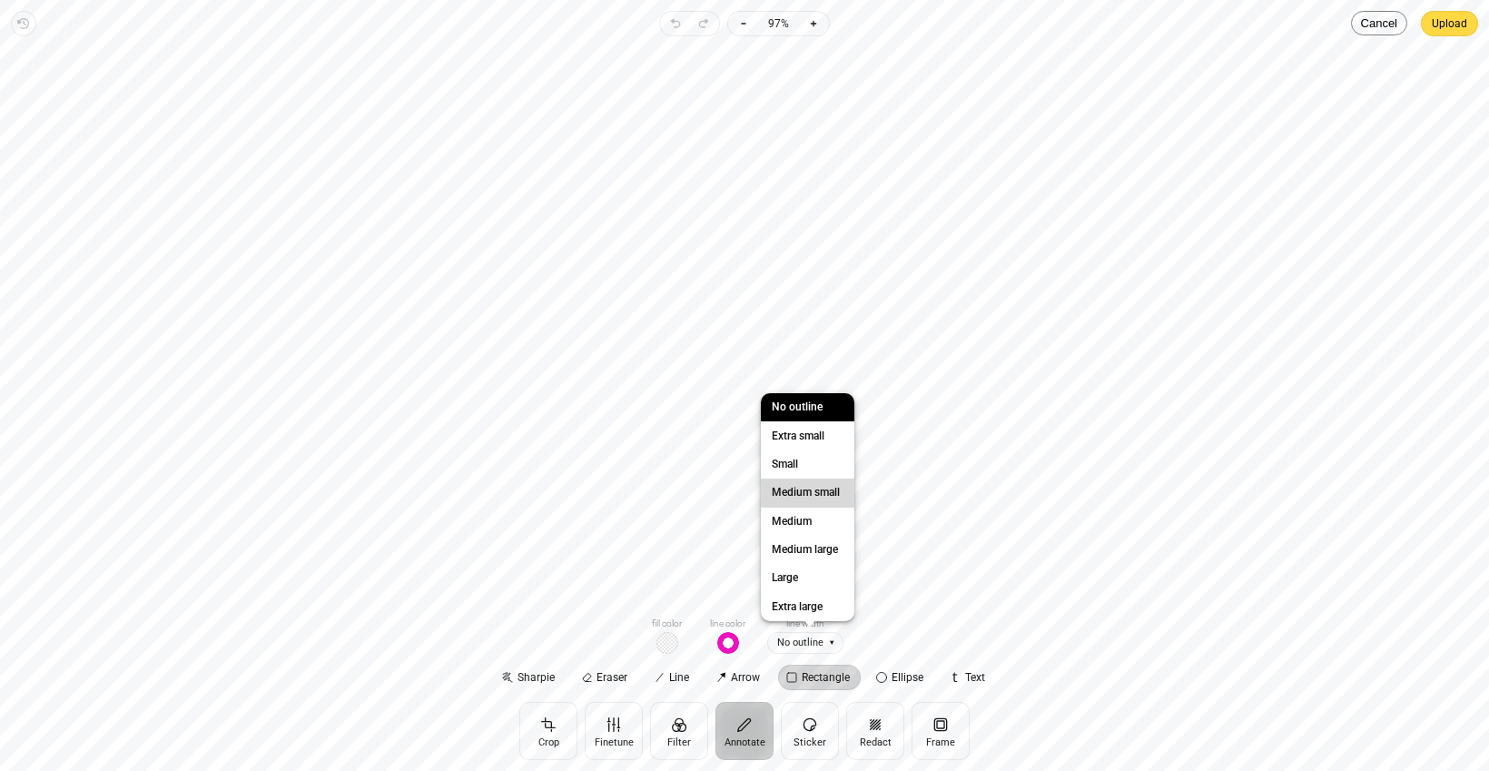
click at [826, 500] on span "Medium small" at bounding box center [805, 492] width 75 height 19
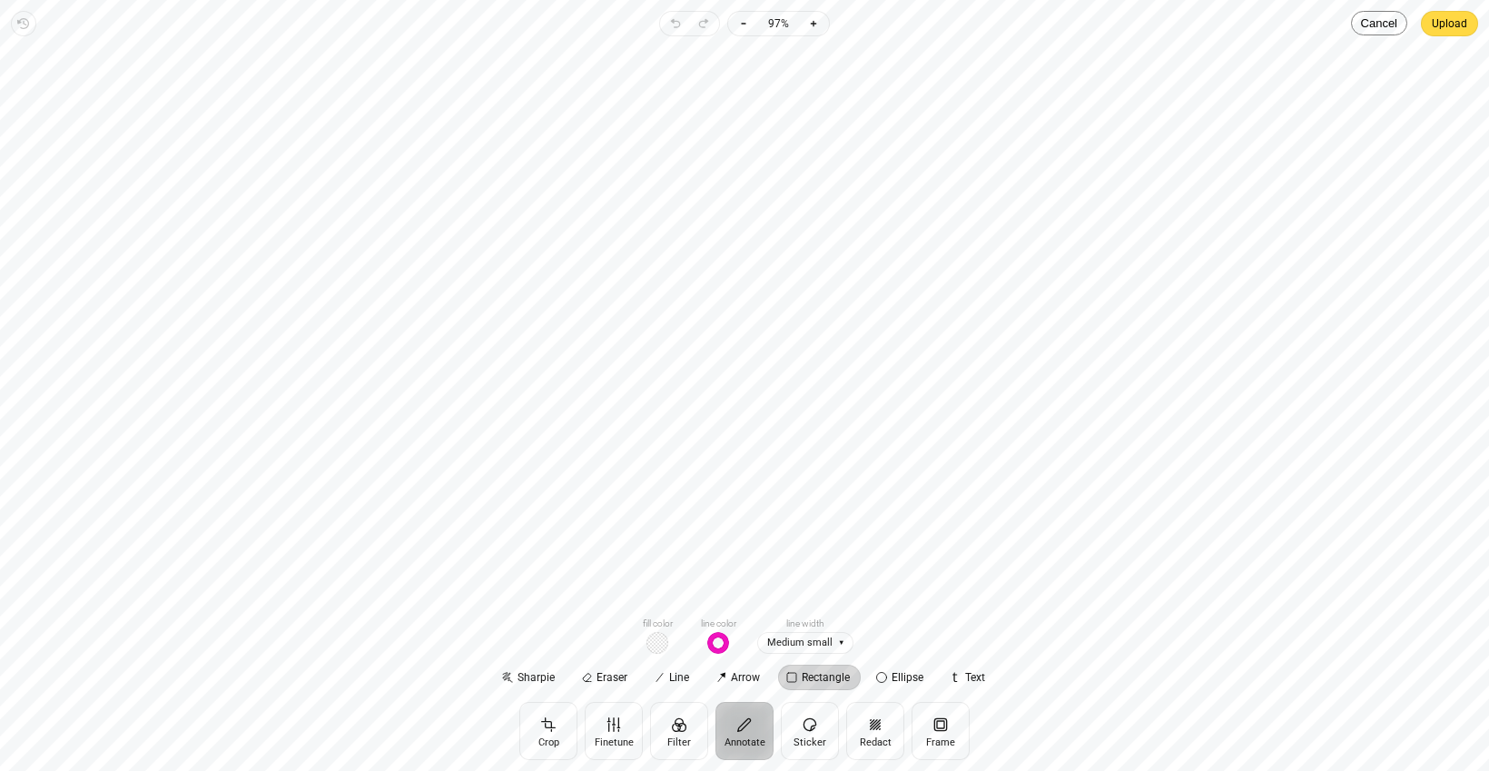
drag, startPoint x: 570, startPoint y: 540, endPoint x: 912, endPoint y: 570, distance: 343.6
click at [912, 570] on div at bounding box center [745, 326] width 1460 height 550
click at [1102, 642] on div "Line color Line width Small Line color Line width Small Start None End Arrow so…" at bounding box center [744, 652] width 1489 height 72
click at [733, 652] on button "button" at bounding box center [718, 643] width 49 height 22
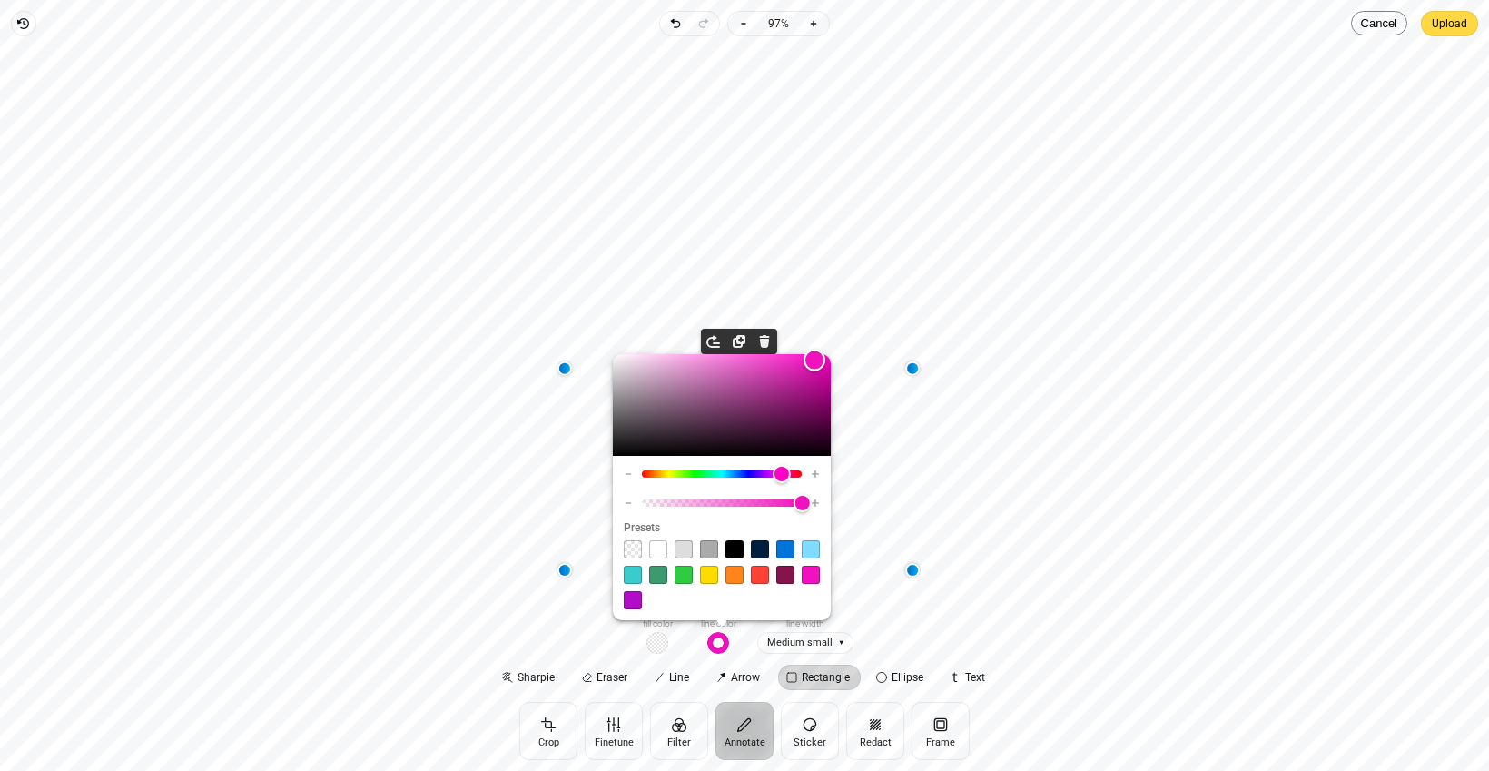
click at [718, 652] on span "button" at bounding box center [718, 643] width 22 height 22
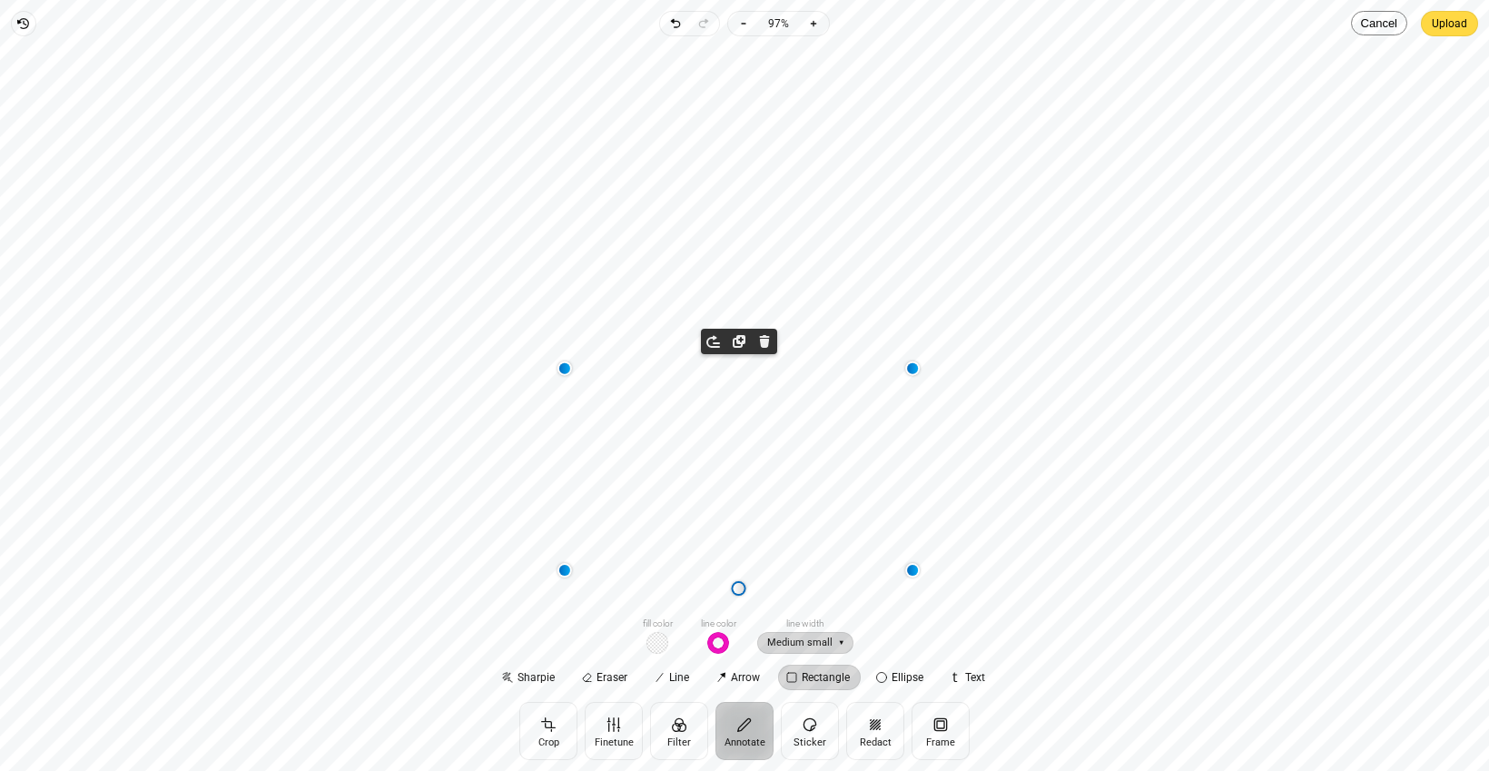
click at [795, 647] on span "Medium small" at bounding box center [804, 643] width 95 height 23
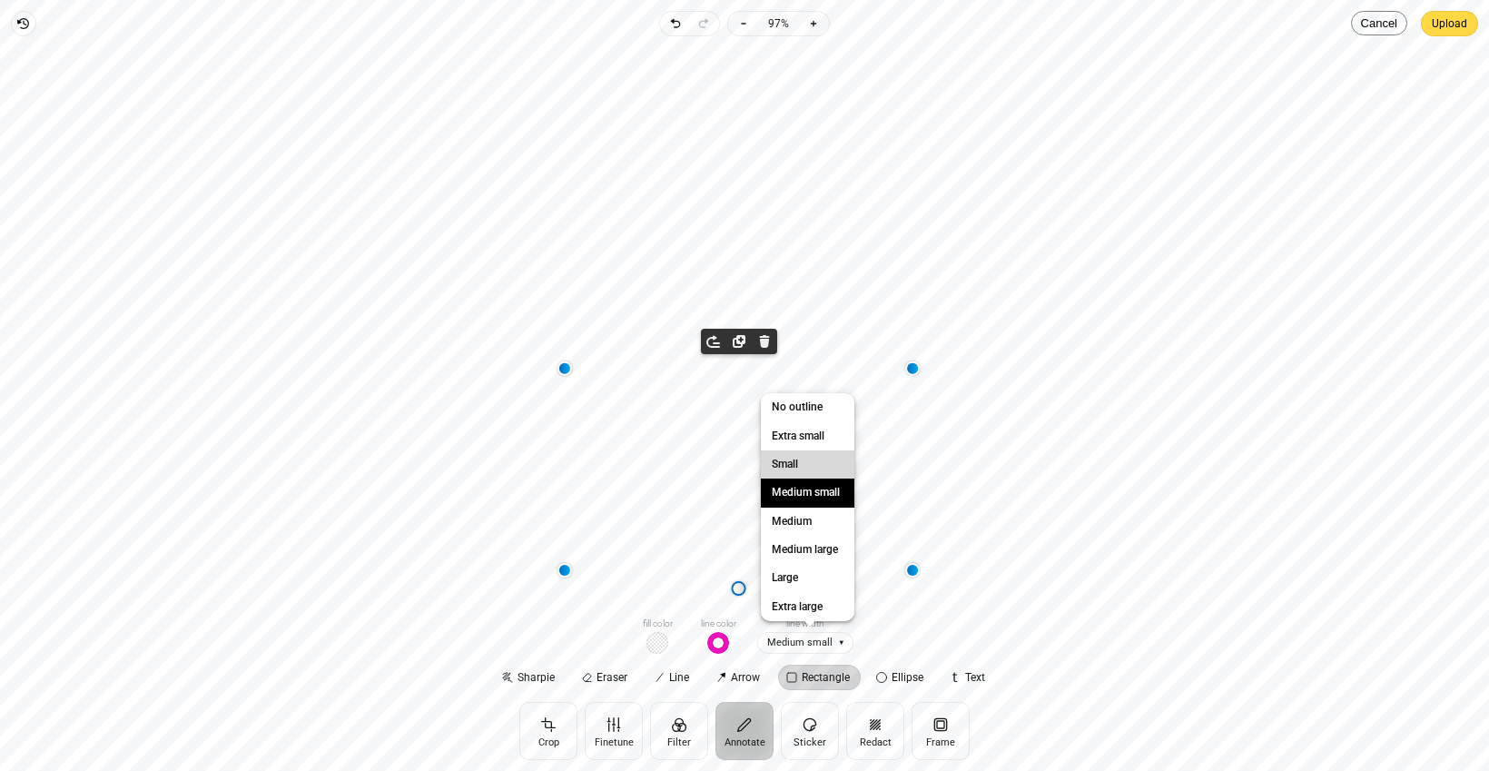
click at [824, 472] on span "Small" at bounding box center [808, 464] width 94 height 28
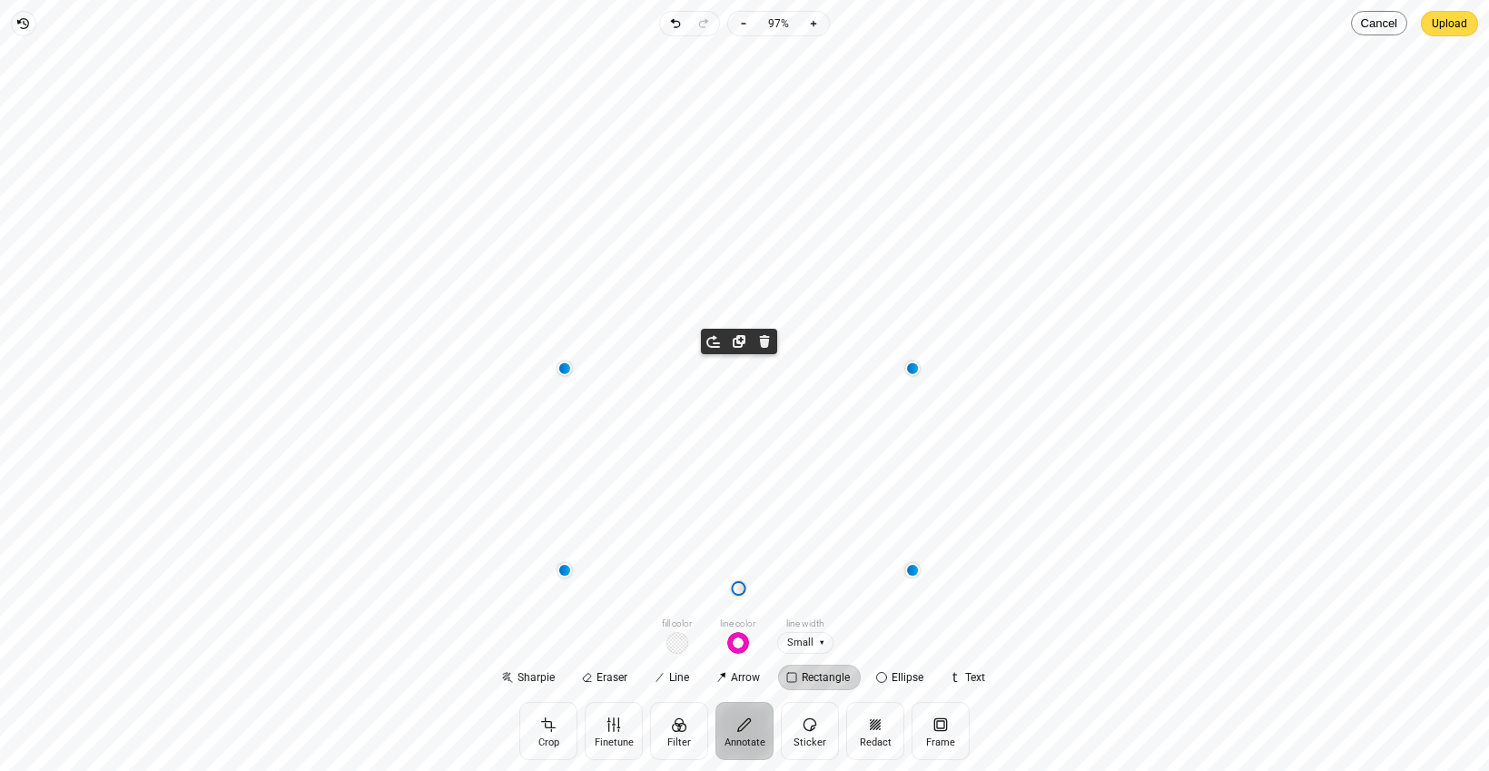
click at [1058, 658] on div "Line color Line width Small Line color Line width Small Start None End Arrow so…" at bounding box center [744, 652] width 1489 height 72
click at [1451, 31] on span "Upload" at bounding box center [1449, 24] width 35 height 22
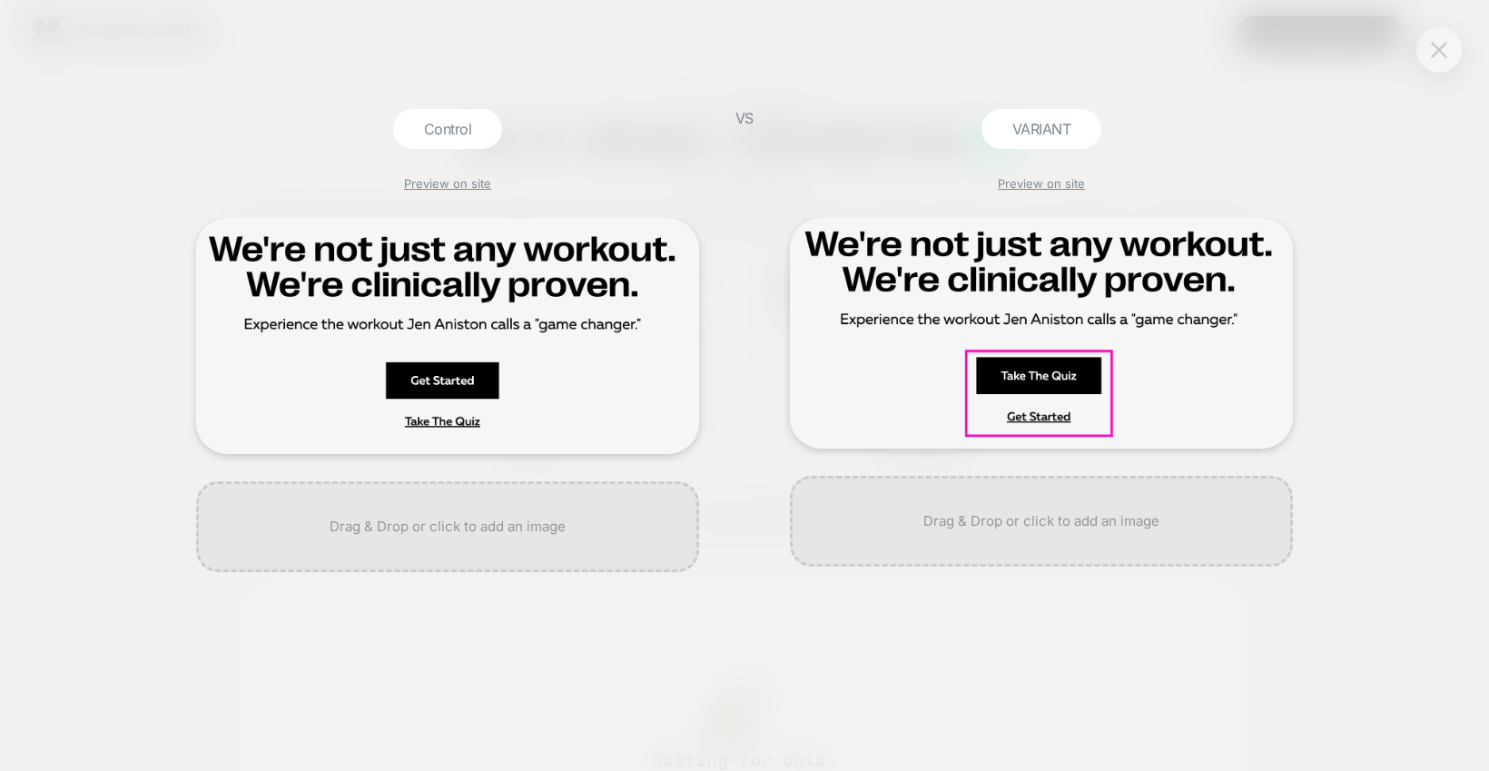
click at [1440, 54] on img at bounding box center [1439, 49] width 16 height 15
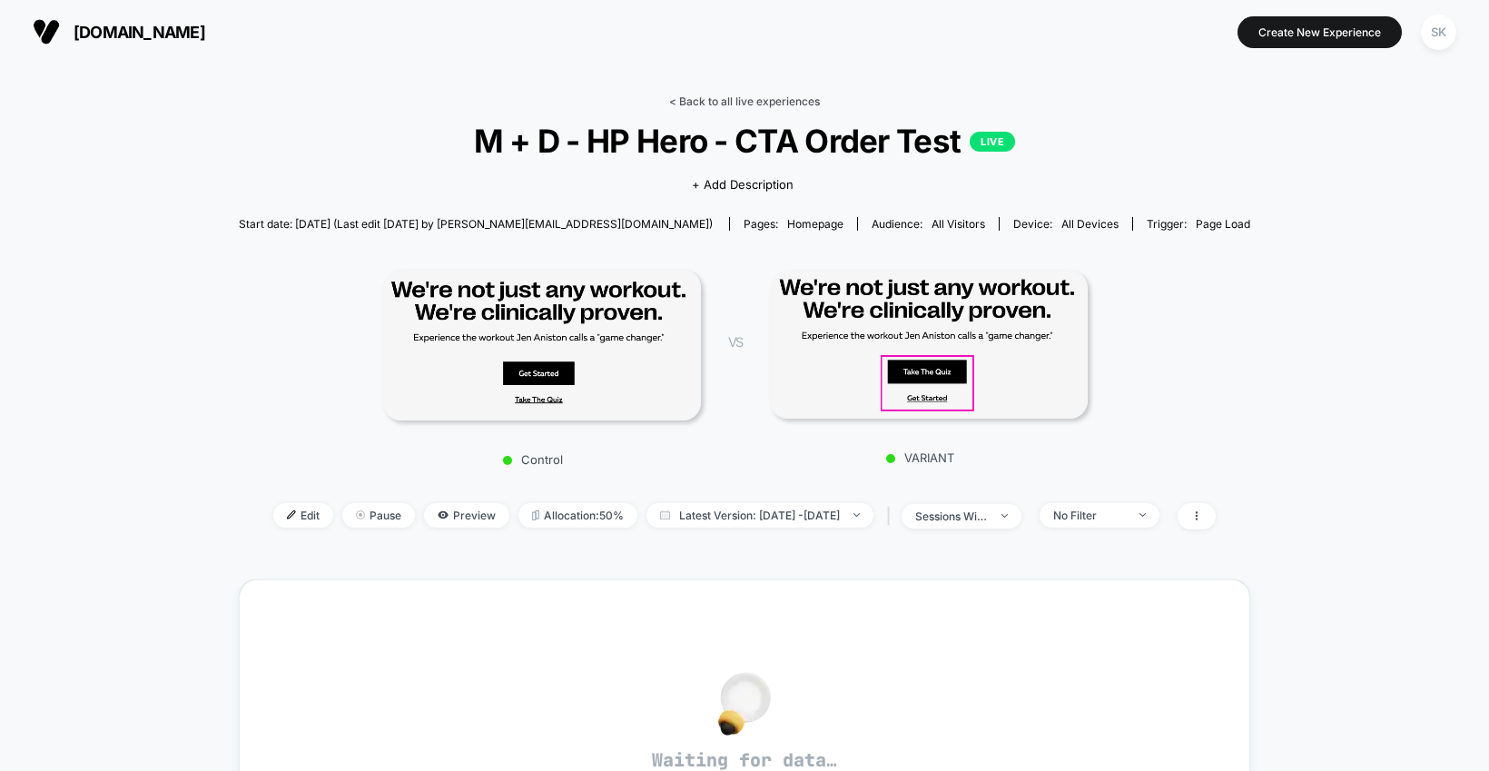
click at [750, 96] on link "< Back to all live experiences" at bounding box center [744, 101] width 151 height 14
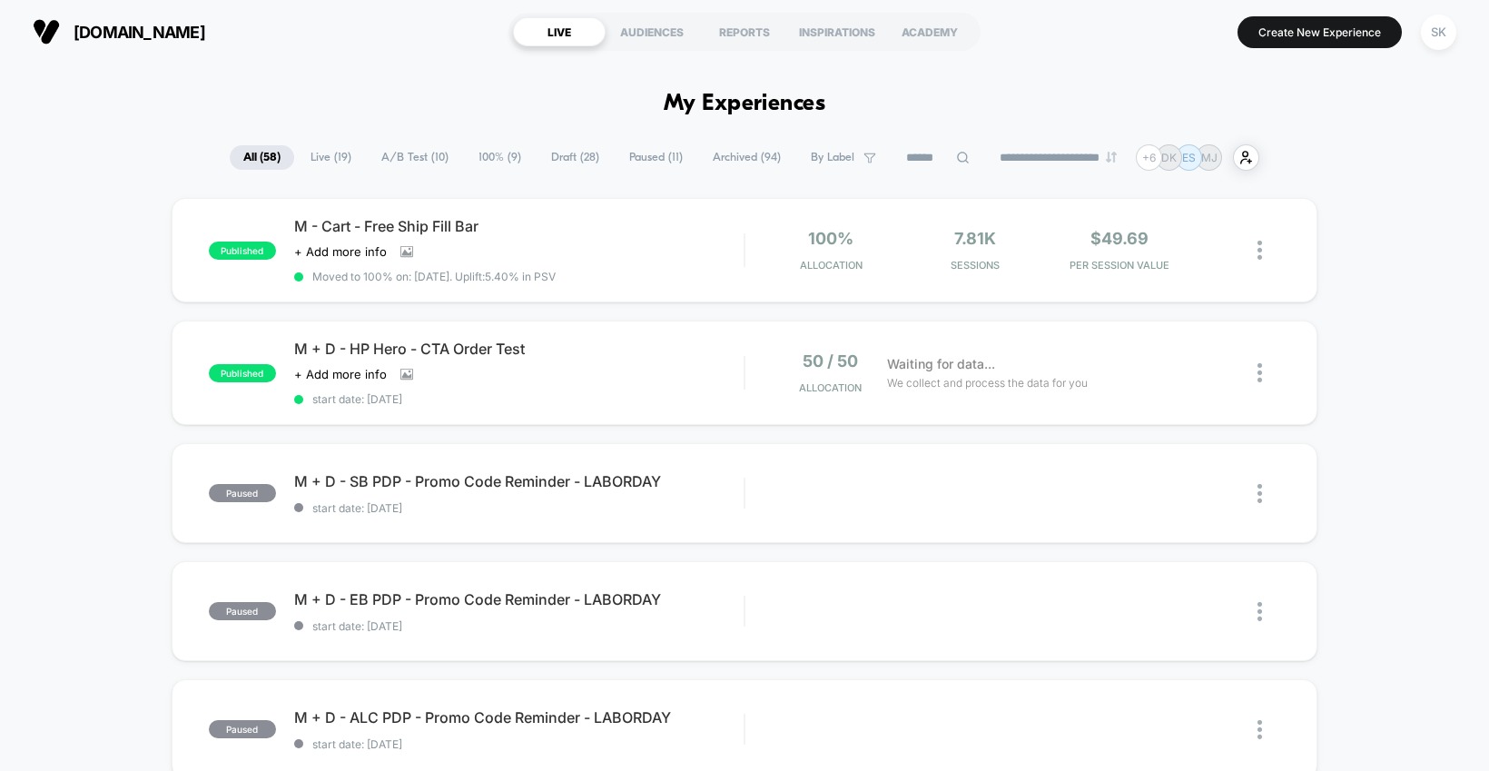
click at [384, 153] on span "A/B Test ( 10 )" at bounding box center [415, 157] width 94 height 25
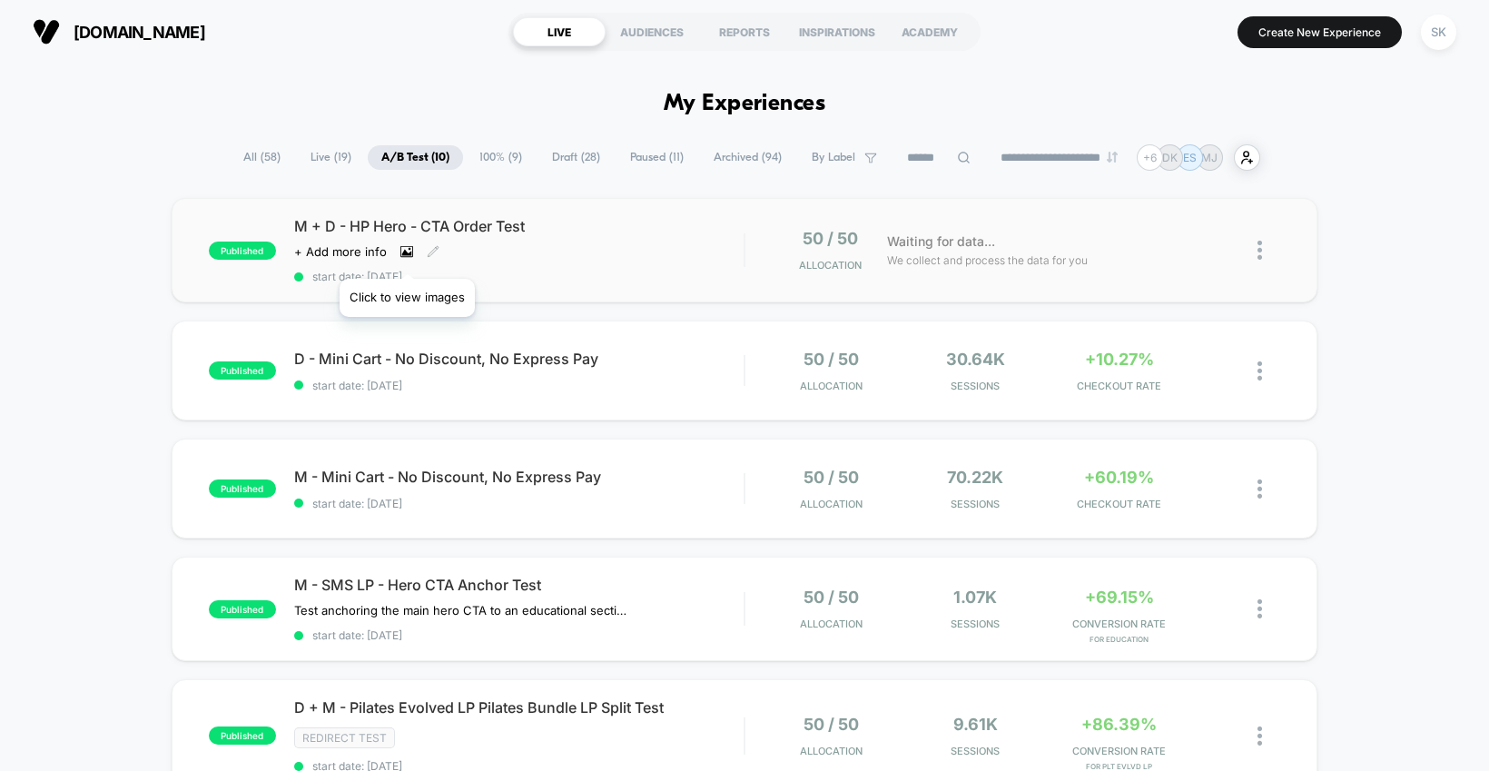
click at [407, 256] on icon at bounding box center [406, 251] width 13 height 13
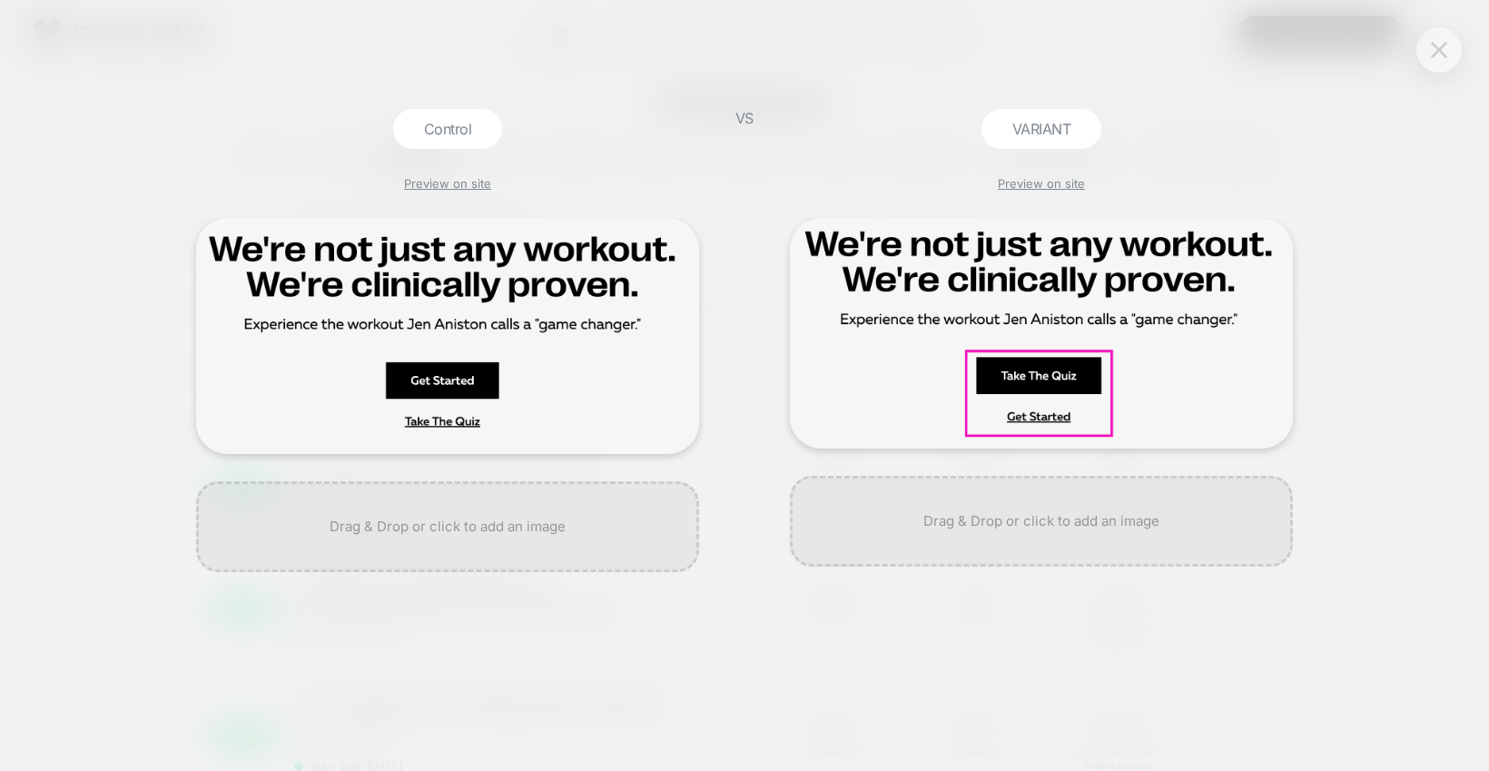
click at [1444, 51] on img at bounding box center [1439, 49] width 16 height 15
